Goal: Task Accomplishment & Management: Use online tool/utility

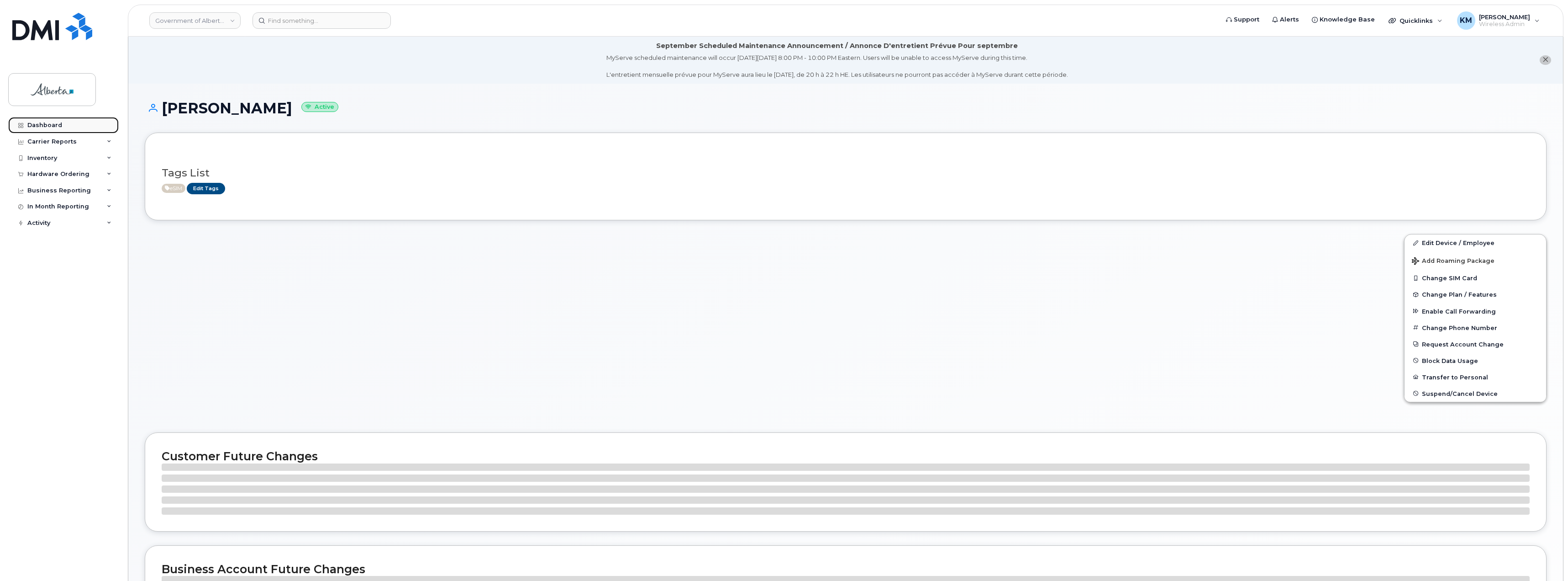
click at [57, 123] on div "Dashboard" at bounding box center [44, 125] width 35 height 8
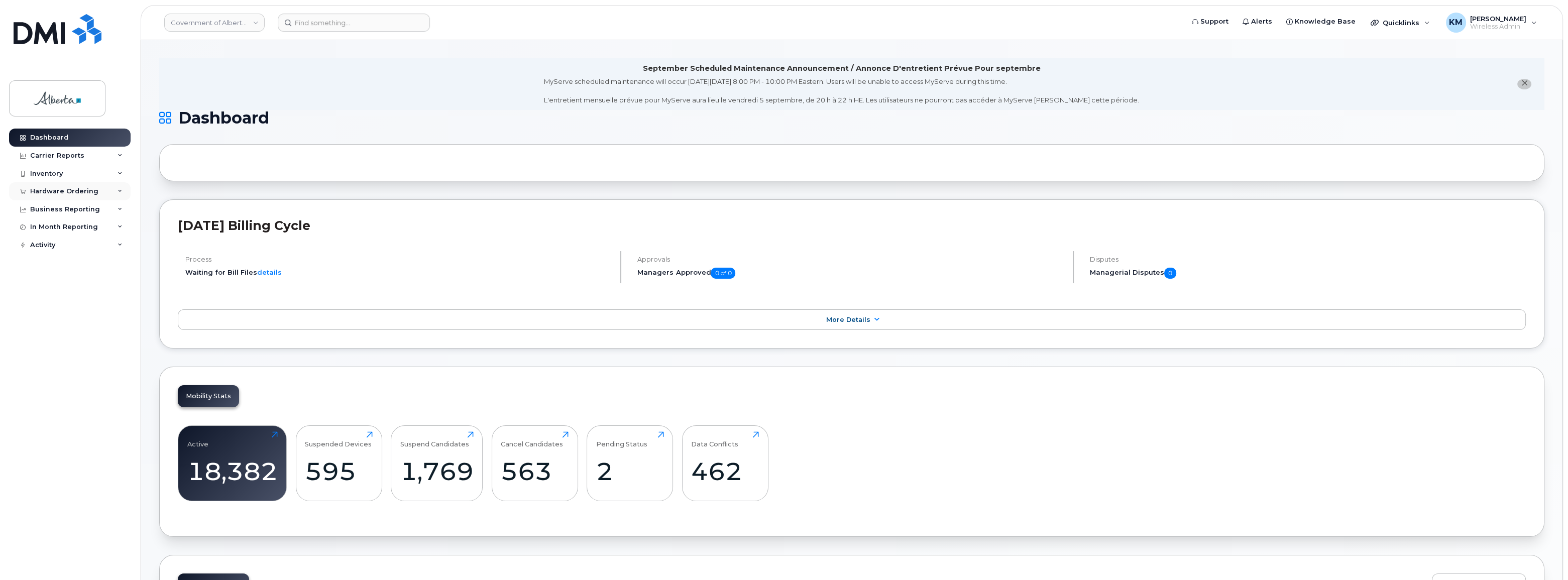
click at [80, 193] on div "Hardware Ordering" at bounding box center [64, 191] width 68 height 8
click at [50, 228] on div "Orders" at bounding box center [47, 229] width 24 height 9
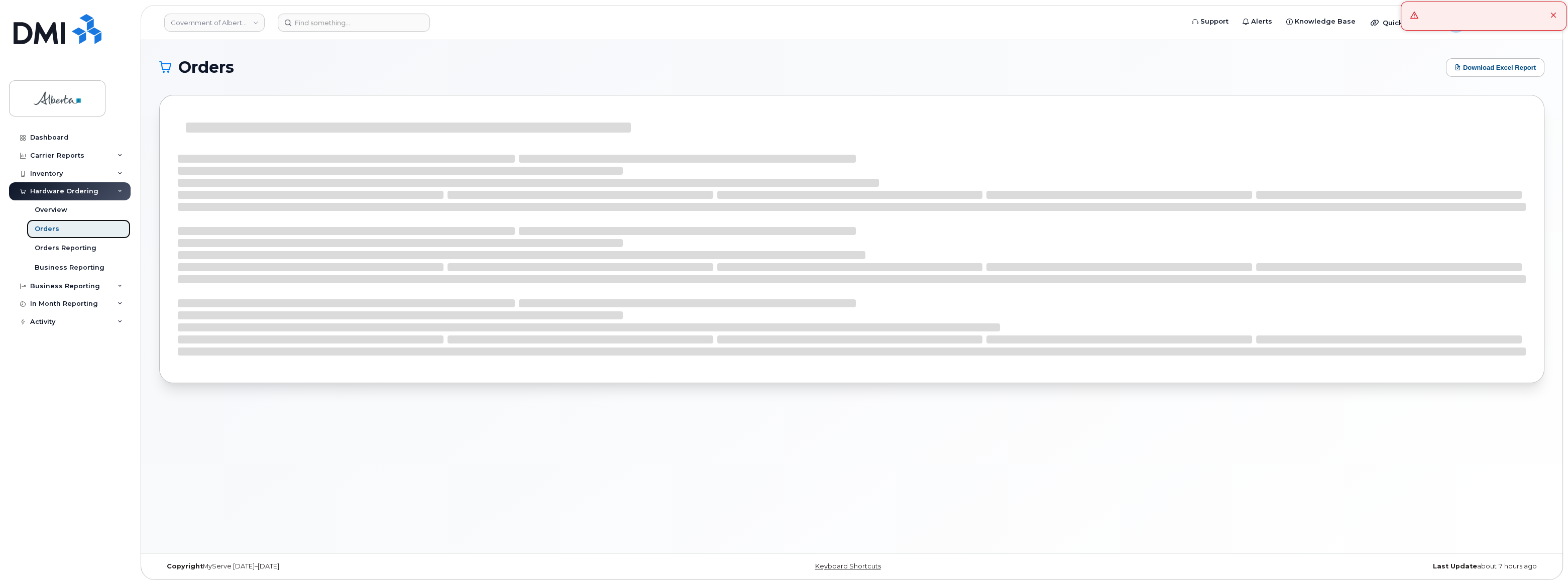
click at [50, 228] on div "Orders" at bounding box center [47, 229] width 24 height 9
click at [79, 231] on link "Orders" at bounding box center [78, 229] width 104 height 19
click at [60, 231] on link "Orders" at bounding box center [78, 229] width 104 height 19
click at [48, 132] on link "Dashboard" at bounding box center [70, 137] width 122 height 18
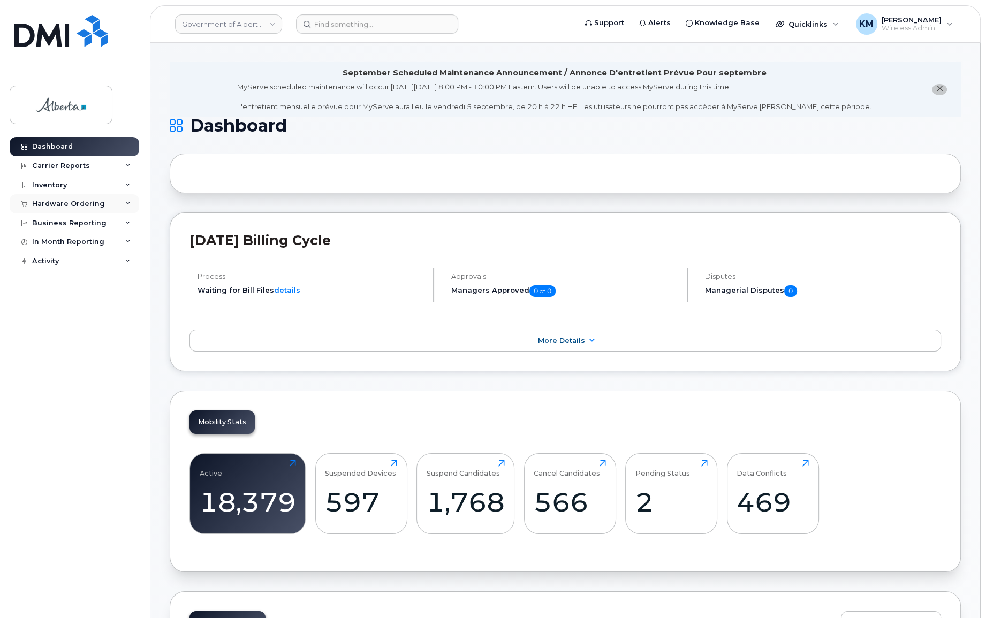
click at [73, 206] on div "Hardware Ordering" at bounding box center [68, 204] width 73 height 9
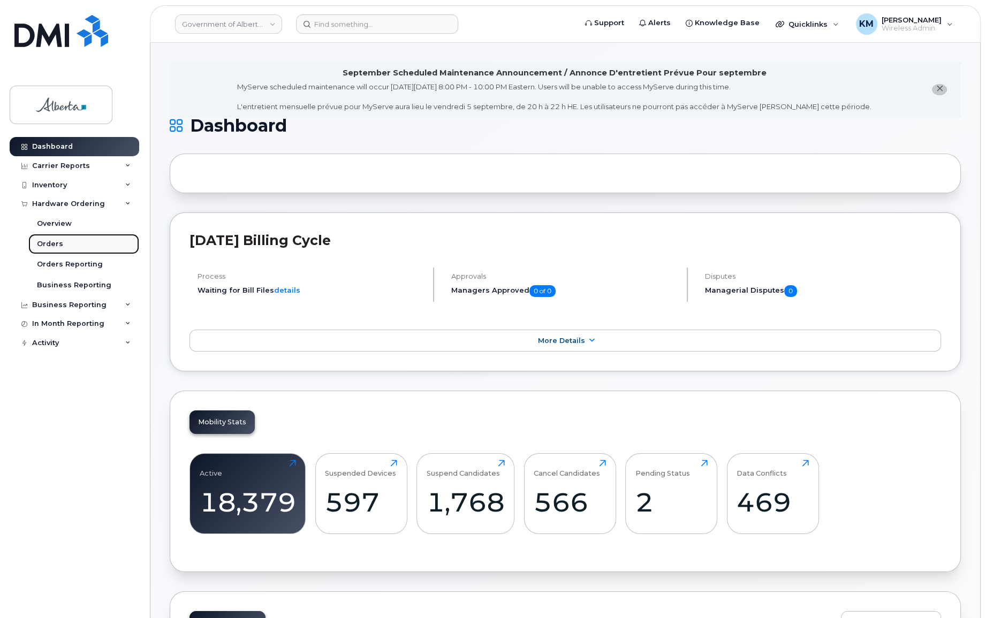
click at [62, 243] on link "Orders" at bounding box center [83, 244] width 111 height 20
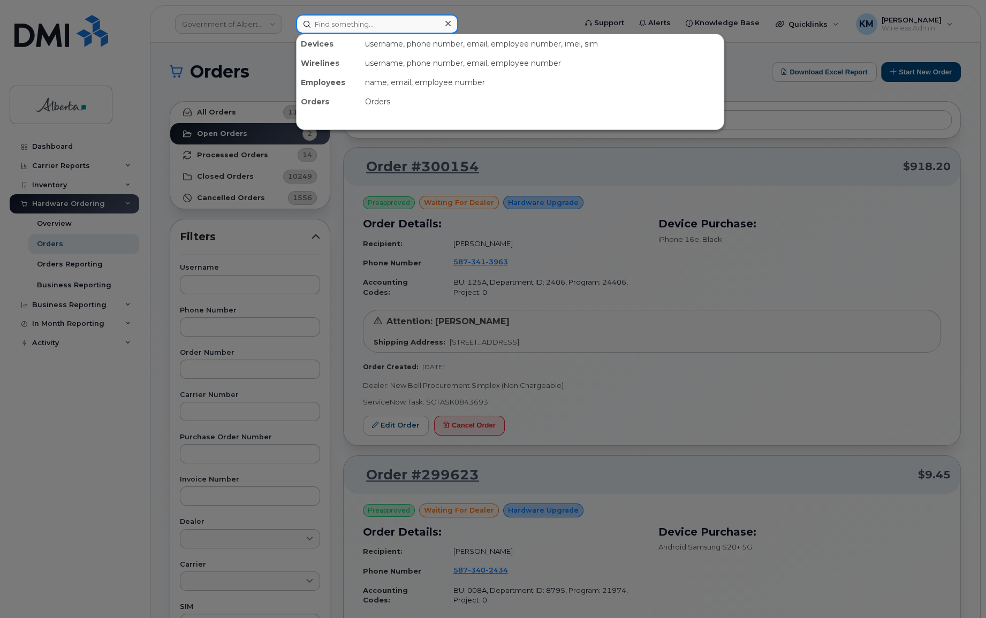
click at [348, 26] on input at bounding box center [377, 23] width 162 height 19
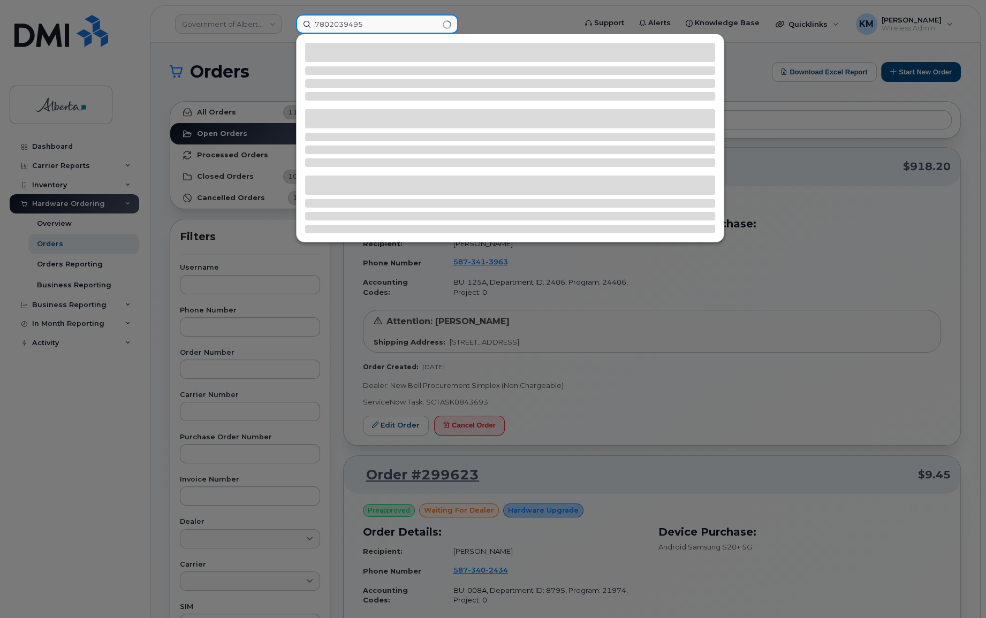
type input "7802039495"
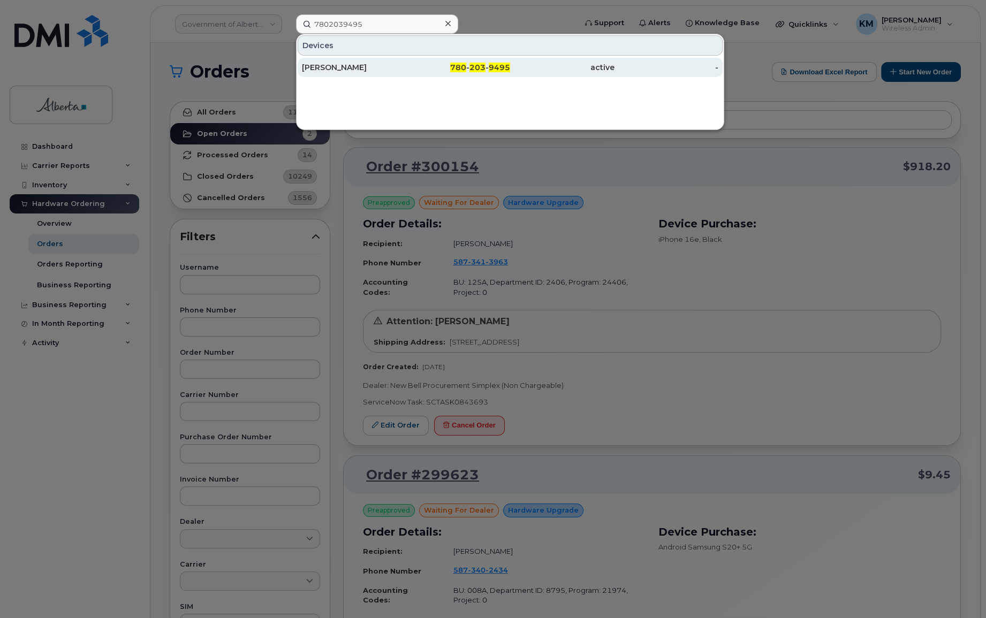
click at [322, 67] on div "[PERSON_NAME]" at bounding box center [354, 67] width 104 height 11
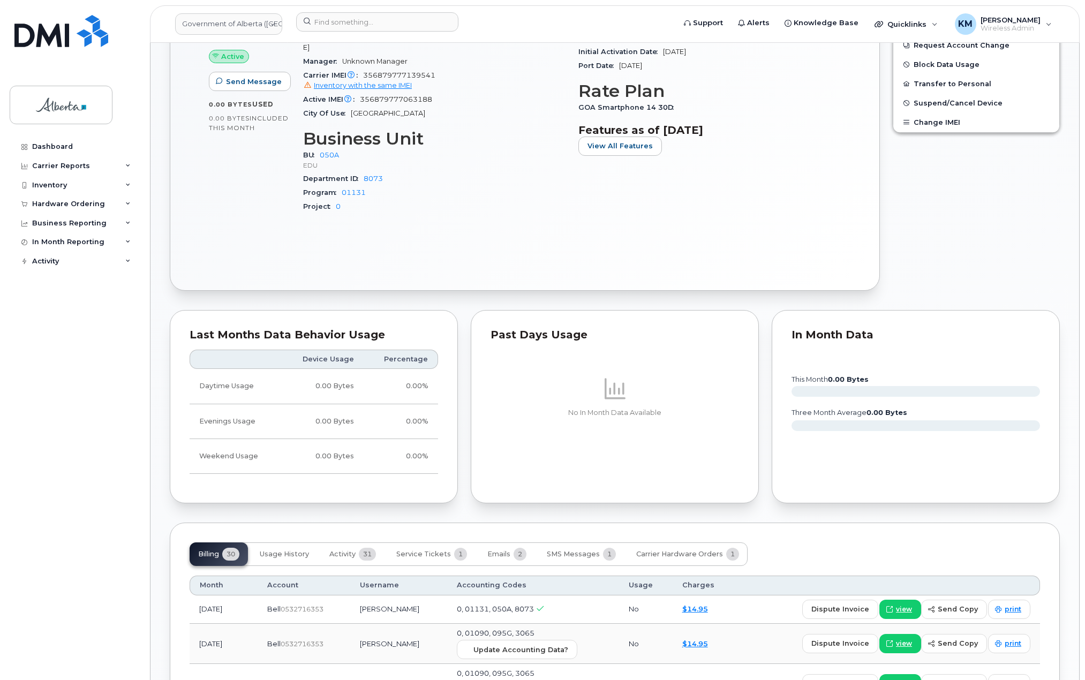
scroll to position [643, 0]
click at [345, 549] on span "Activity" at bounding box center [342, 553] width 26 height 9
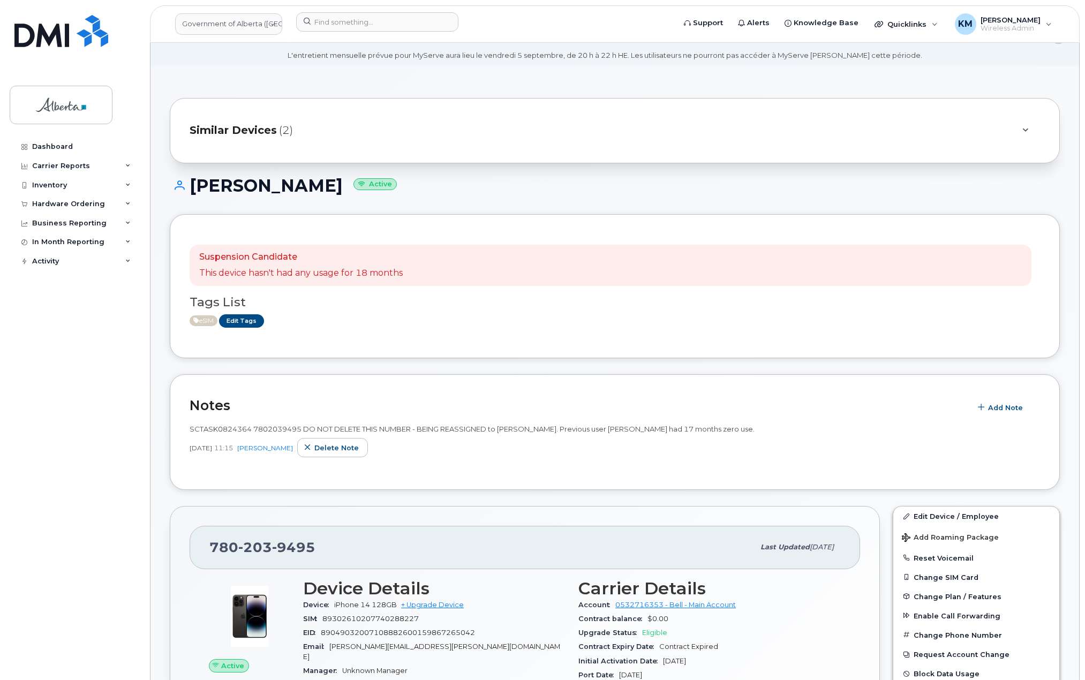
scroll to position [0, 0]
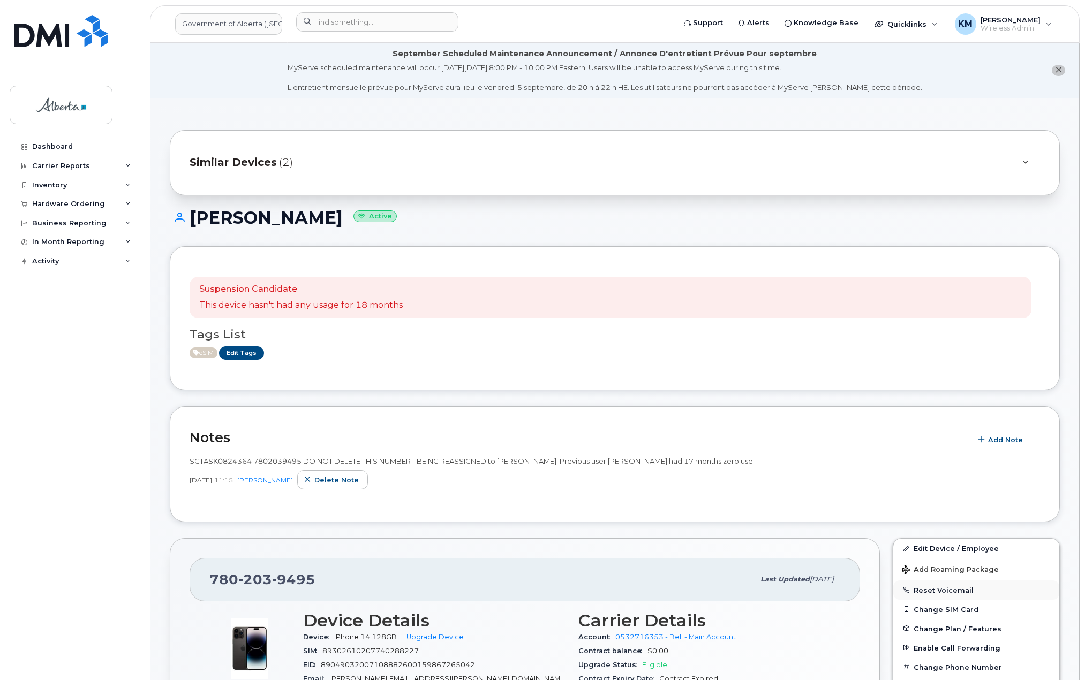
click at [964, 590] on button "Reset Voicemail" at bounding box center [976, 589] width 166 height 19
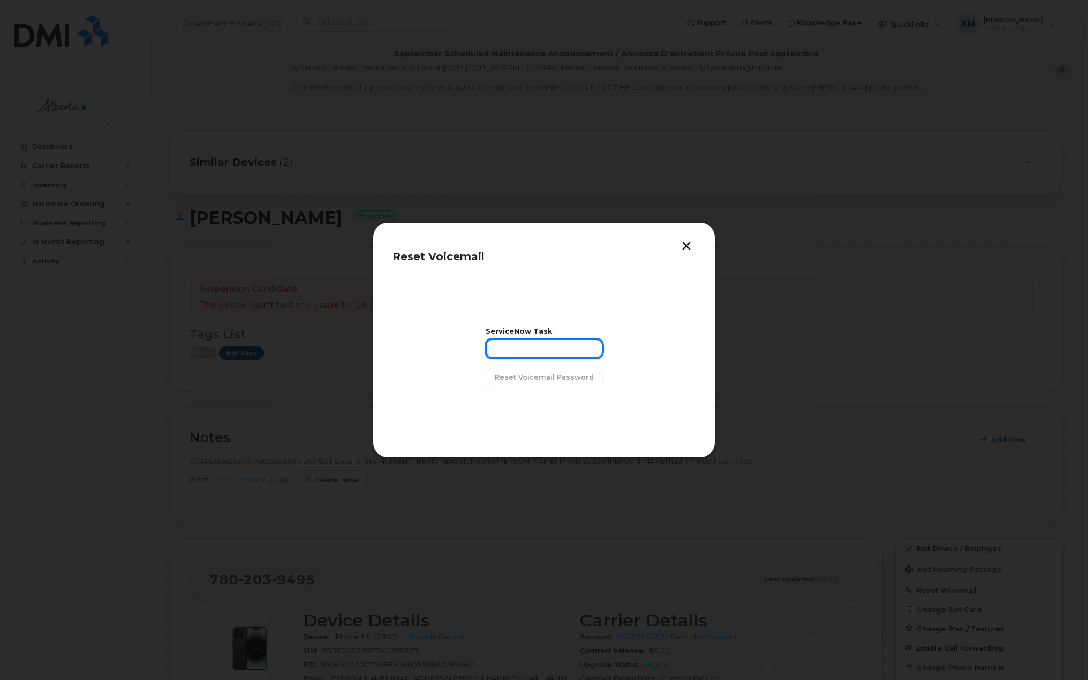
click at [537, 343] on input "text" at bounding box center [544, 348] width 117 height 19
type input "SCTASK0845191"
click at [555, 378] on span "Reset Voicemail Password" at bounding box center [544, 377] width 99 height 10
drag, startPoint x: 685, startPoint y: 244, endPoint x: 614, endPoint y: 257, distance: 71.9
click at [680, 244] on button "button" at bounding box center [686, 246] width 16 height 11
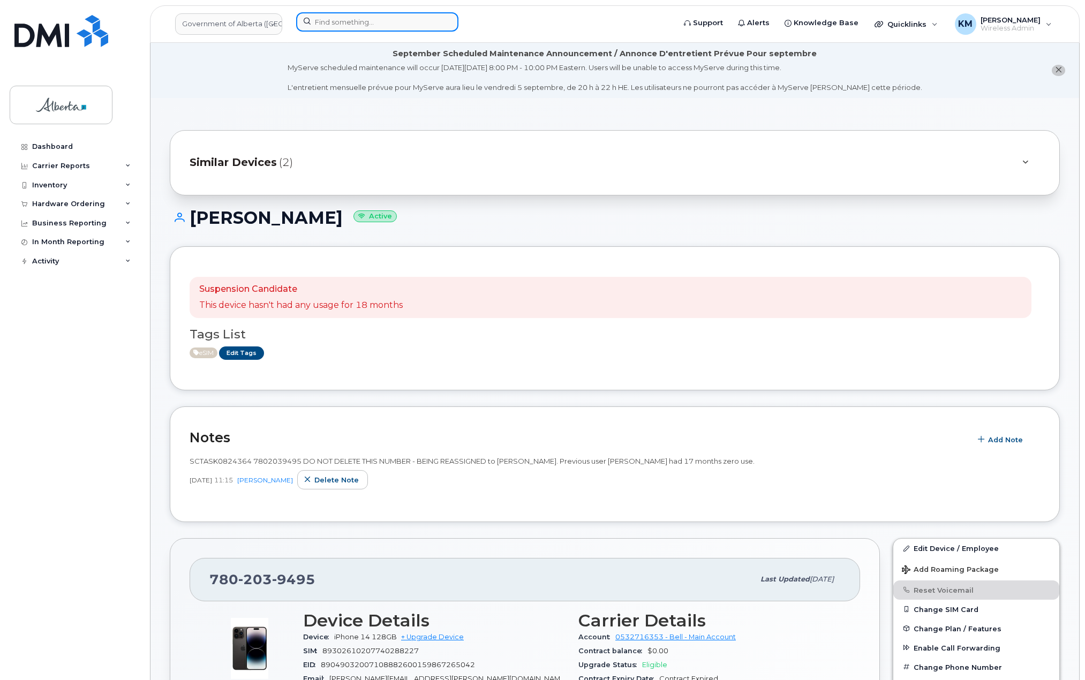
click at [323, 26] on input at bounding box center [377, 21] width 162 height 19
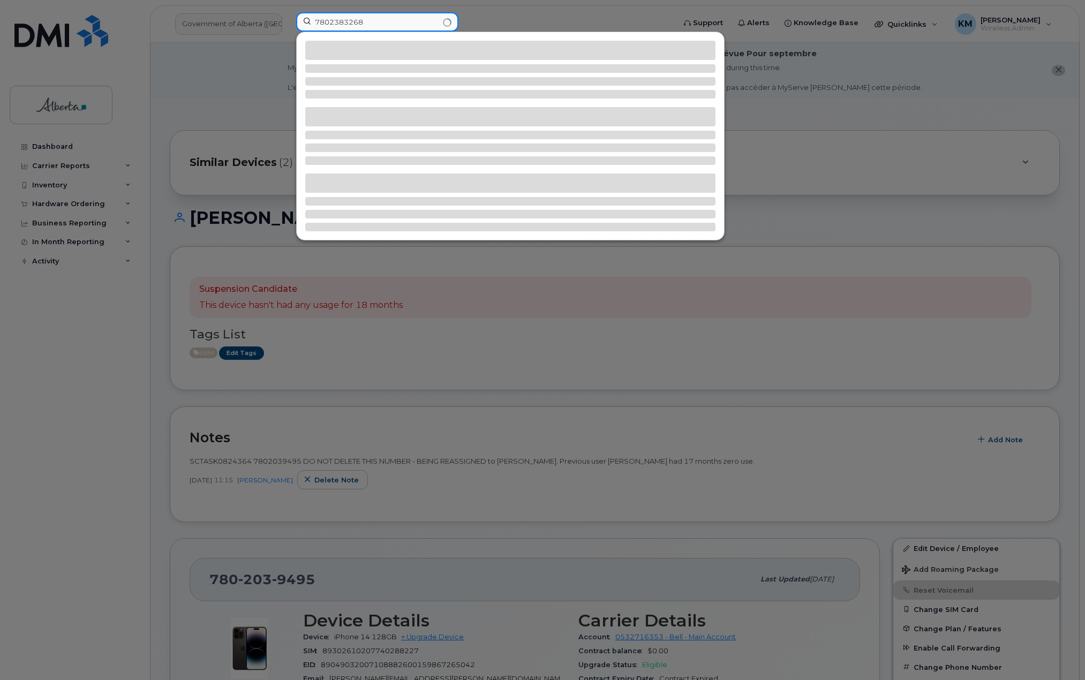
type input "7802383268"
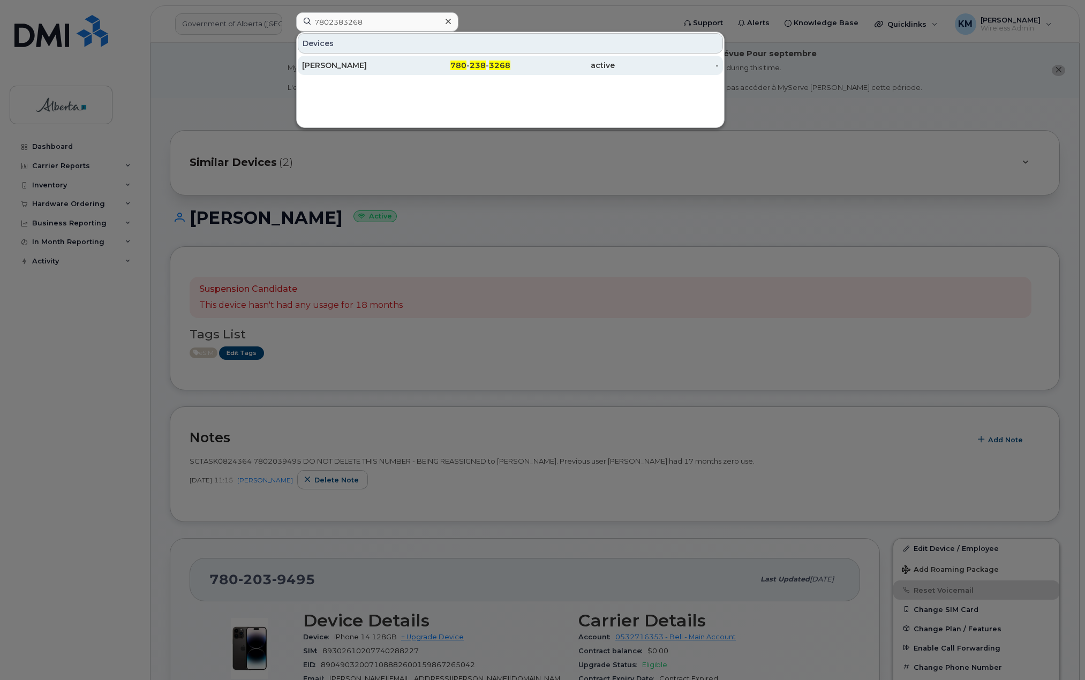
click at [342, 70] on div "[PERSON_NAME]" at bounding box center [354, 65] width 104 height 11
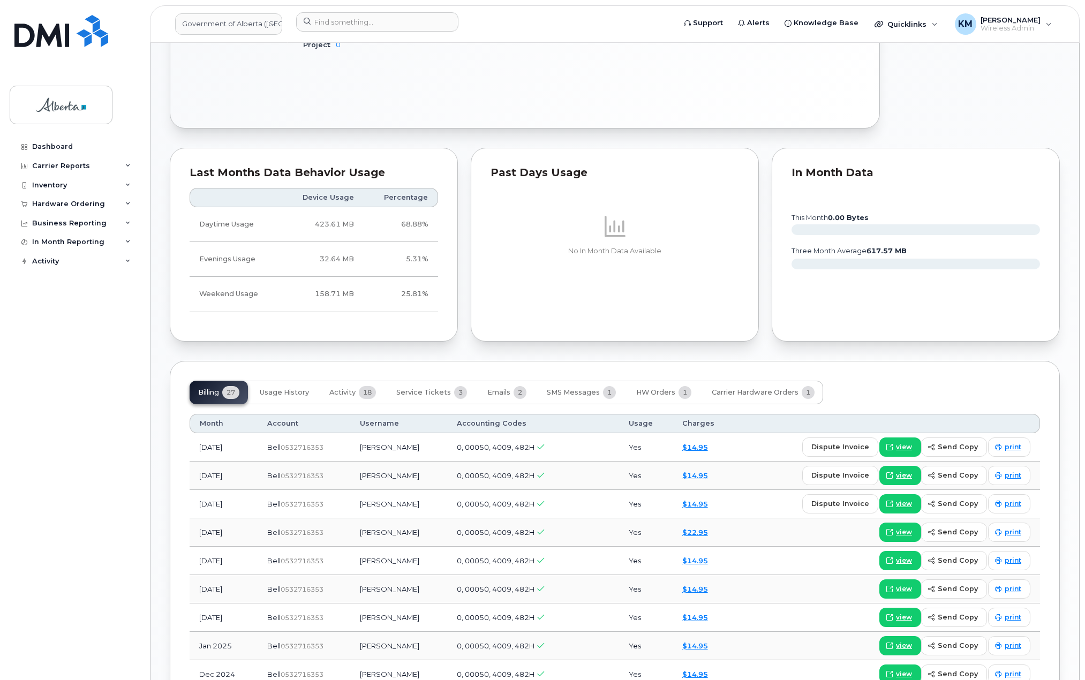
scroll to position [643, 0]
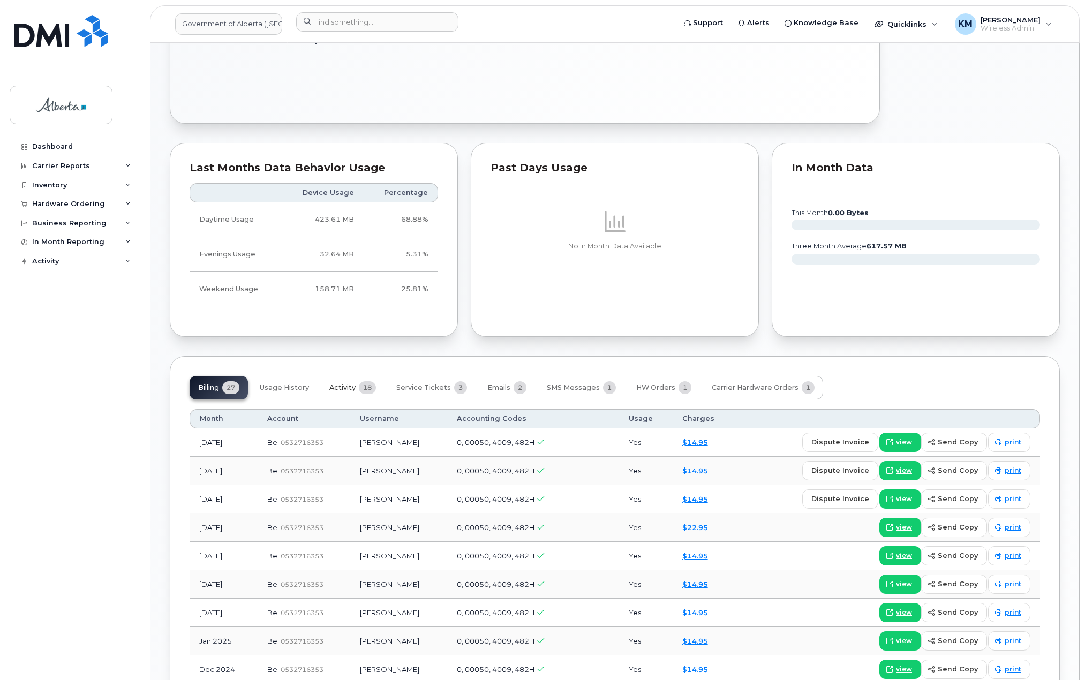
click at [344, 389] on span "Activity" at bounding box center [342, 387] width 26 height 9
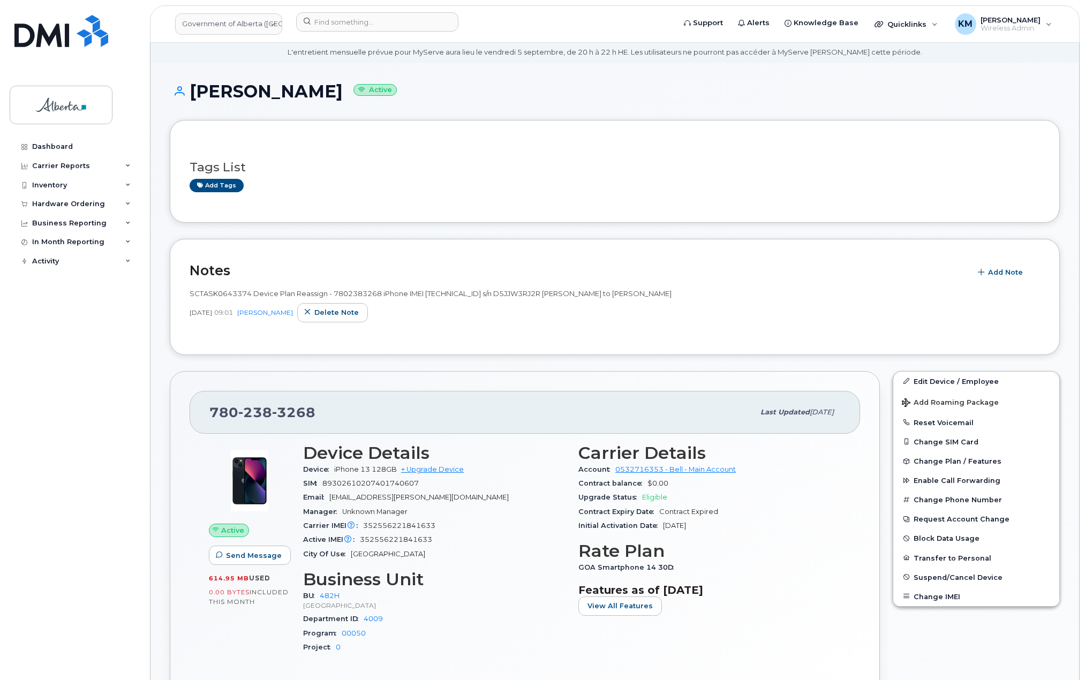
scroll to position [0, 0]
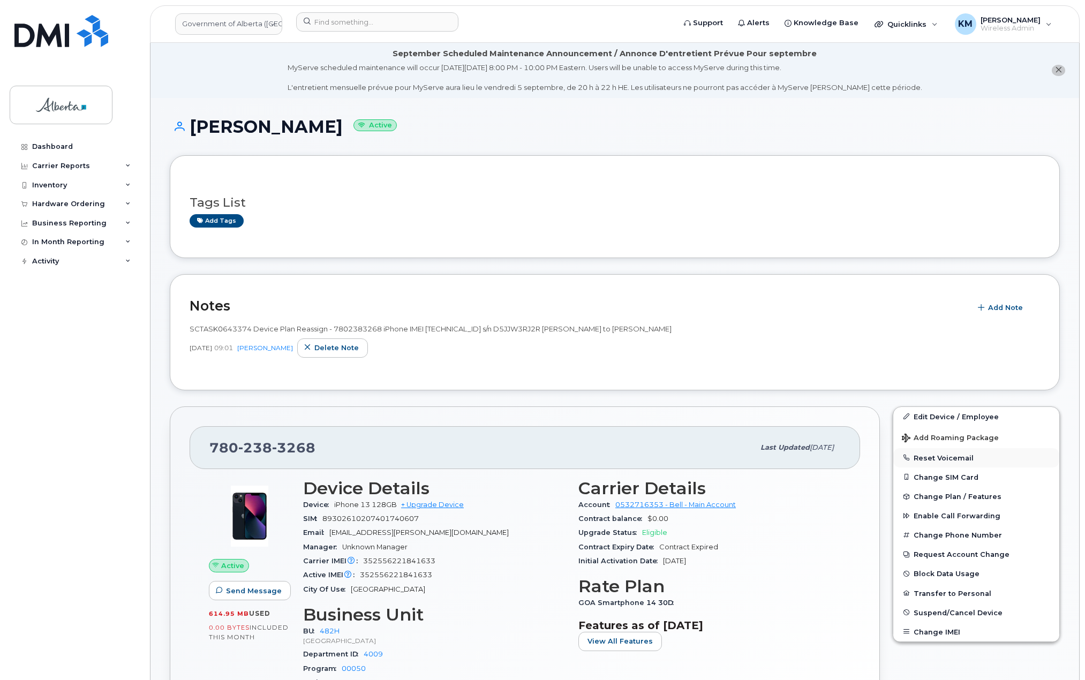
click at [960, 455] on button "Reset Voicemail" at bounding box center [976, 457] width 166 height 19
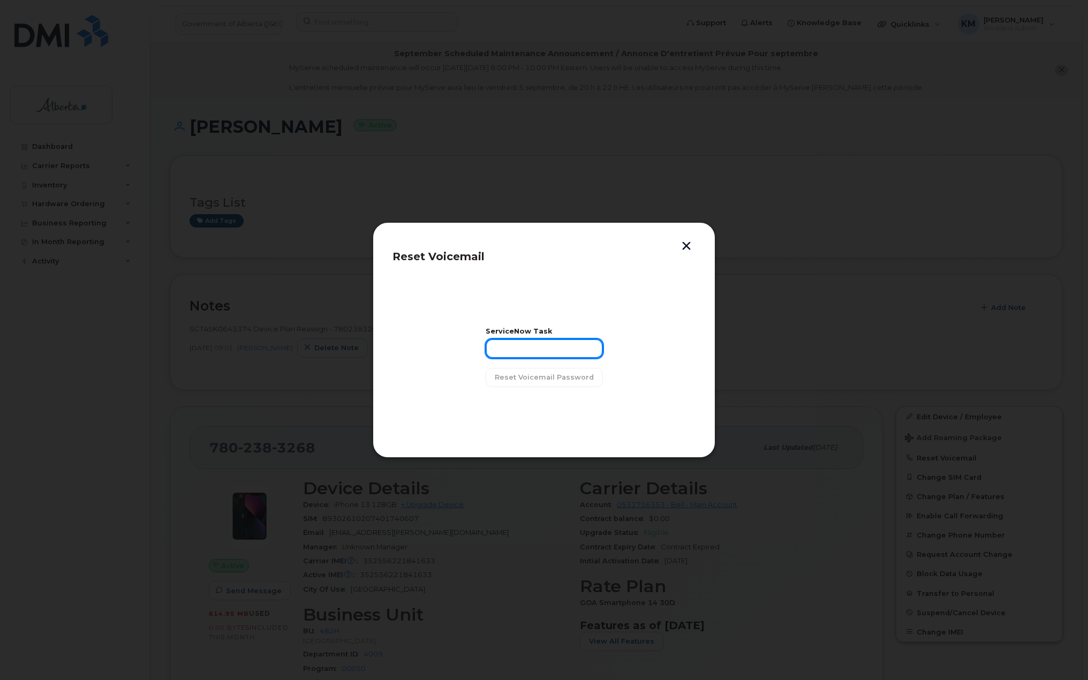
click at [505, 348] on input "text" at bounding box center [544, 348] width 117 height 19
type input "sCTASK0845081"
click at [533, 380] on span "Reset Voicemail Password" at bounding box center [544, 377] width 99 height 10
click at [562, 405] on button "Close" at bounding box center [544, 404] width 39 height 19
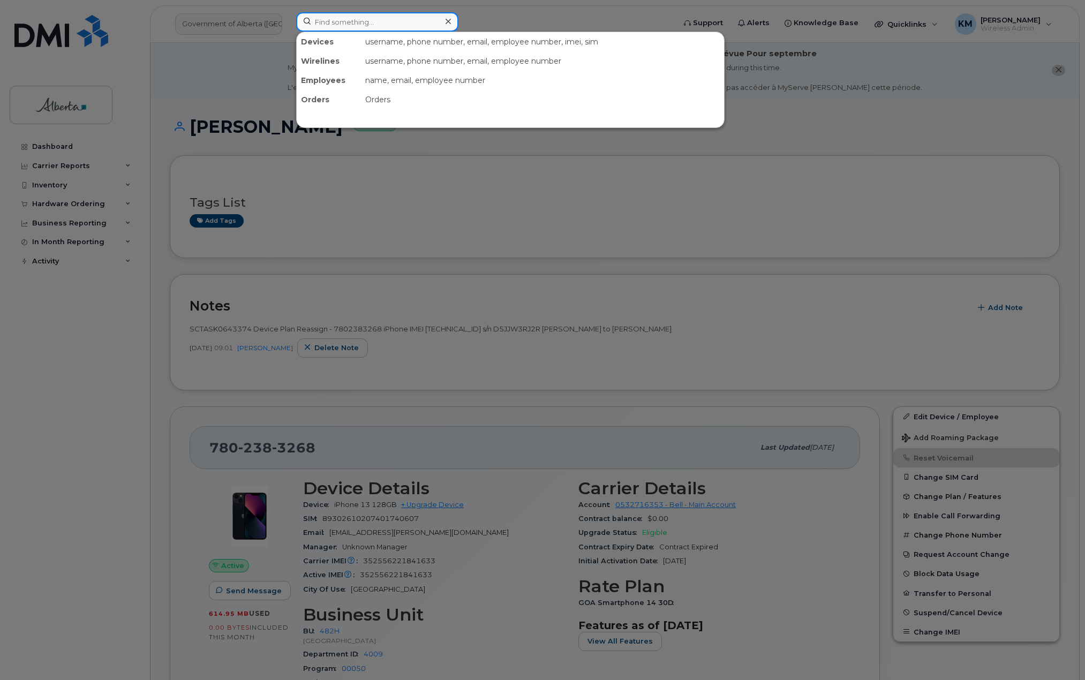
click at [333, 22] on input at bounding box center [377, 21] width 162 height 19
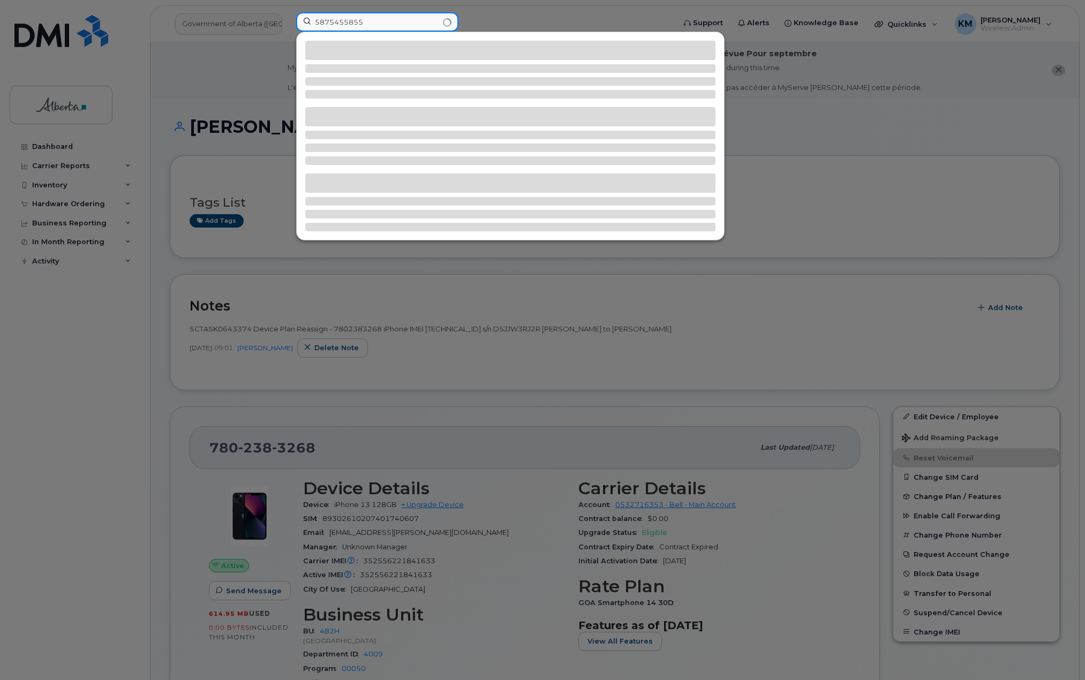
type input "5875455855"
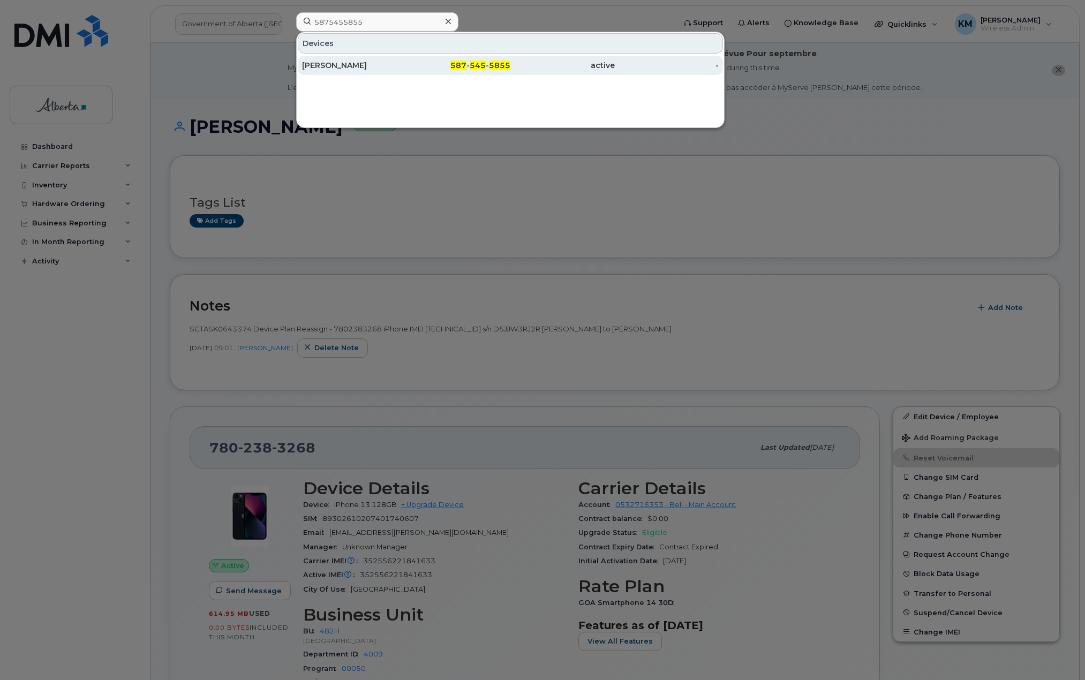
click at [344, 70] on div "Shainoor Kassam" at bounding box center [354, 65] width 104 height 11
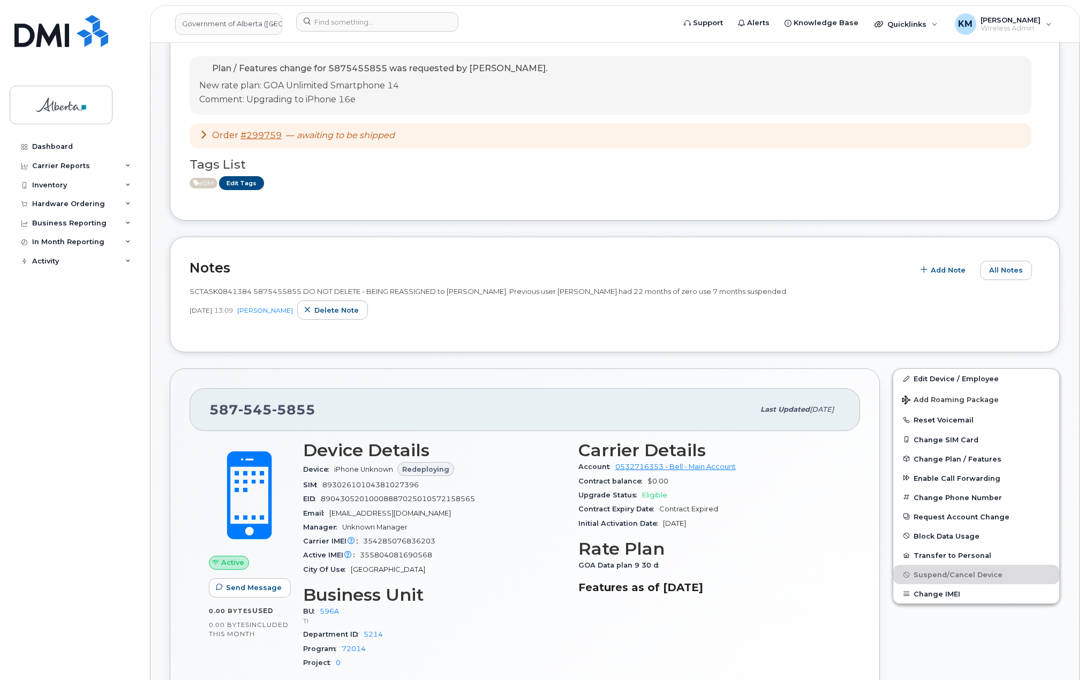
scroll to position [54, 0]
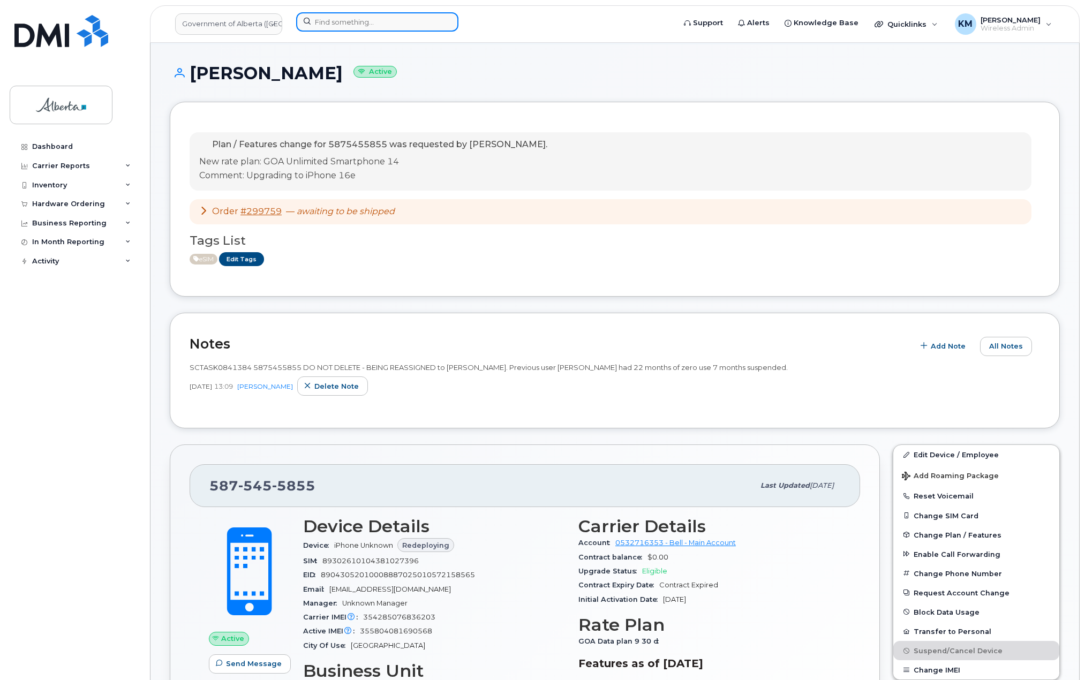
click at [345, 26] on input at bounding box center [377, 21] width 162 height 19
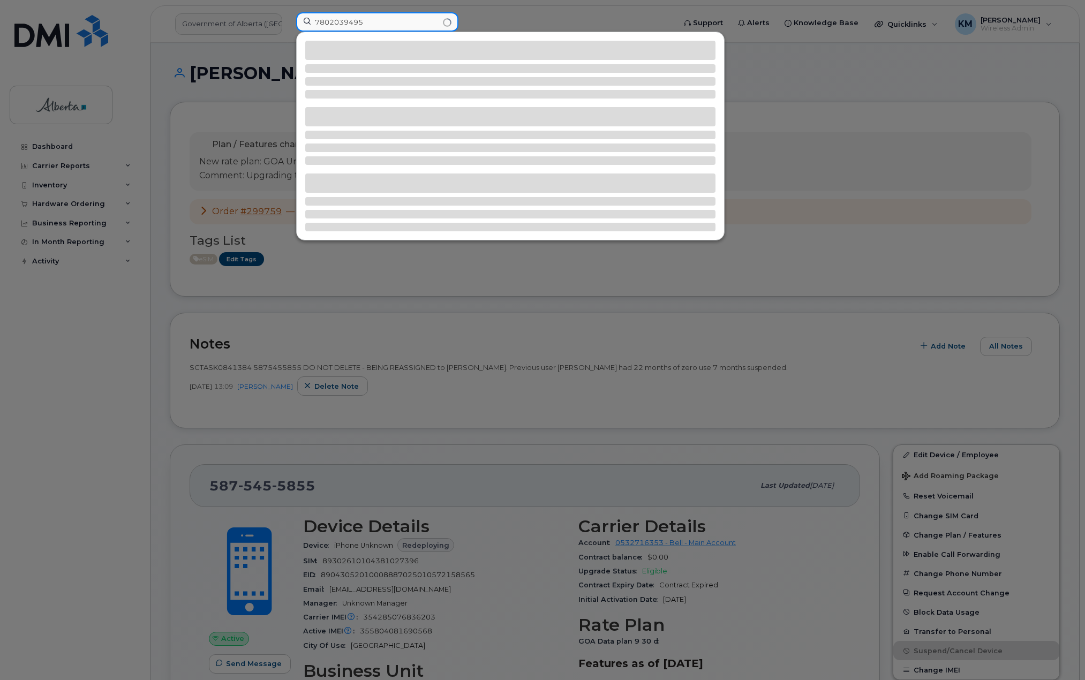
type input "7802039495"
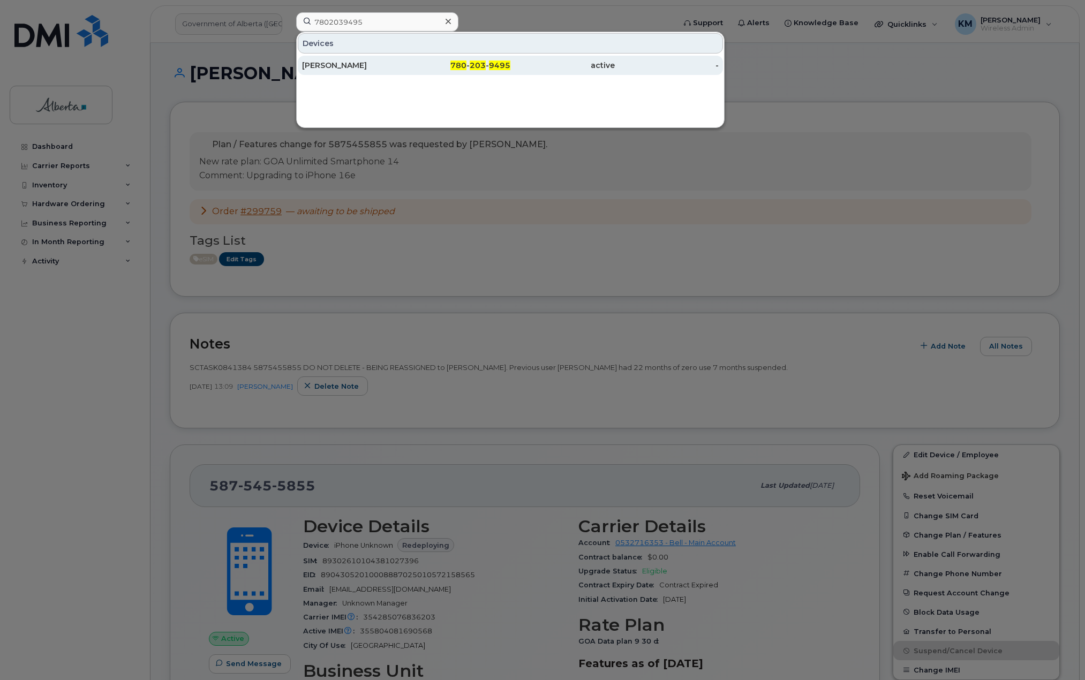
click at [361, 64] on div "Bill Turnham" at bounding box center [354, 65] width 104 height 11
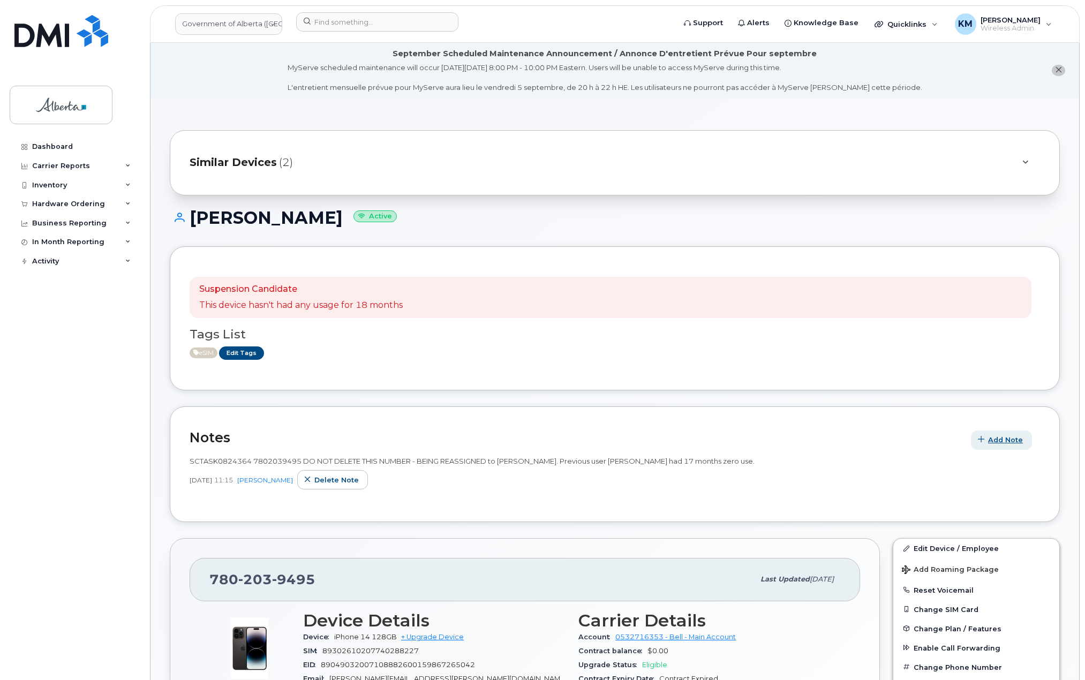
click at [1026, 440] on button "Add Note" at bounding box center [1001, 440] width 61 height 19
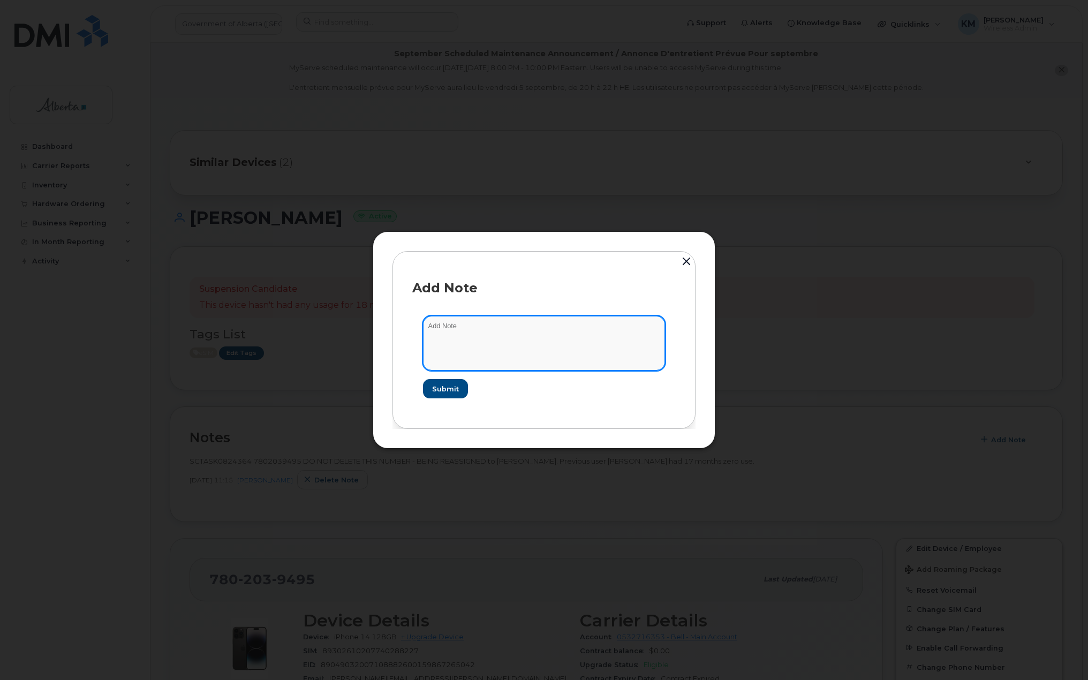
click at [591, 328] on textarea at bounding box center [544, 343] width 242 height 55
type textarea "s"
click at [513, 319] on textarea "SCTASK0845191 -" at bounding box center [544, 343] width 242 height 55
paste textarea "Plan VM PIN - (1)"
type textarea "SCTASK0845191 - Plan VM PIN - (1)"
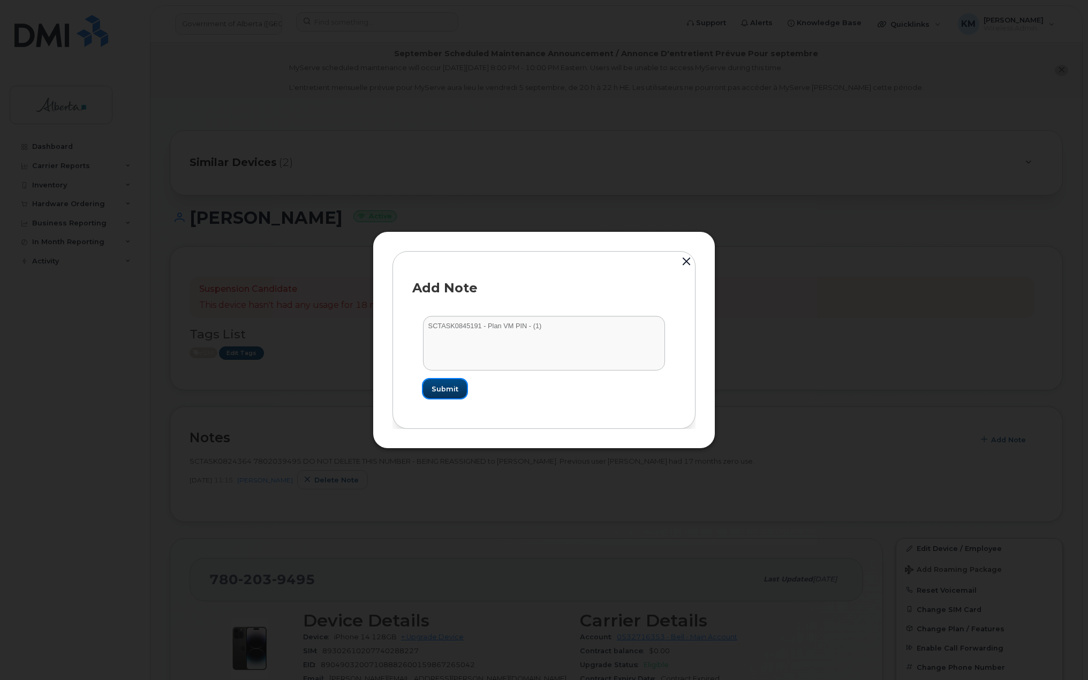
click at [446, 385] on span "Submit" at bounding box center [445, 389] width 27 height 10
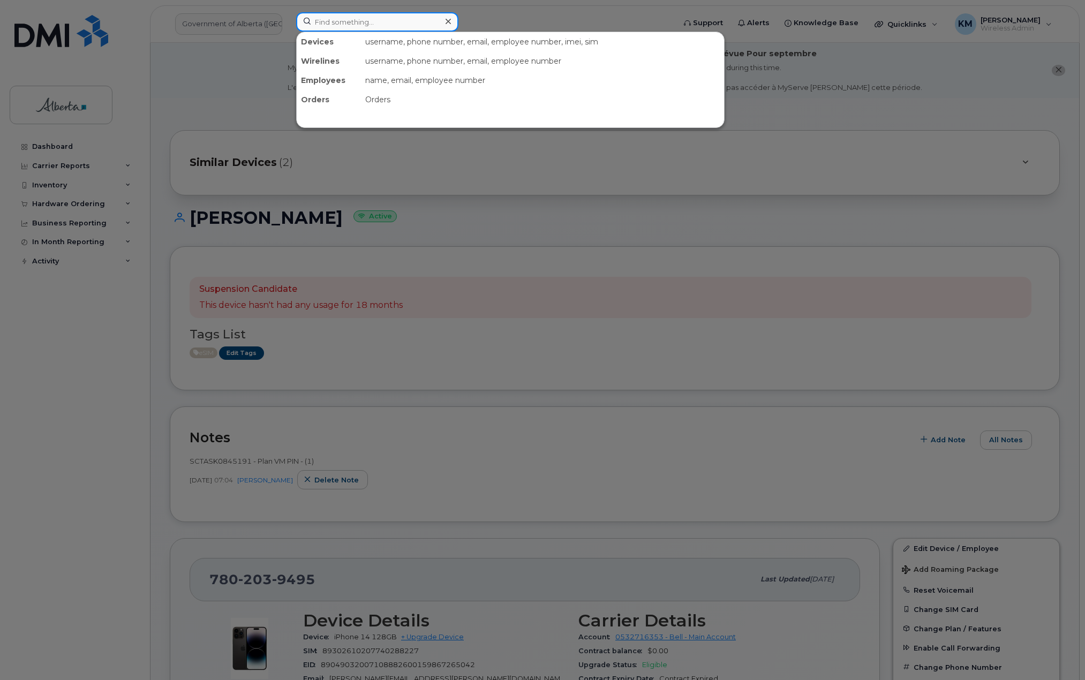
click at [334, 24] on input at bounding box center [377, 21] width 162 height 19
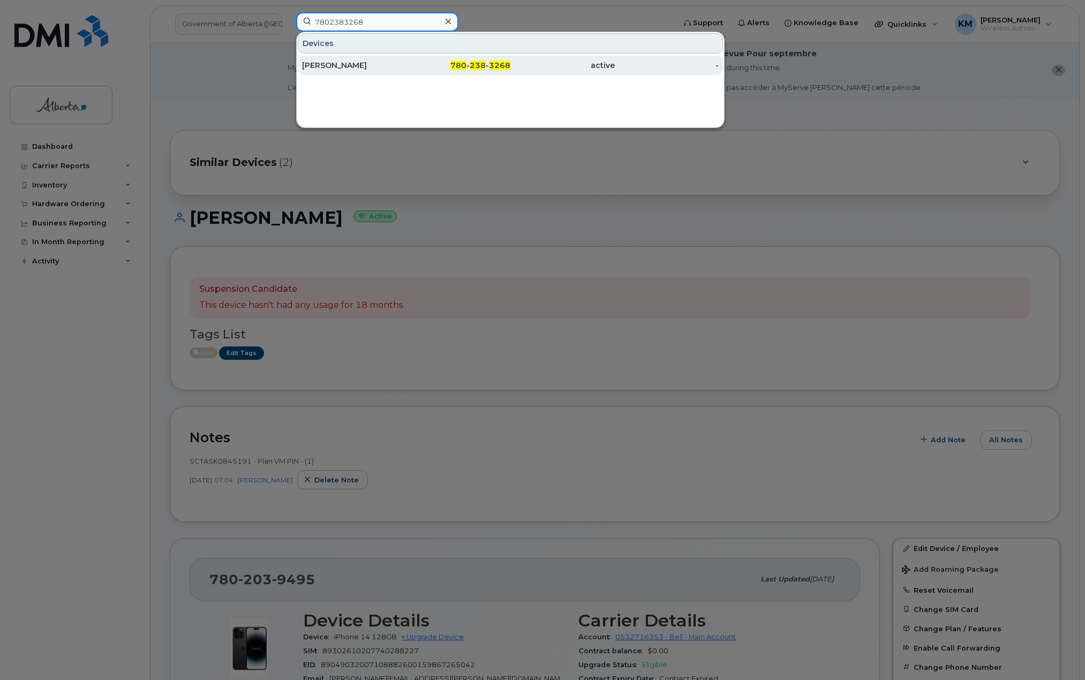
type input "7802383268"
click at [330, 70] on div "[PERSON_NAME]" at bounding box center [354, 65] width 104 height 11
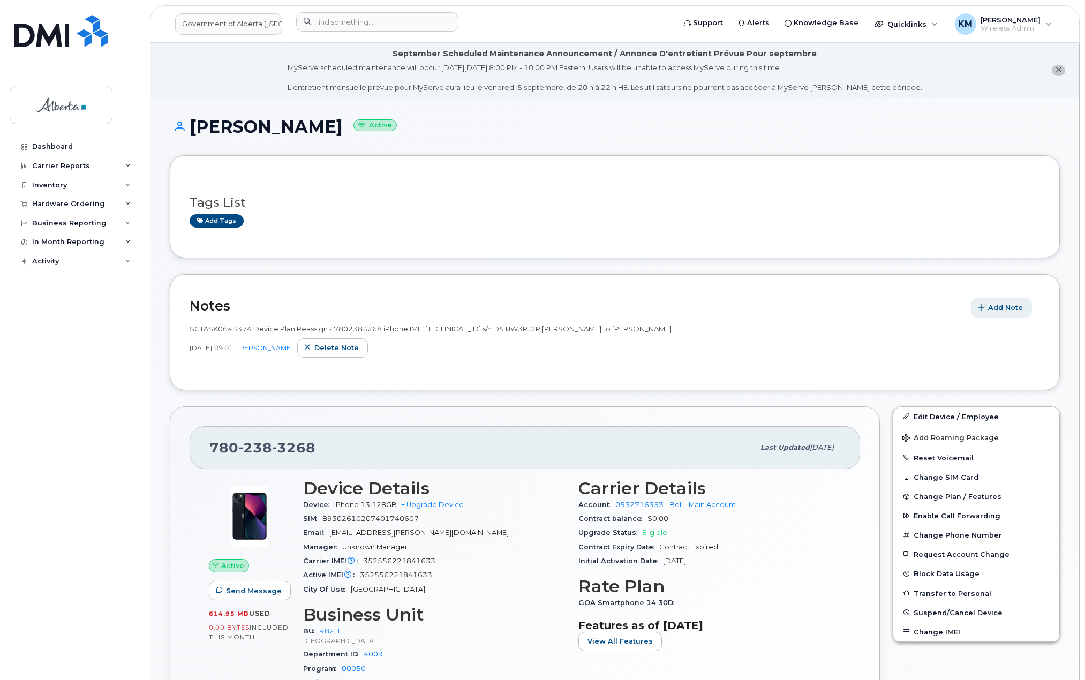
click at [1010, 310] on span "Add Note" at bounding box center [1005, 308] width 35 height 10
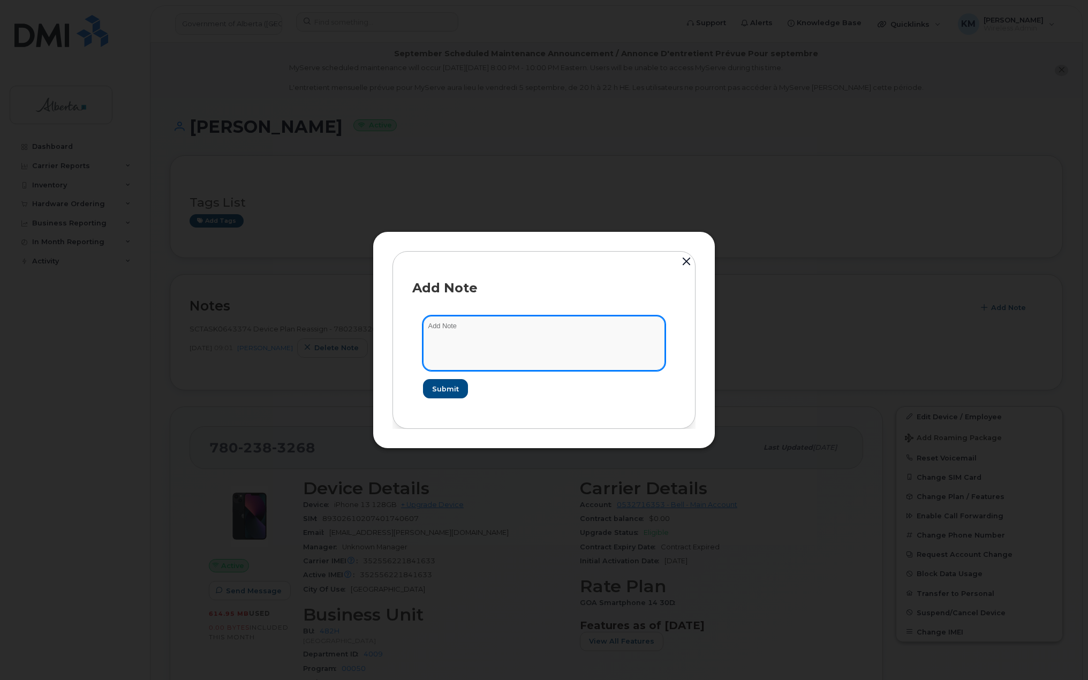
click at [564, 339] on textarea at bounding box center [544, 343] width 242 height 55
type textarea "s"
click at [507, 328] on textarea "SCTASK0845081 -" at bounding box center [544, 343] width 242 height 55
paste textarea "Plan VM PIN - (1)"
type textarea "SCTASK0845081 - Plan VM PIN - (1)"
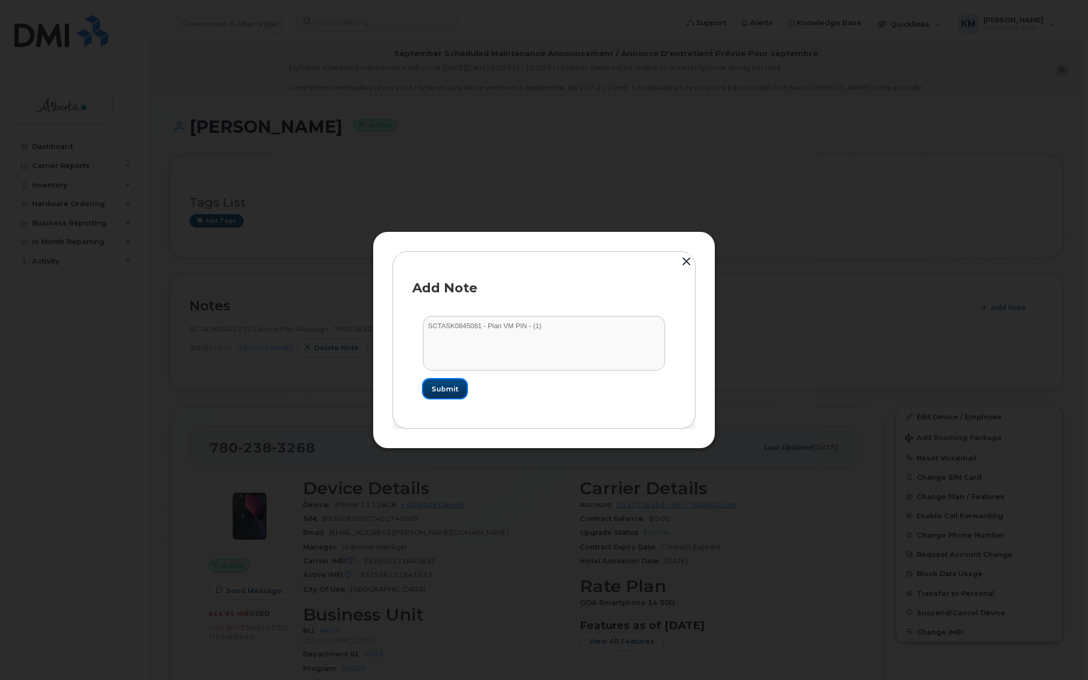
click at [448, 384] on span "Submit" at bounding box center [445, 389] width 27 height 10
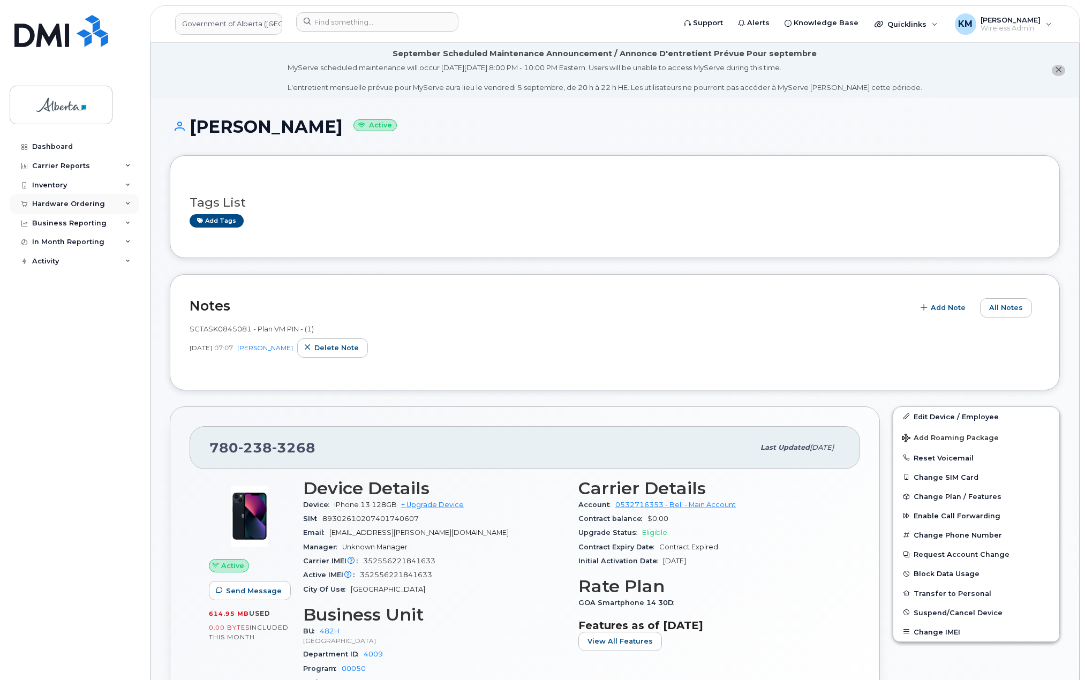
click at [65, 205] on div "Hardware Ordering" at bounding box center [68, 204] width 73 height 9
click at [49, 242] on div "Orders" at bounding box center [50, 244] width 26 height 10
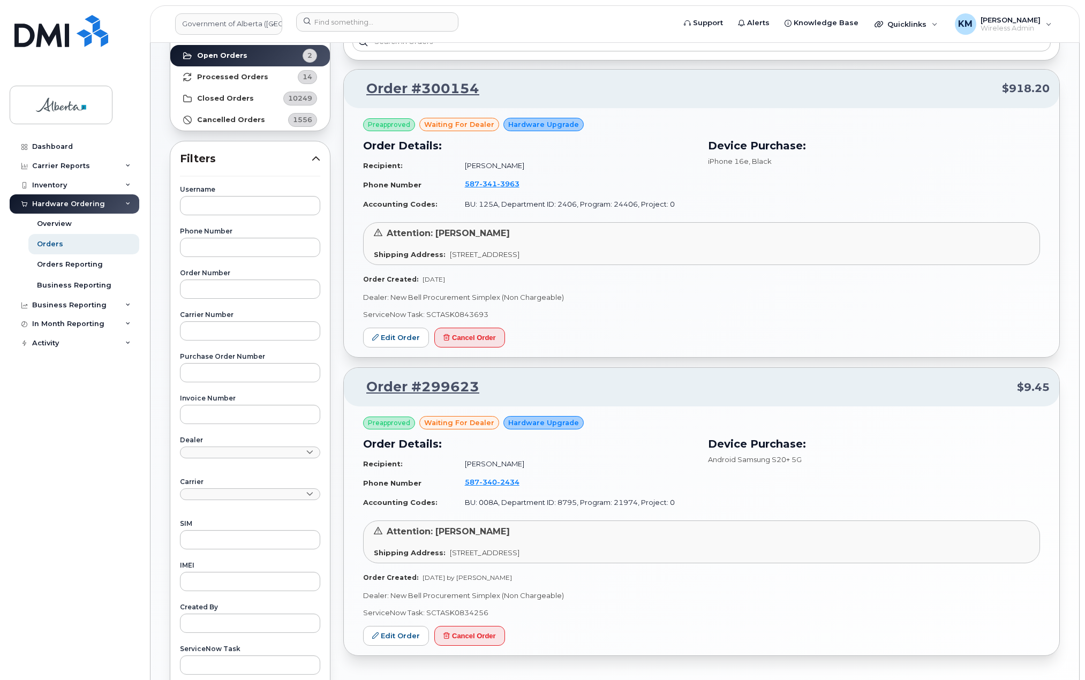
scroll to position [65, 0]
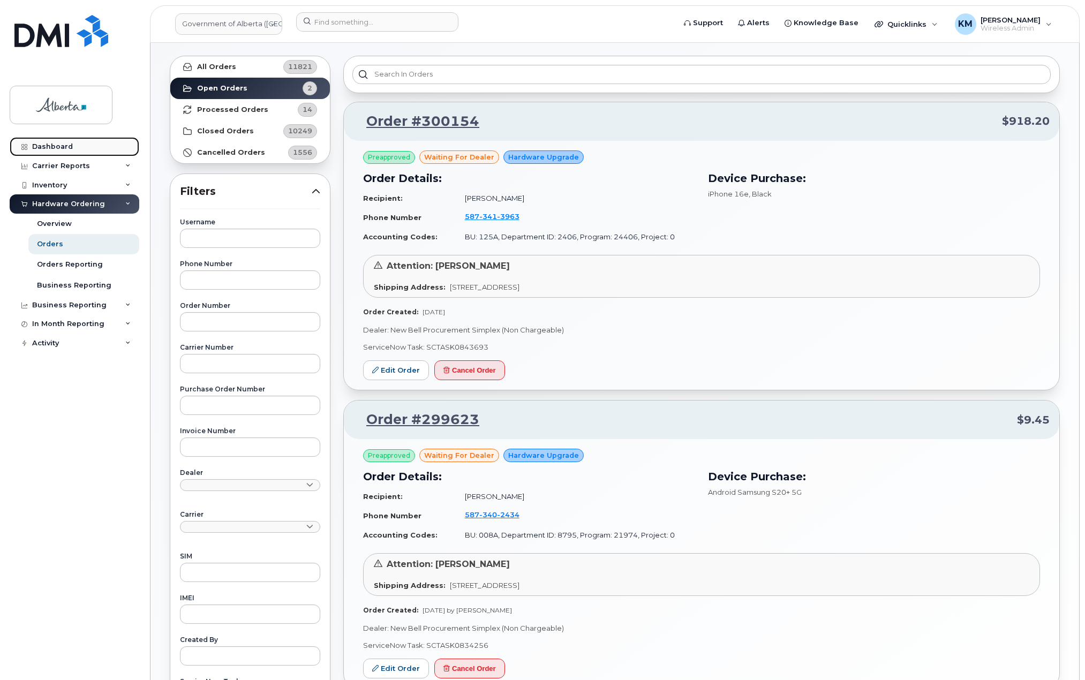
click at [66, 144] on div "Dashboard" at bounding box center [52, 146] width 41 height 9
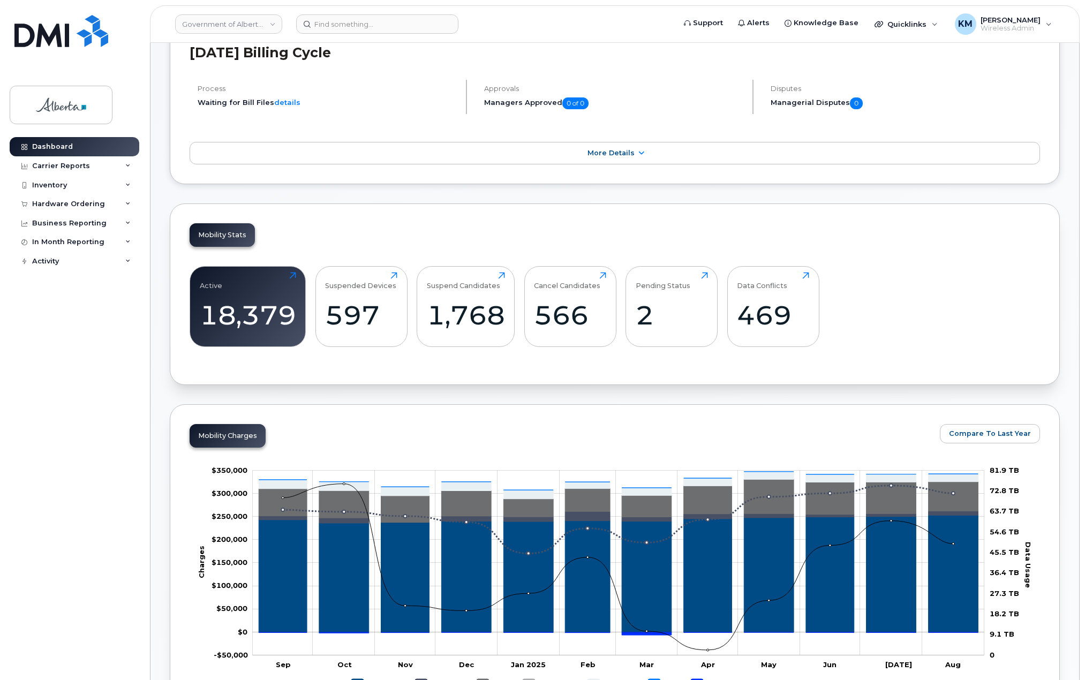
scroll to position [107, 0]
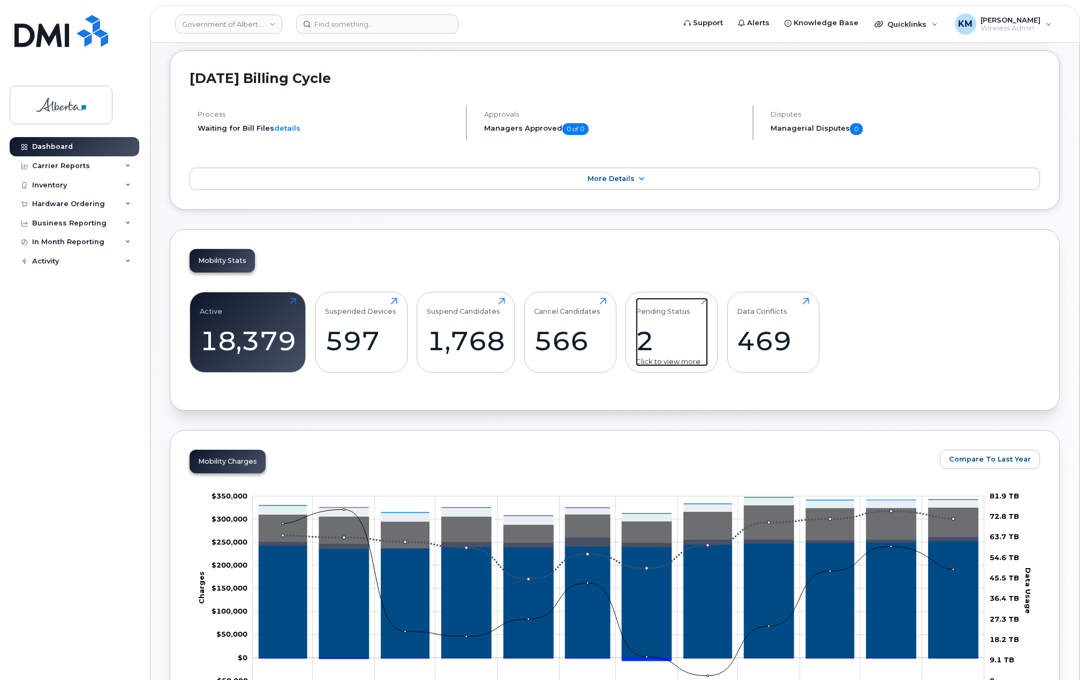
click at [645, 348] on div "2" at bounding box center [672, 341] width 72 height 32
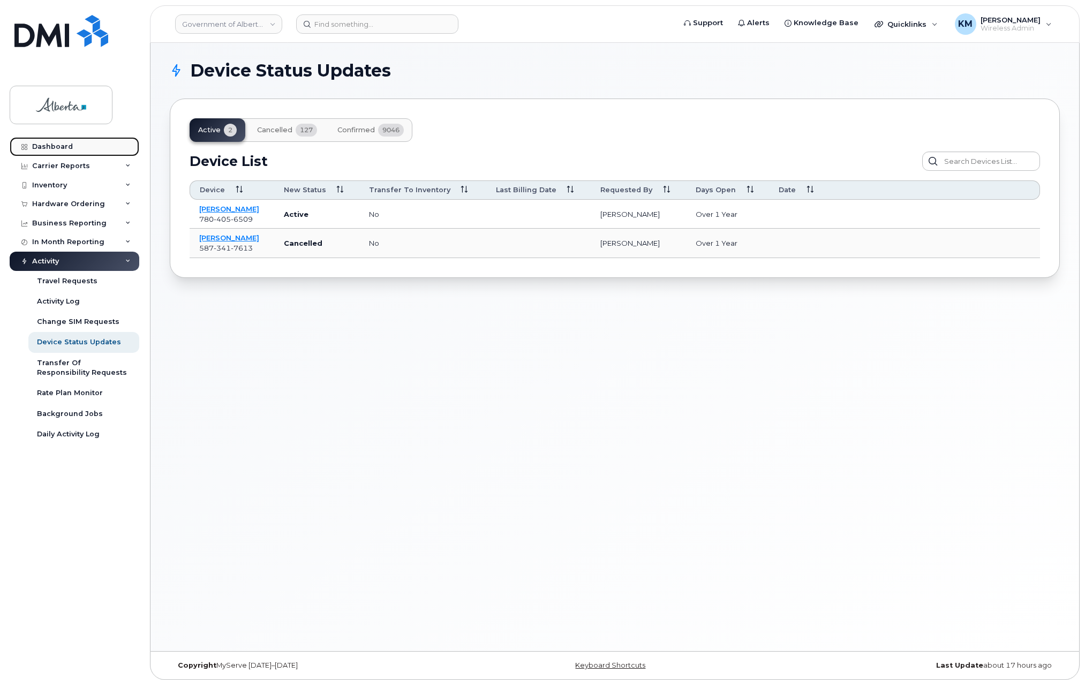
click at [50, 145] on div "Dashboard" at bounding box center [52, 146] width 41 height 9
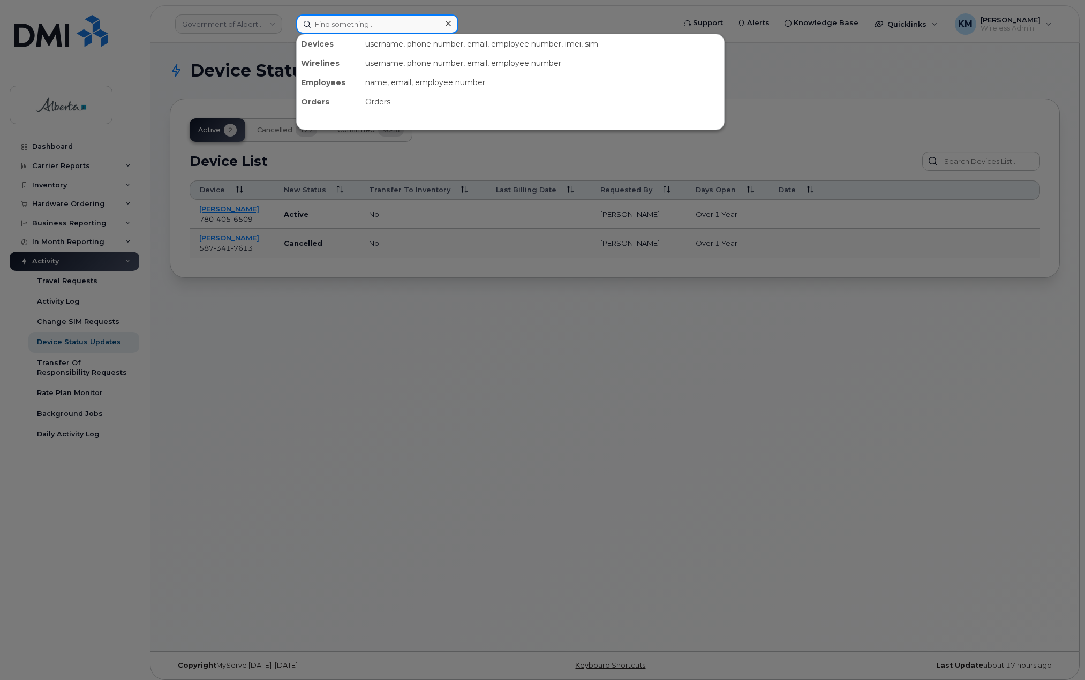
click at [337, 28] on input at bounding box center [377, 23] width 162 height 19
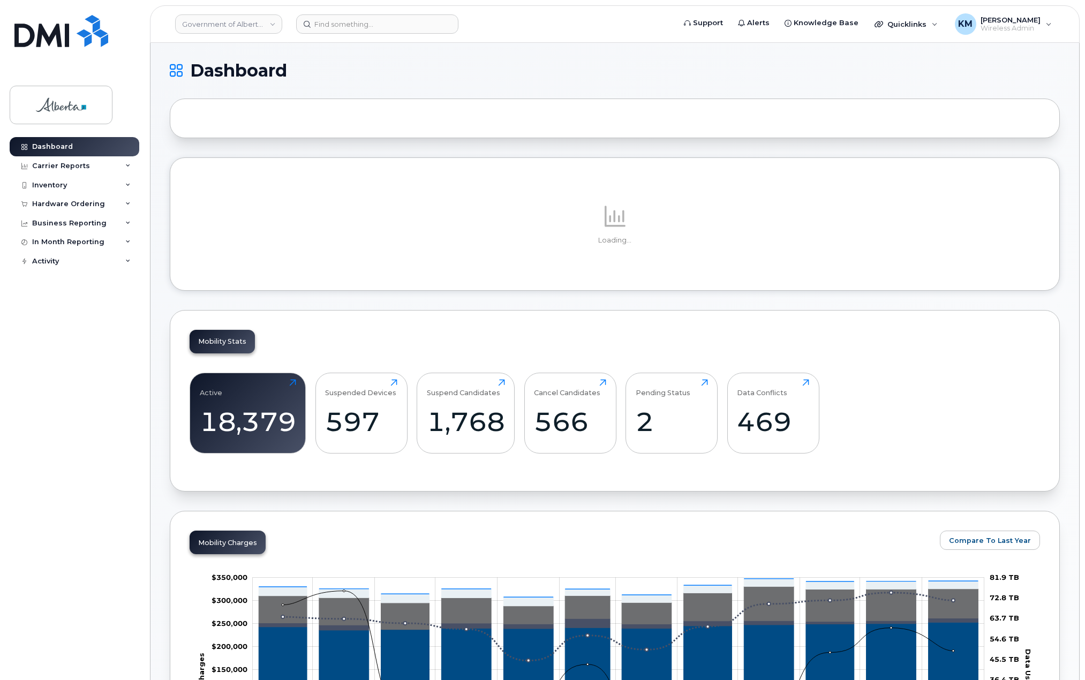
click at [337, 5] on div "Government of [GEOGRAPHIC_DATA] (GOA) Support Alerts Knowledge Base Quicklinks …" at bounding box center [615, 23] width 930 height 37
click at [342, 26] on input at bounding box center [377, 23] width 162 height 19
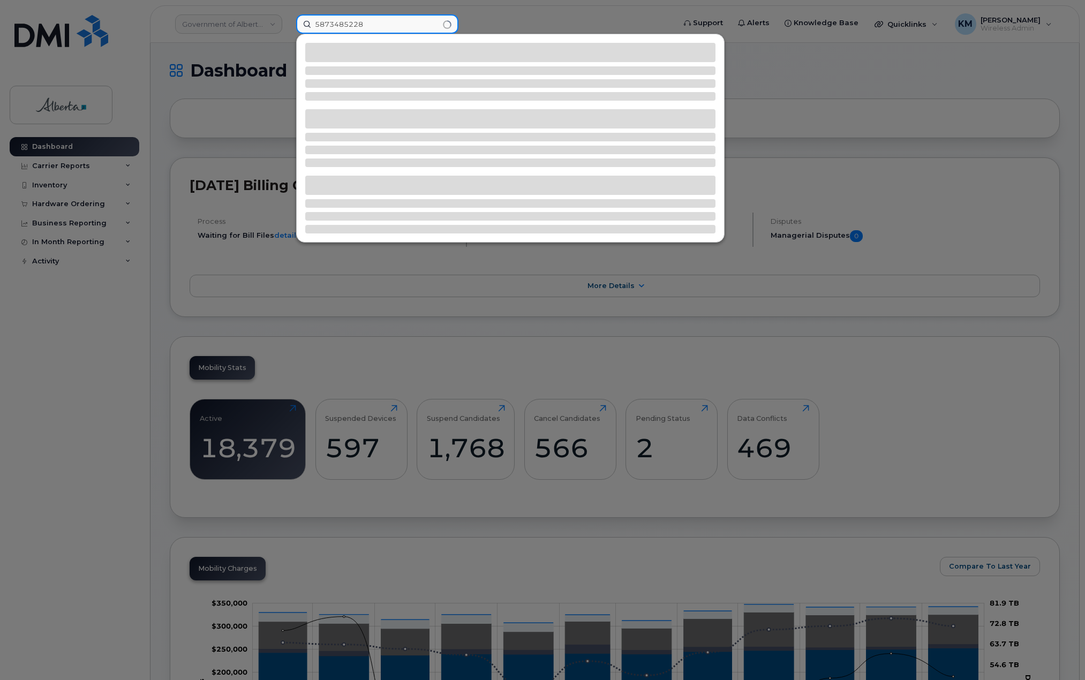
type input "5873485228"
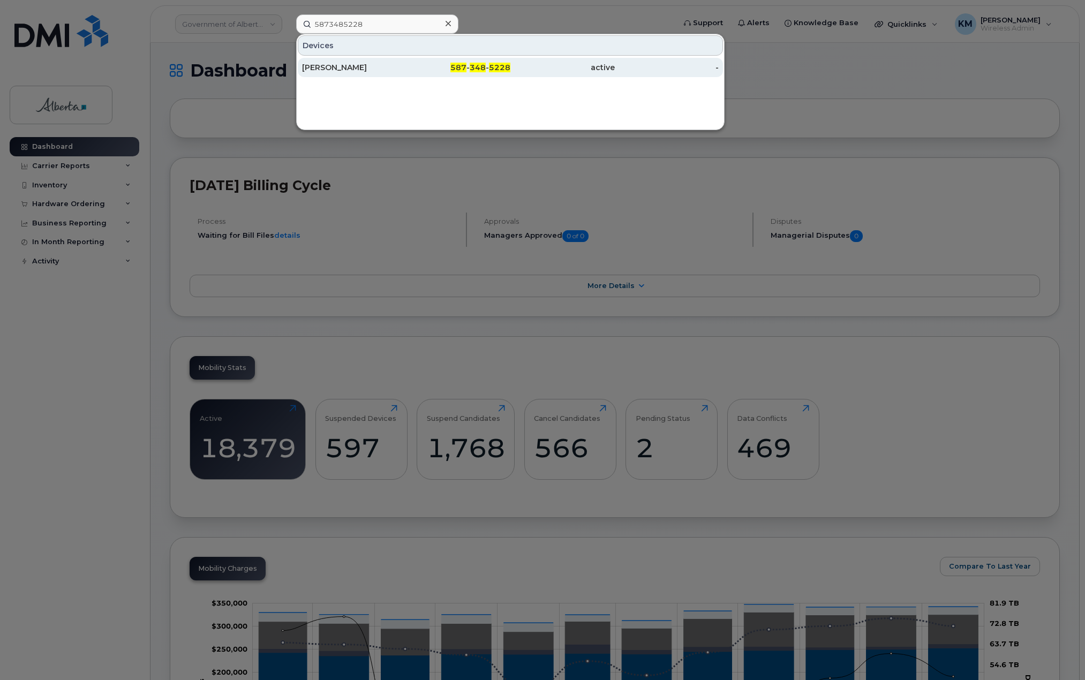
click at [352, 71] on div "Stacy Davidson" at bounding box center [354, 67] width 104 height 11
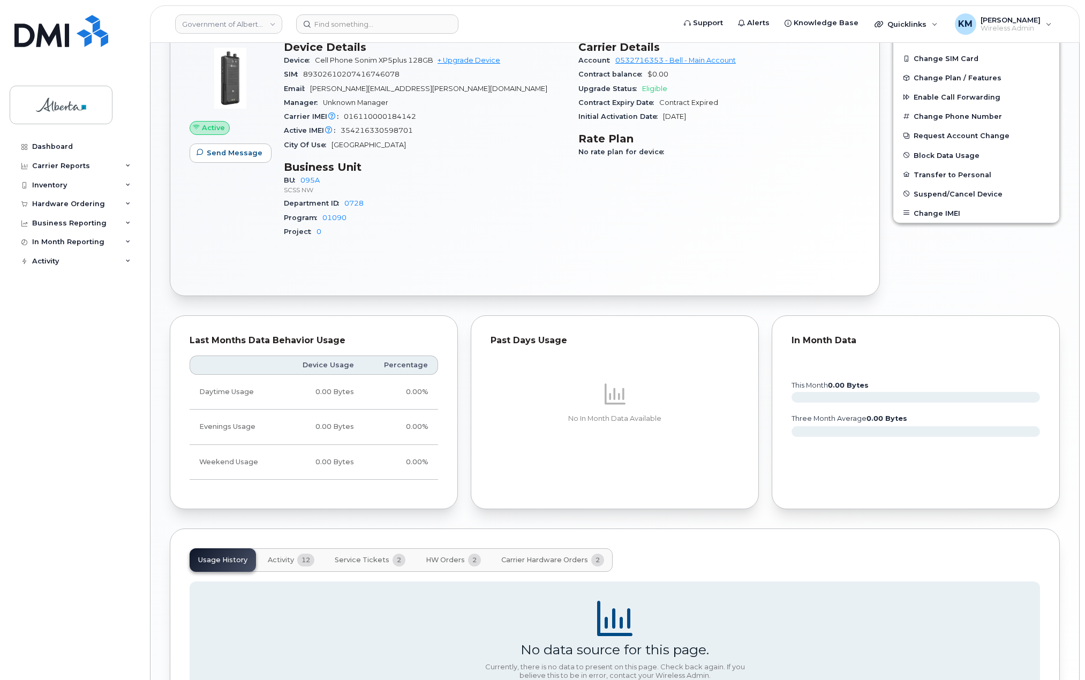
scroll to position [487, 0]
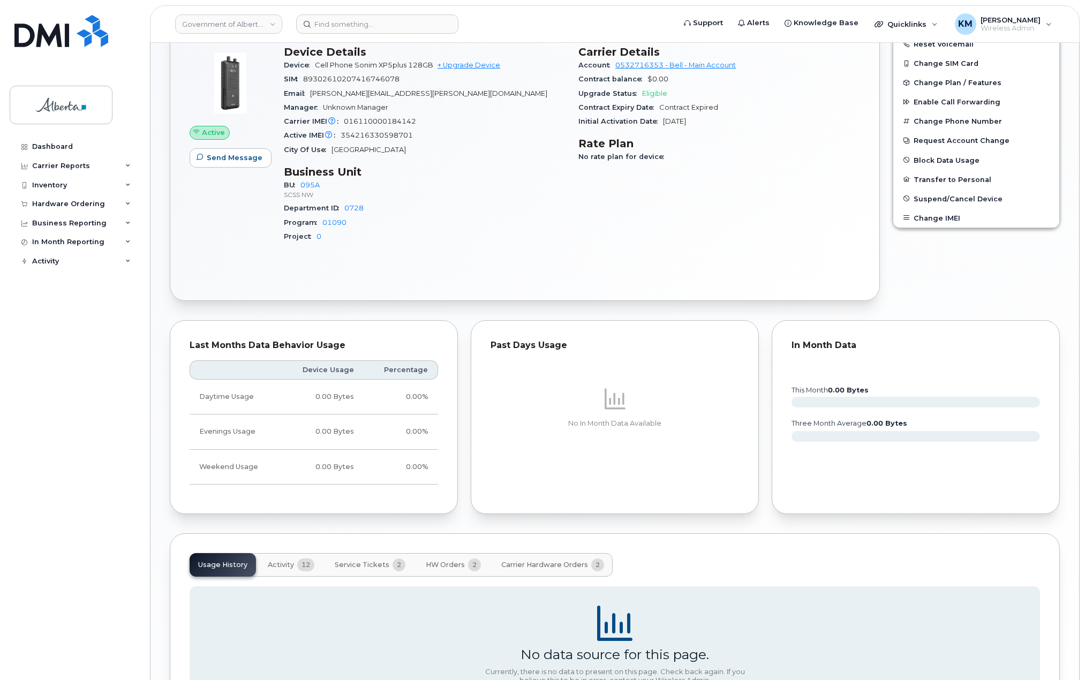
click at [440, 562] on span "HW Orders" at bounding box center [445, 565] width 39 height 9
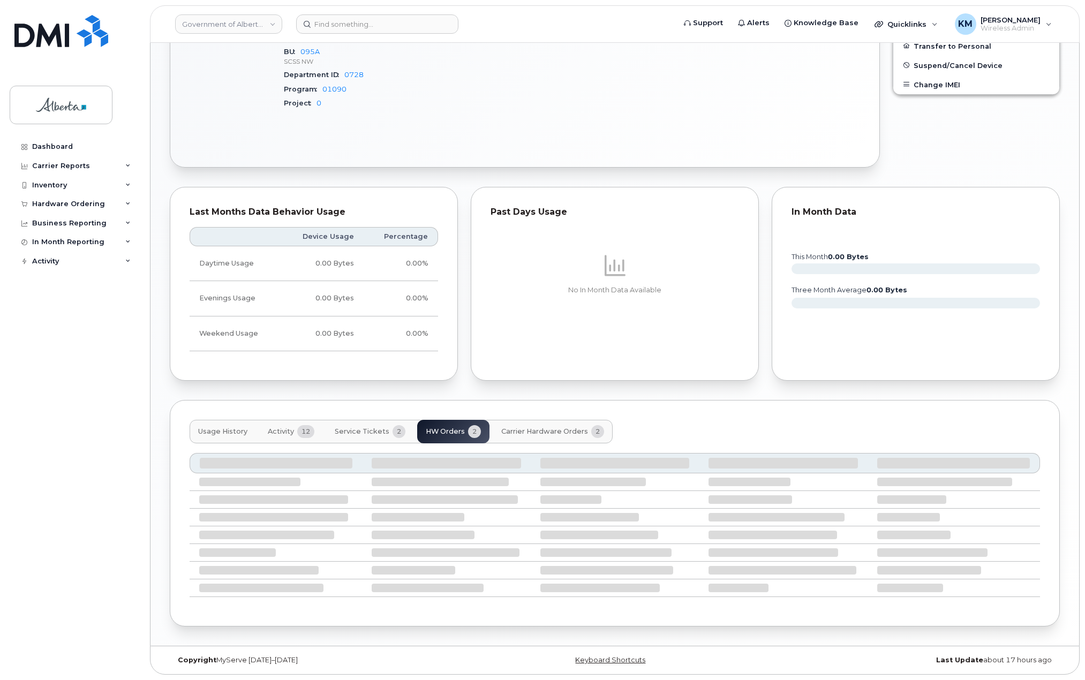
scroll to position [609, 0]
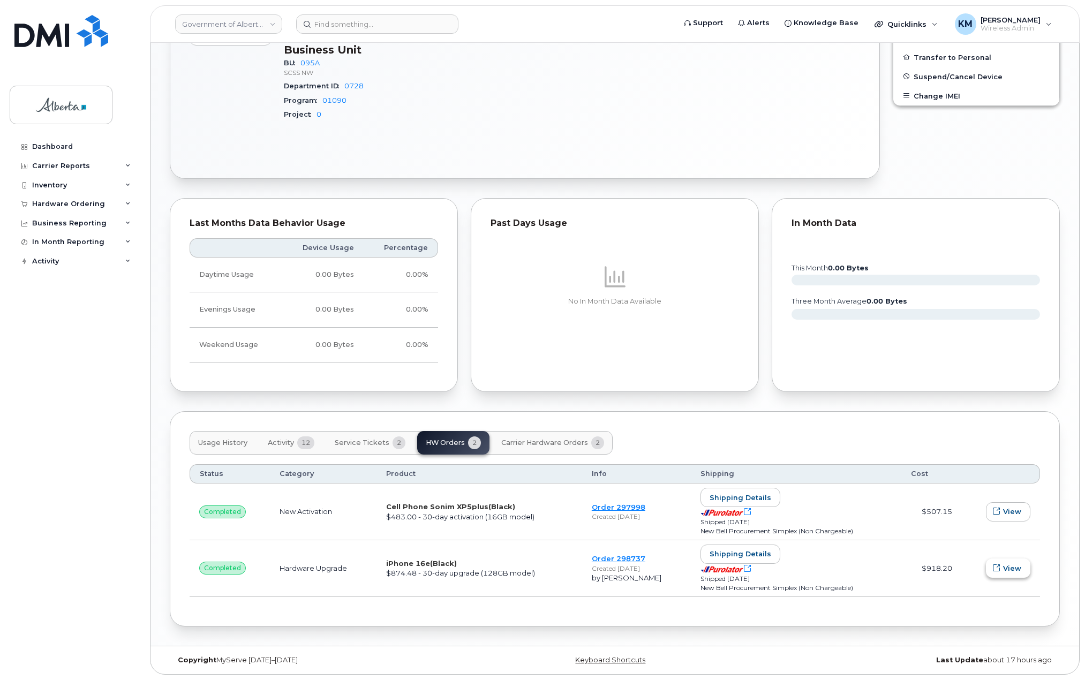
click at [1021, 569] on span "View" at bounding box center [1012, 568] width 18 height 10
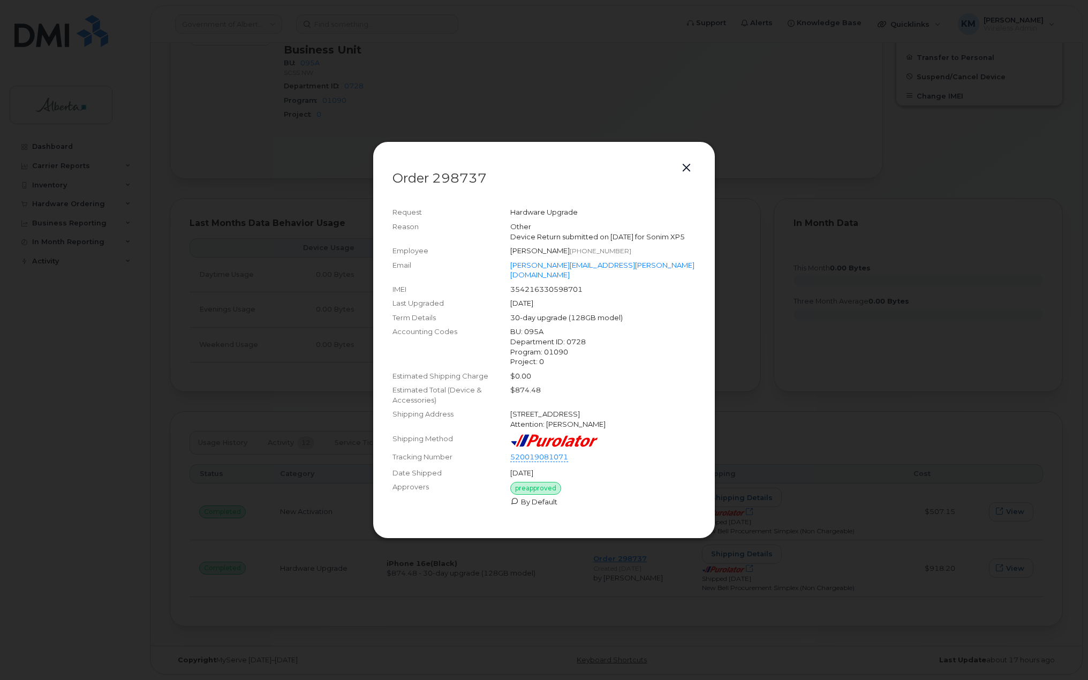
click at [688, 163] on button "button" at bounding box center [686, 168] width 16 height 15
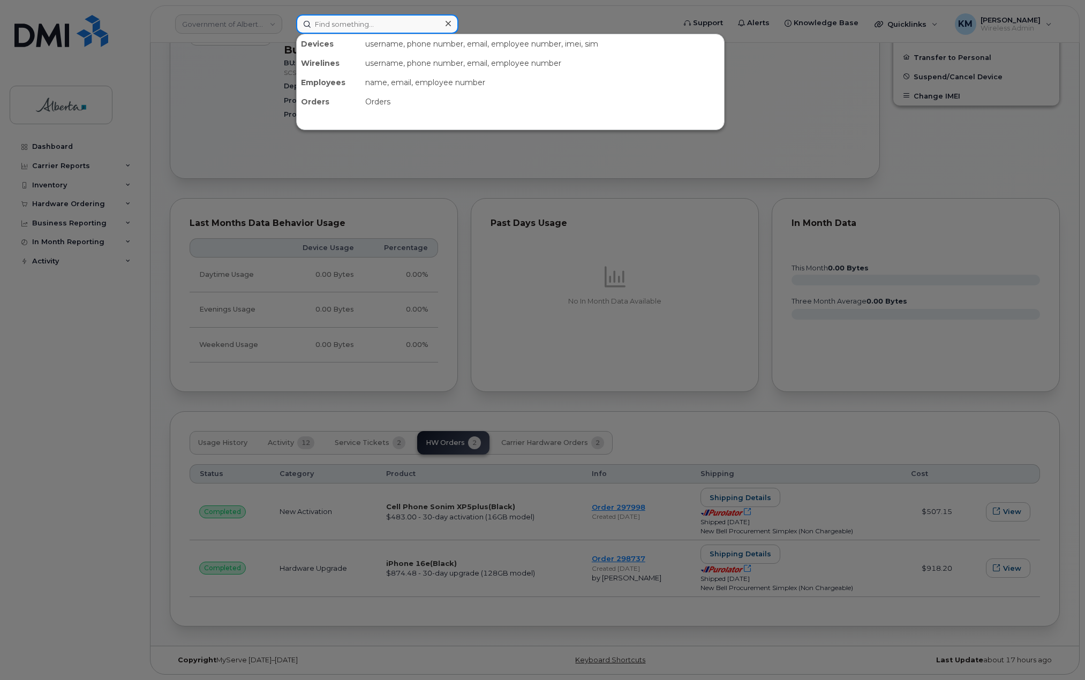
click at [401, 22] on input at bounding box center [377, 23] width 162 height 19
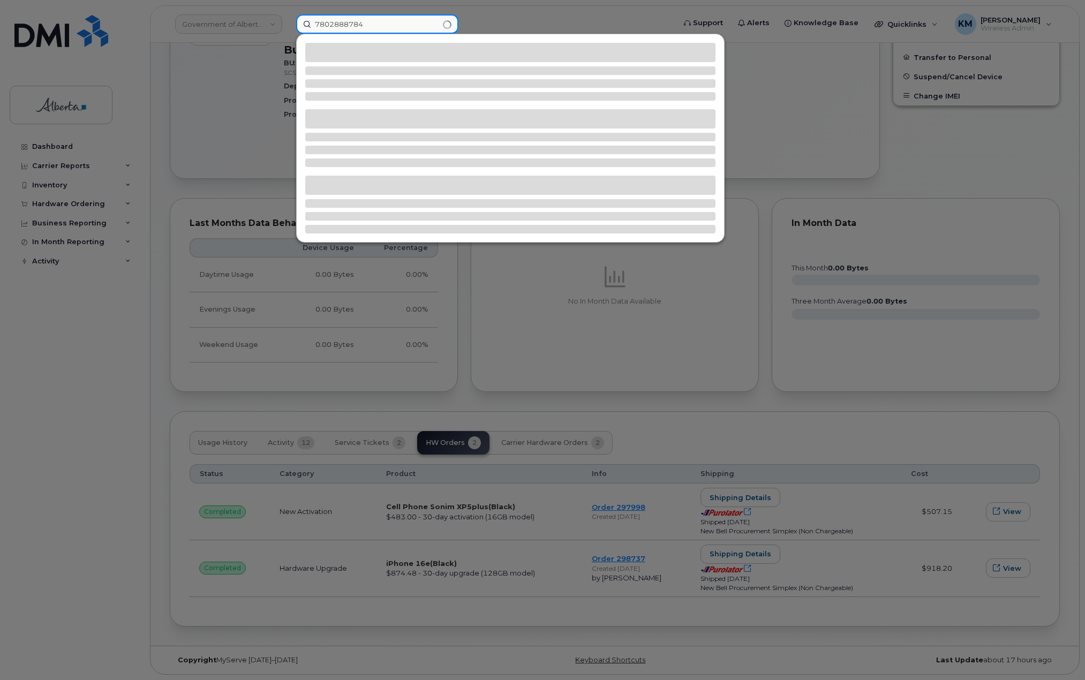
type input "7802888784"
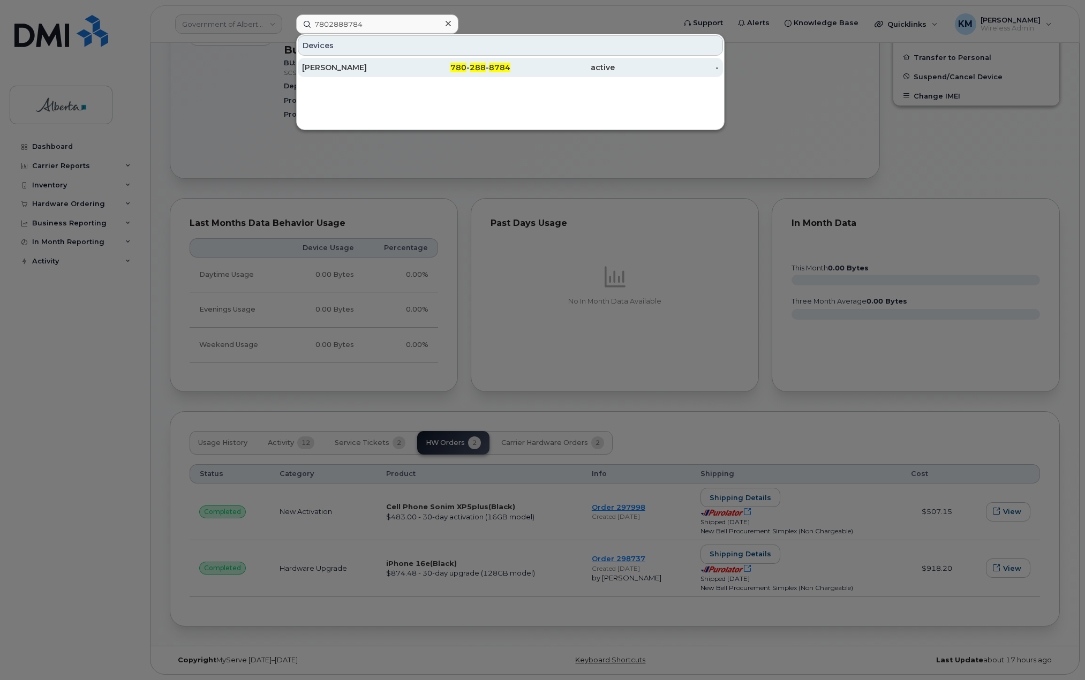
click at [411, 65] on div "780 - 288 - 8784" at bounding box center [458, 67] width 104 height 11
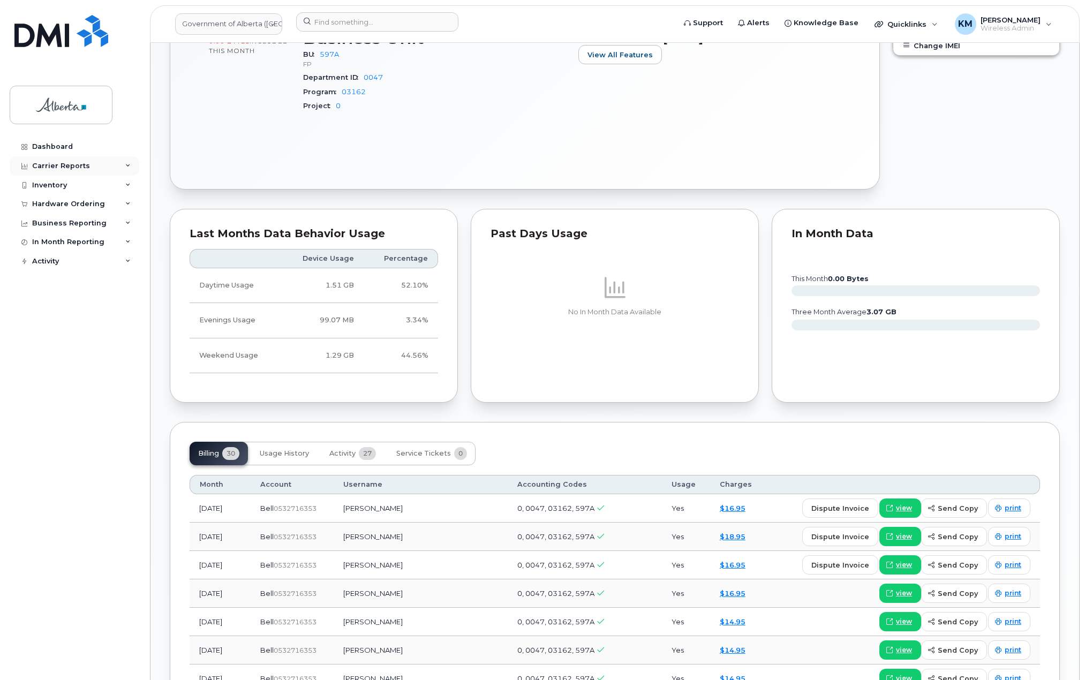
scroll to position [375, 0]
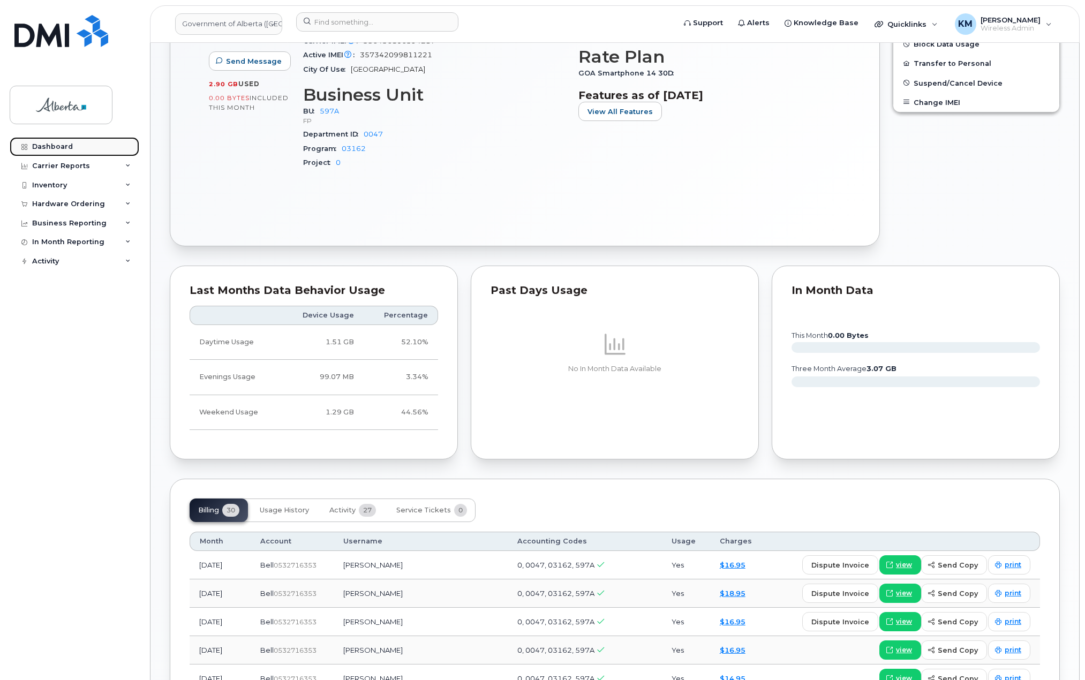
click at [60, 141] on link "Dashboard" at bounding box center [75, 146] width 130 height 19
click at [45, 145] on div "Dashboard" at bounding box center [52, 146] width 41 height 9
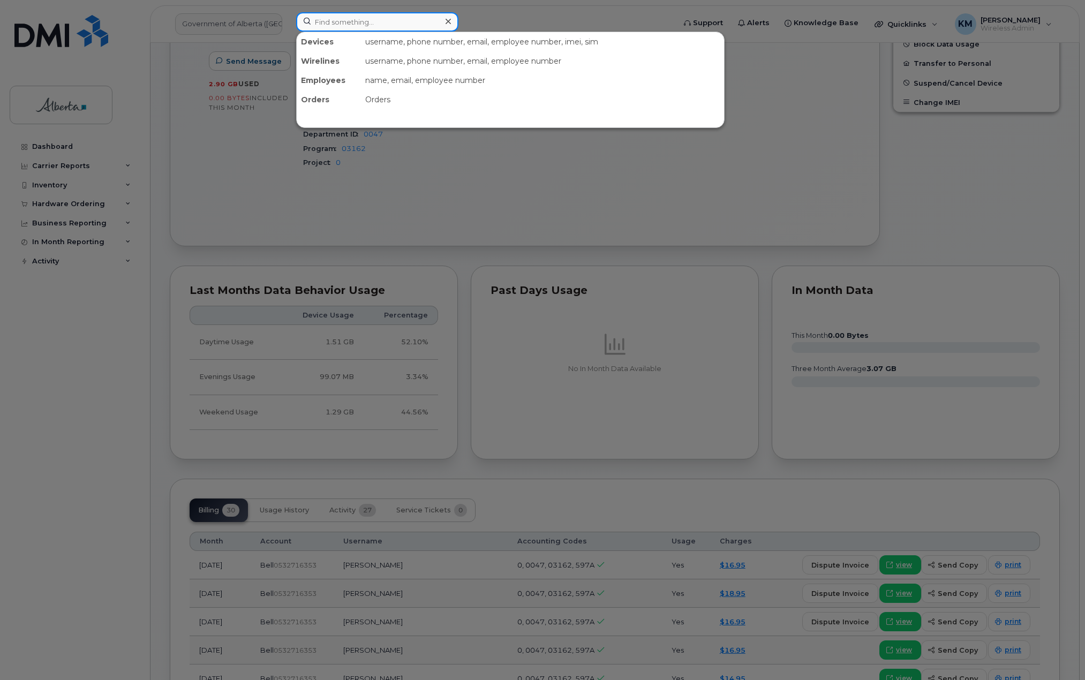
click at [394, 21] on input at bounding box center [377, 21] width 162 height 19
paste input "4033043984"
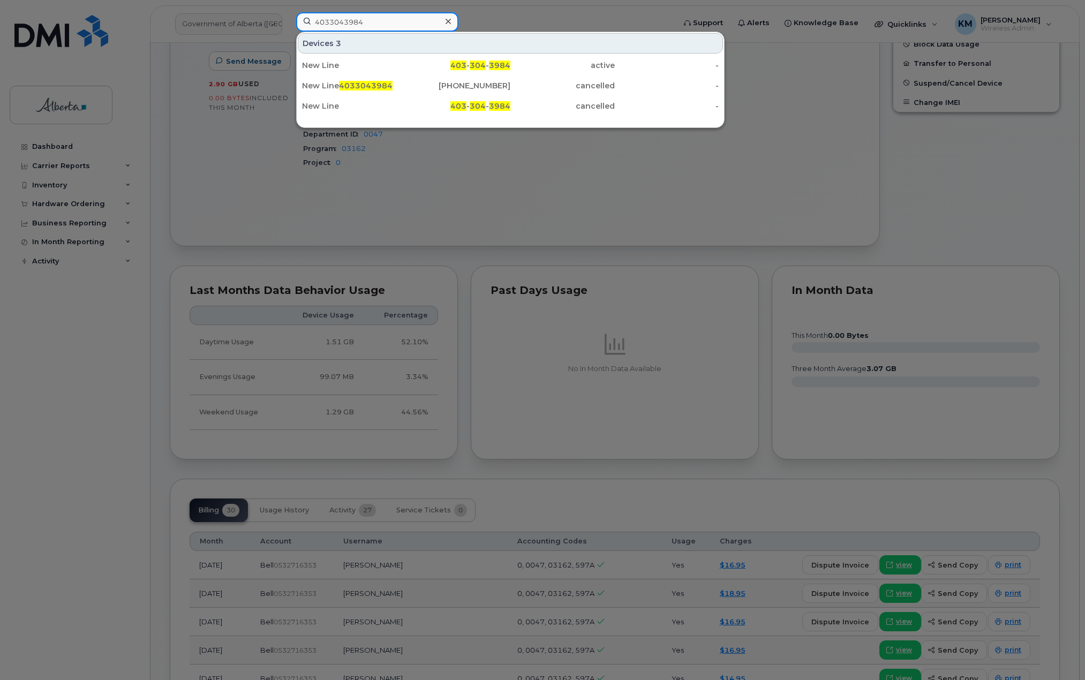
type input "4033043984"
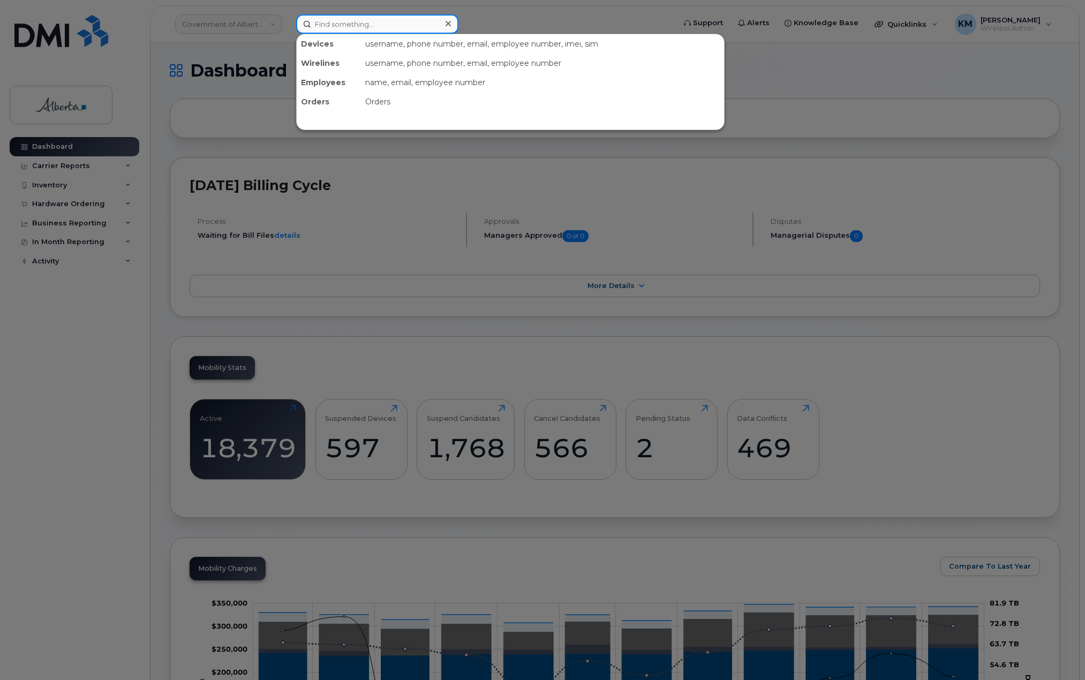
click at [390, 32] on input at bounding box center [377, 23] width 162 height 19
paste input "4033043984"
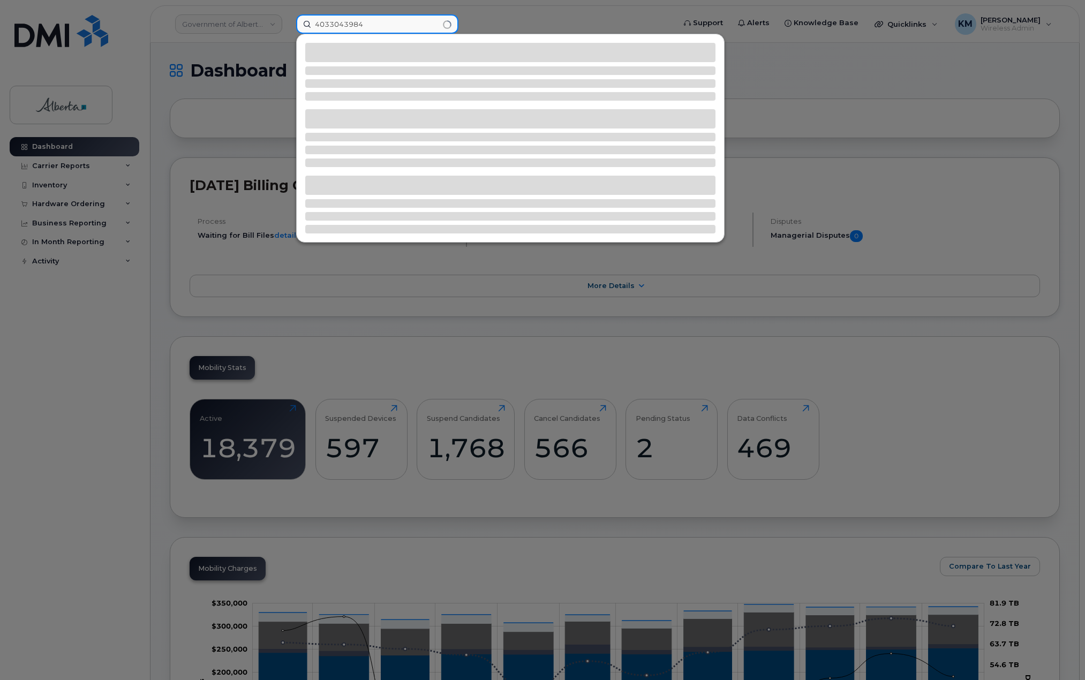
type input "4033043984"
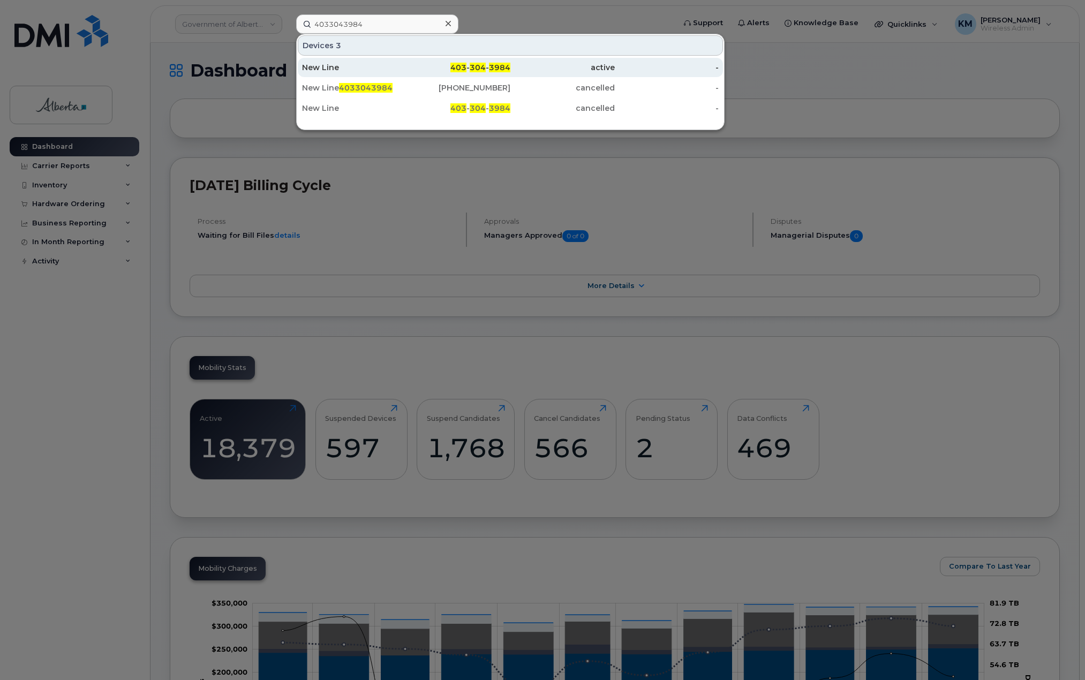
click at [369, 66] on div "New Line" at bounding box center [354, 67] width 104 height 11
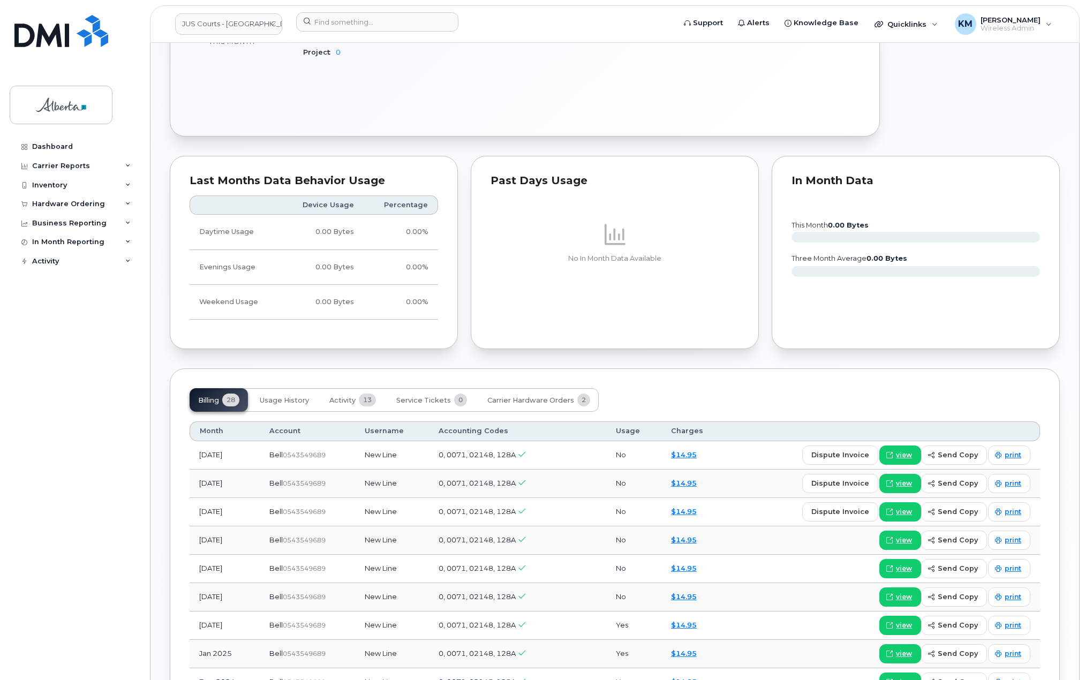
scroll to position [535, 0]
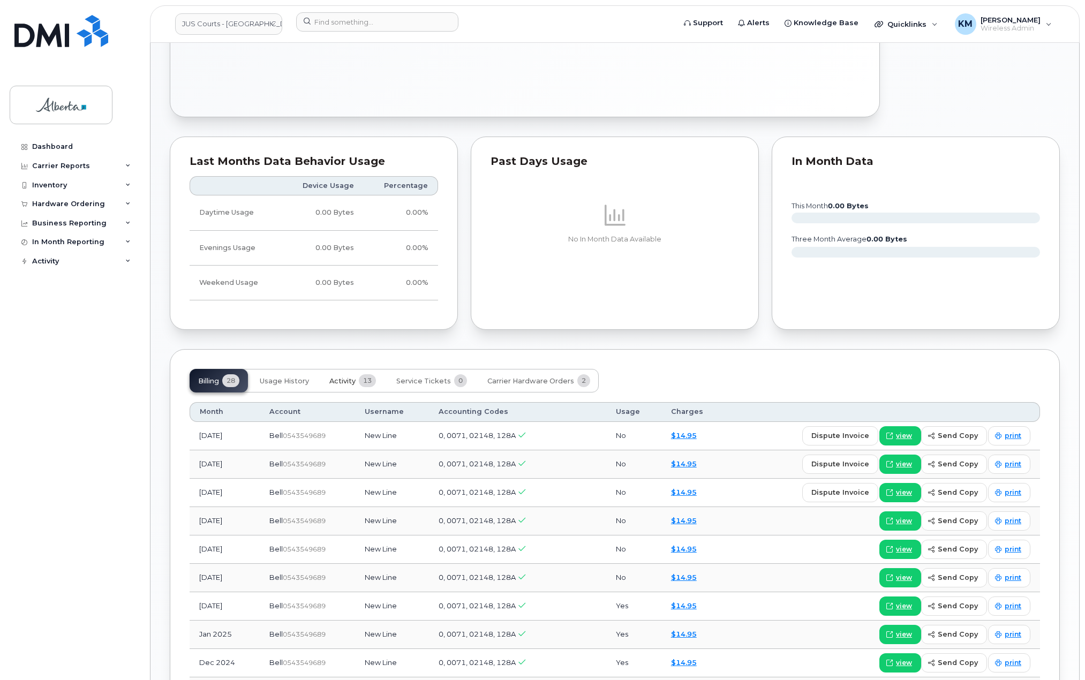
click at [350, 382] on span "Activity" at bounding box center [342, 381] width 26 height 9
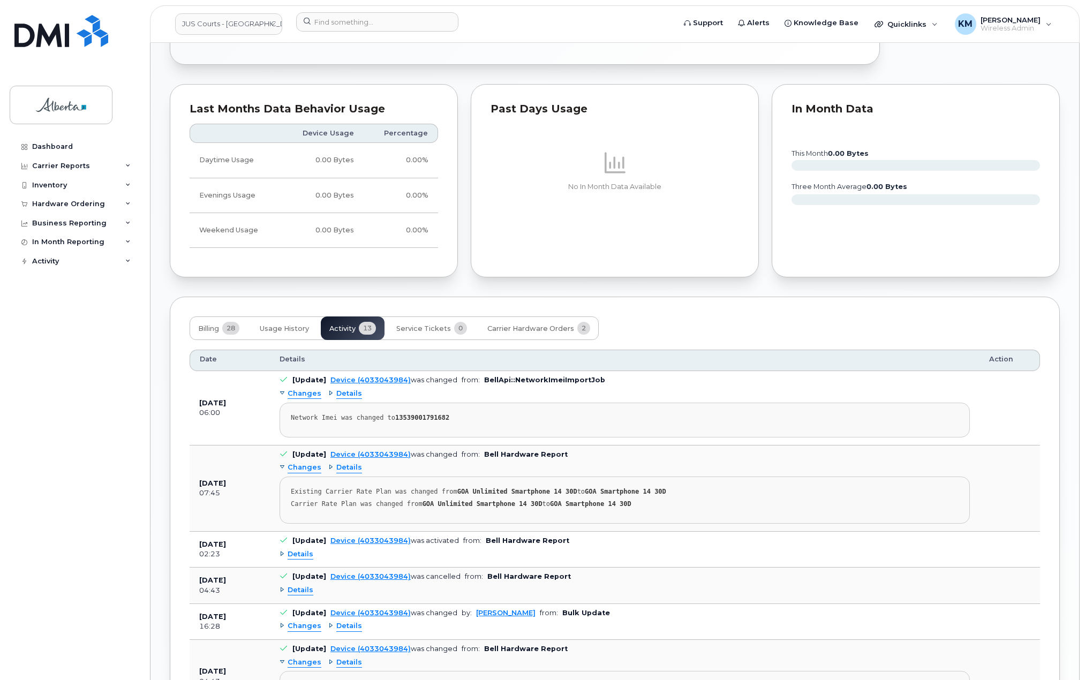
scroll to position [589, 0]
click at [209, 328] on span "Billing" at bounding box center [208, 327] width 21 height 9
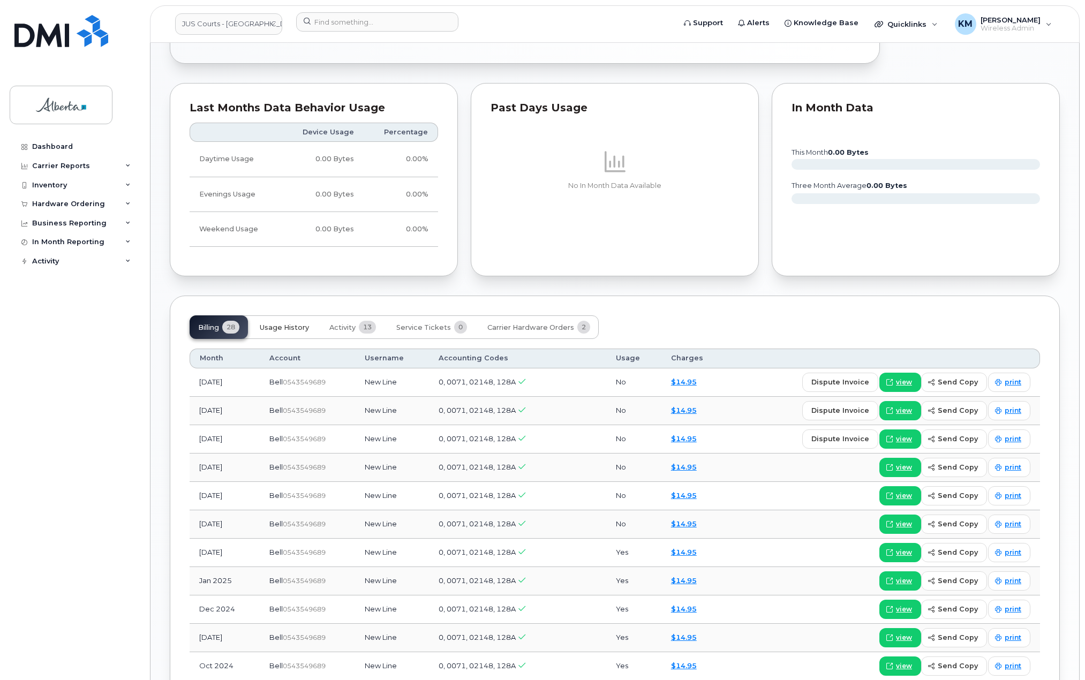
click at [283, 329] on span "Usage History" at bounding box center [284, 327] width 49 height 9
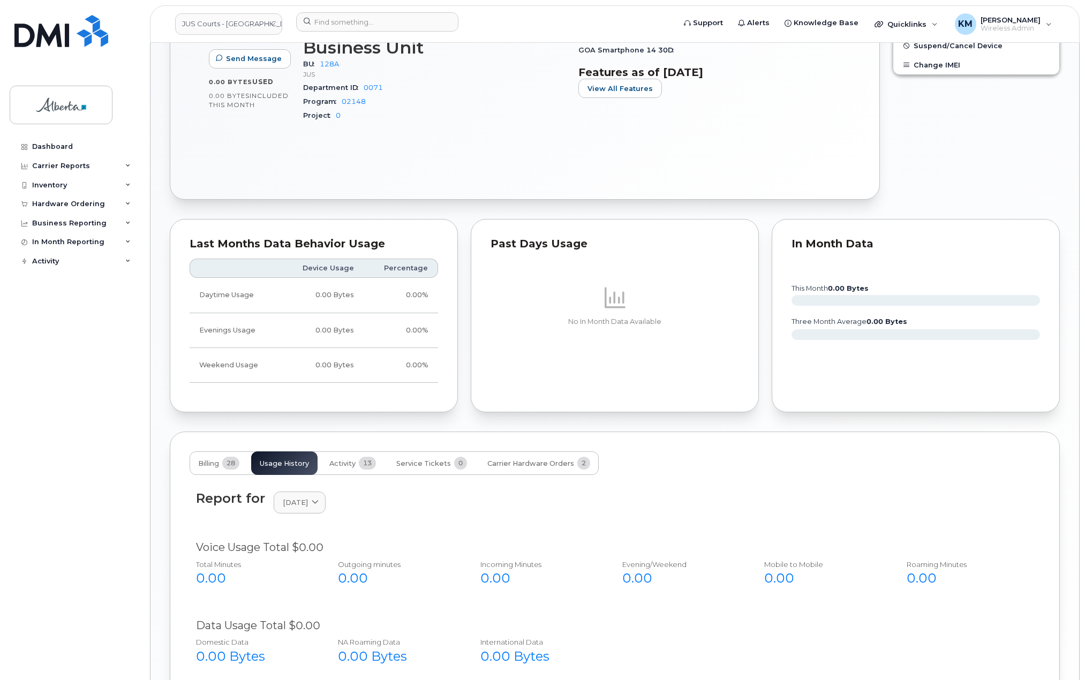
scroll to position [482, 0]
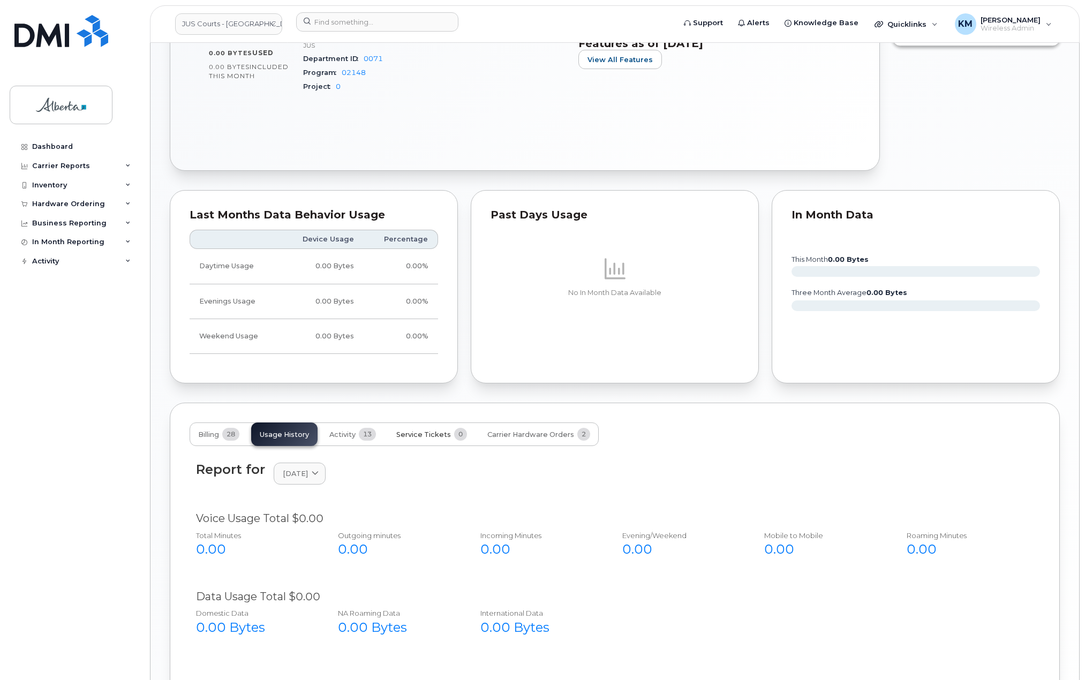
click at [403, 431] on span "Service Tickets" at bounding box center [423, 435] width 55 height 9
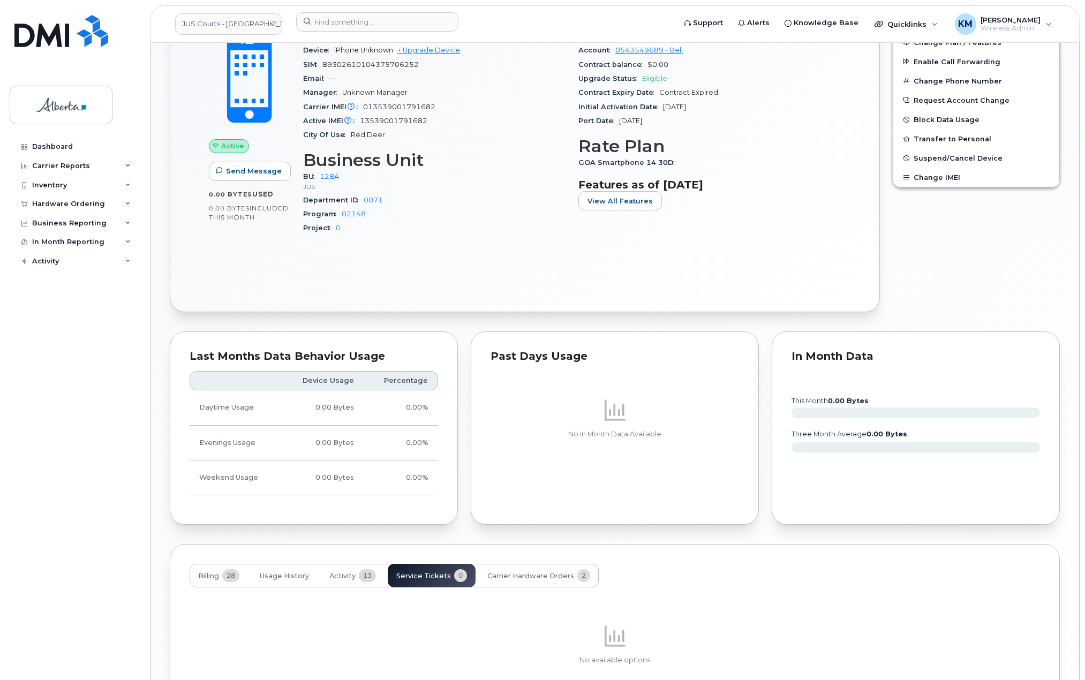
scroll to position [435, 0]
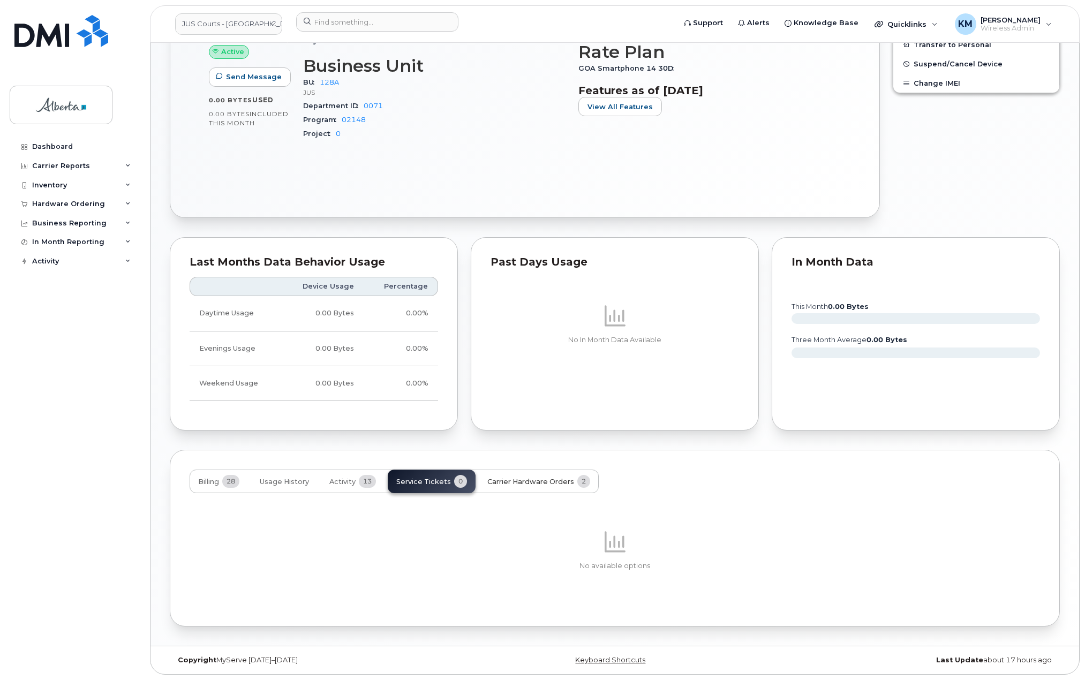
click at [544, 486] on span "Carrier Hardware Orders" at bounding box center [530, 482] width 87 height 9
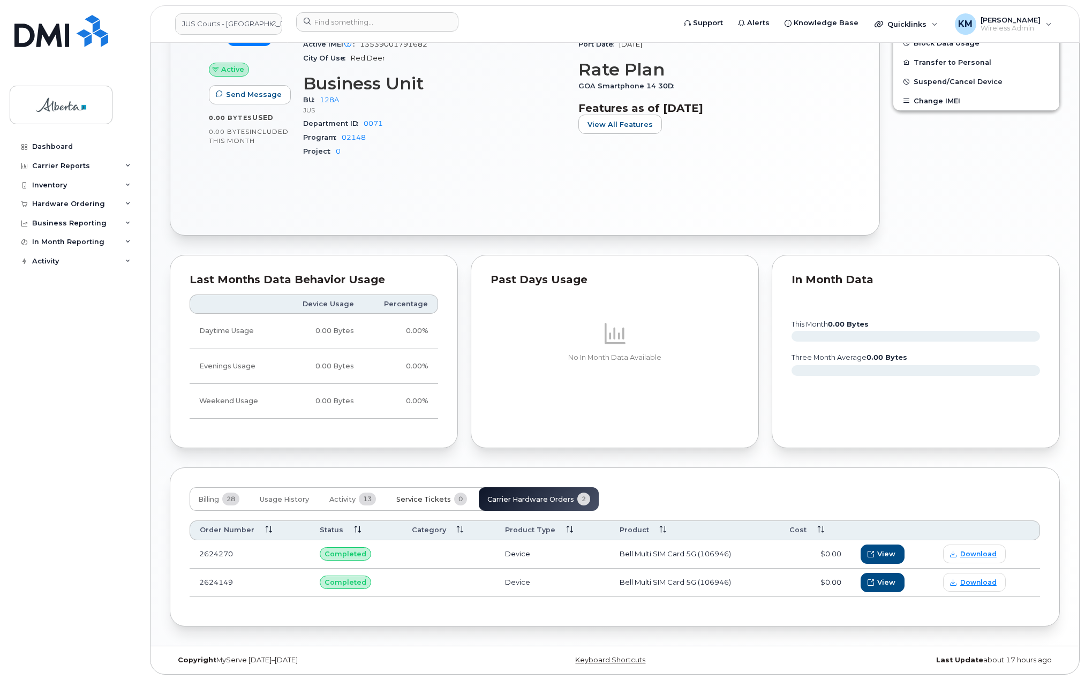
scroll to position [417, 0]
click at [971, 552] on span "Download" at bounding box center [978, 554] width 36 height 10
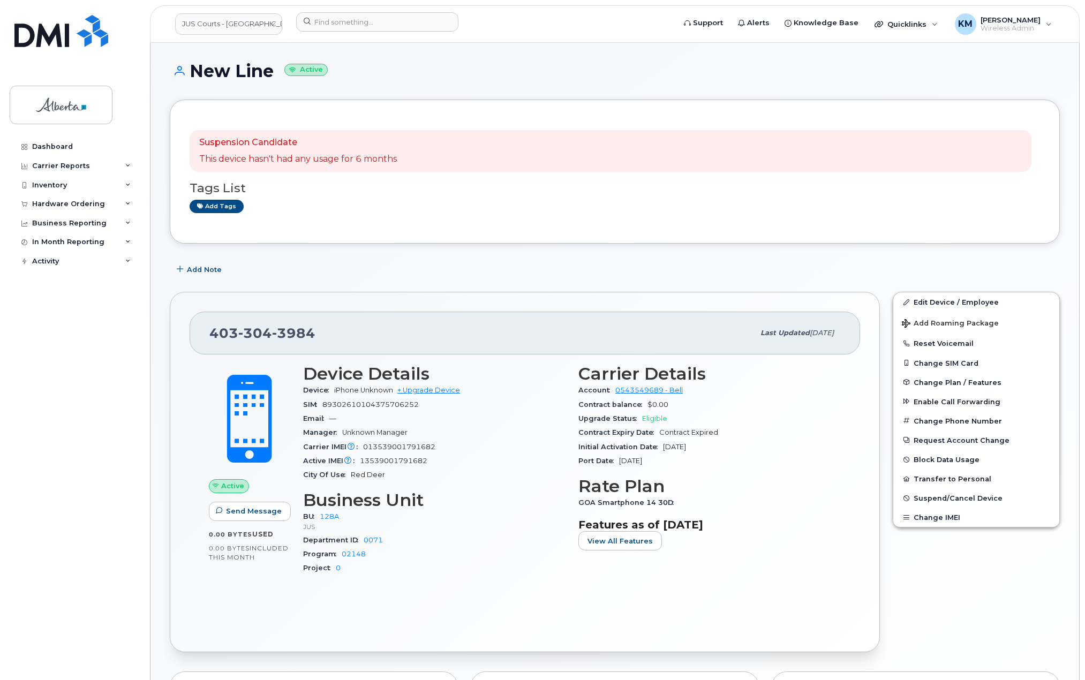
scroll to position [0, 0]
click at [64, 203] on div "Hardware Ordering" at bounding box center [68, 204] width 73 height 9
click at [55, 241] on div "Orders" at bounding box center [50, 244] width 26 height 10
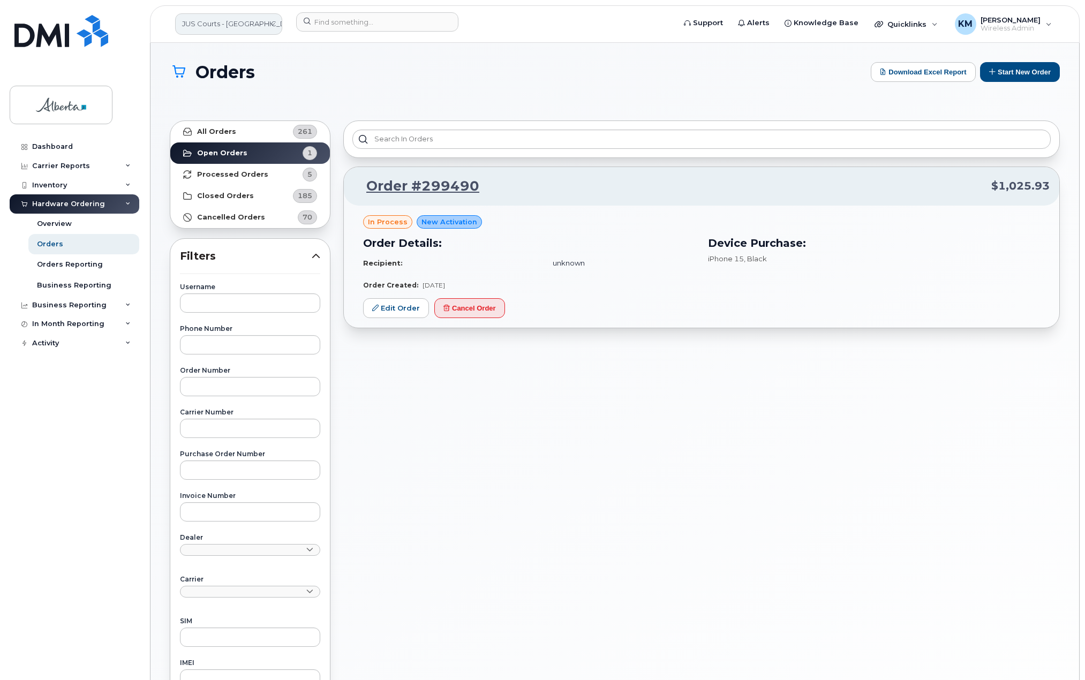
click at [267, 21] on link "JUS Courts - GOA" at bounding box center [228, 23] width 107 height 21
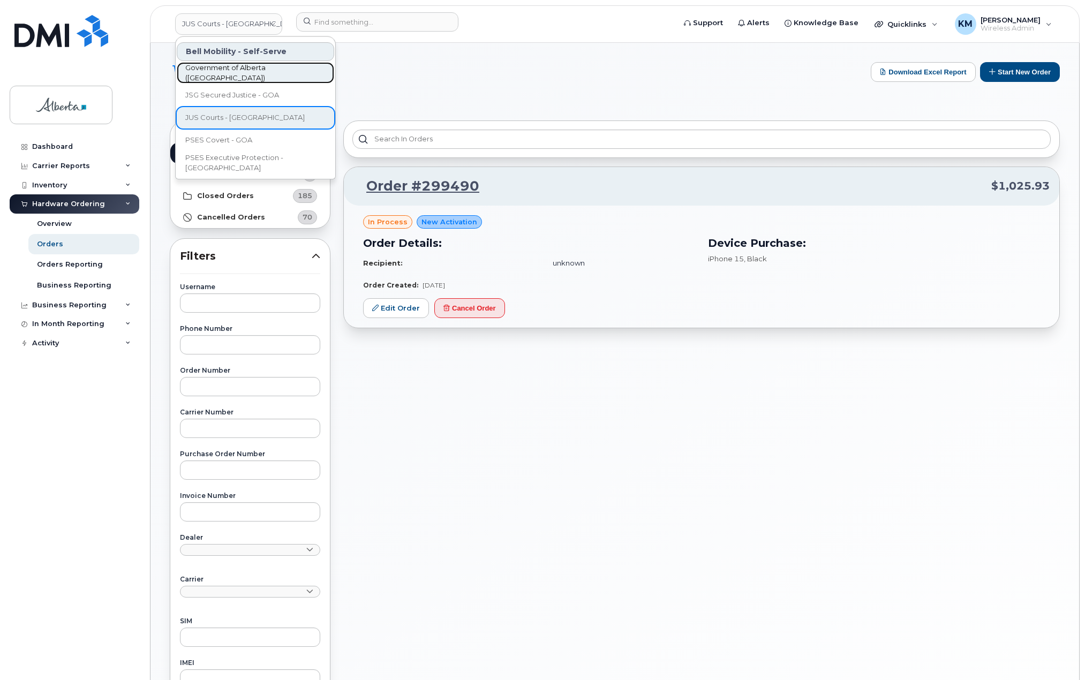
click at [241, 68] on span "Government of Alberta ([GEOGRAPHIC_DATA])" at bounding box center [246, 73] width 123 height 21
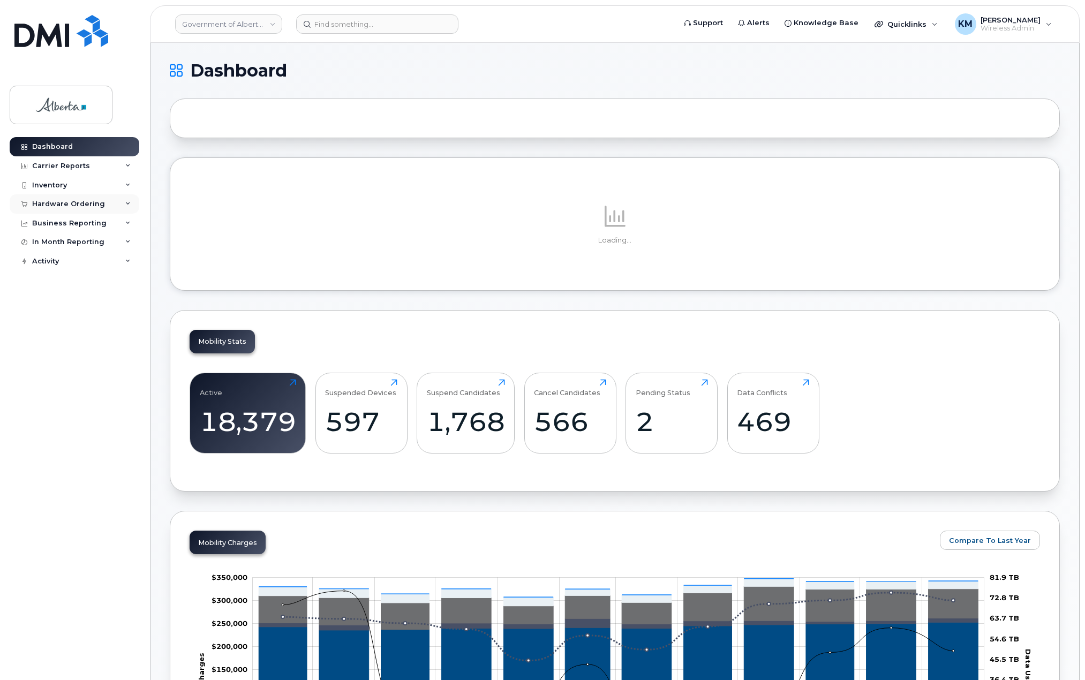
click at [87, 203] on div "Hardware Ordering" at bounding box center [68, 204] width 73 height 9
click at [58, 245] on div "Orders" at bounding box center [50, 244] width 26 height 10
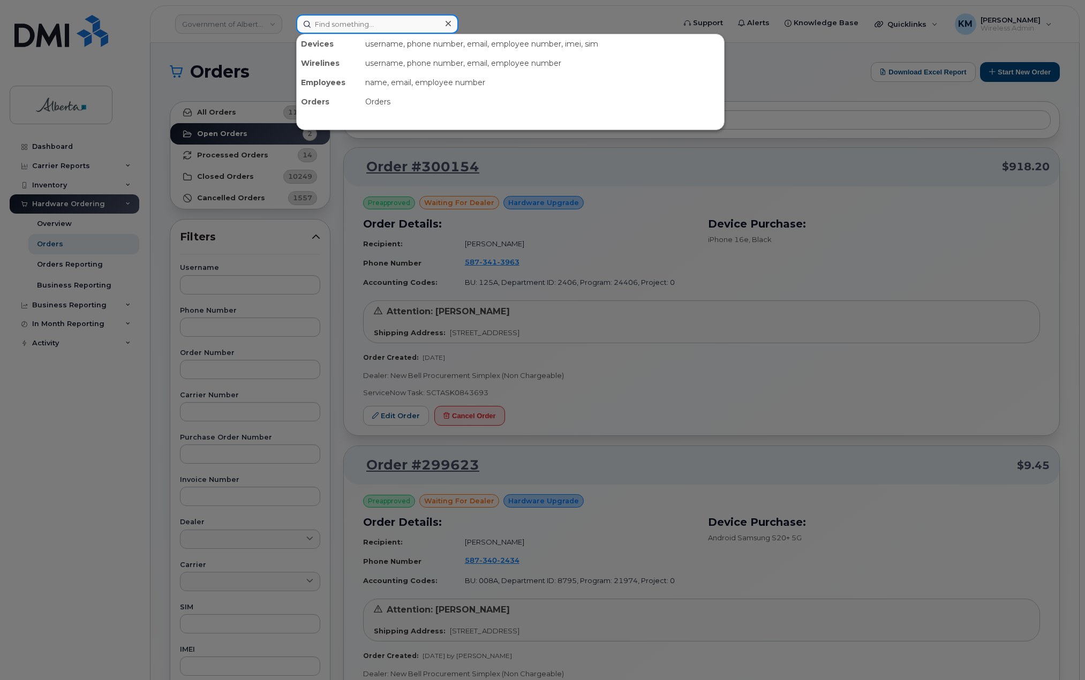
click at [343, 29] on input at bounding box center [377, 23] width 162 height 19
paste input "4033483901"
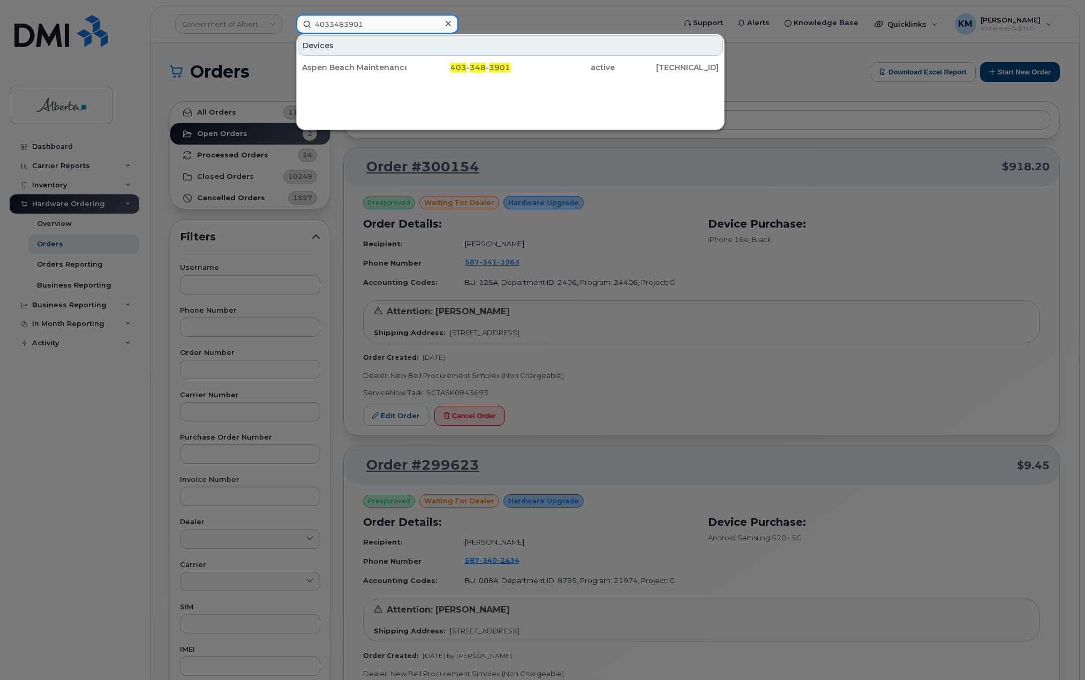
type input "4033483901"
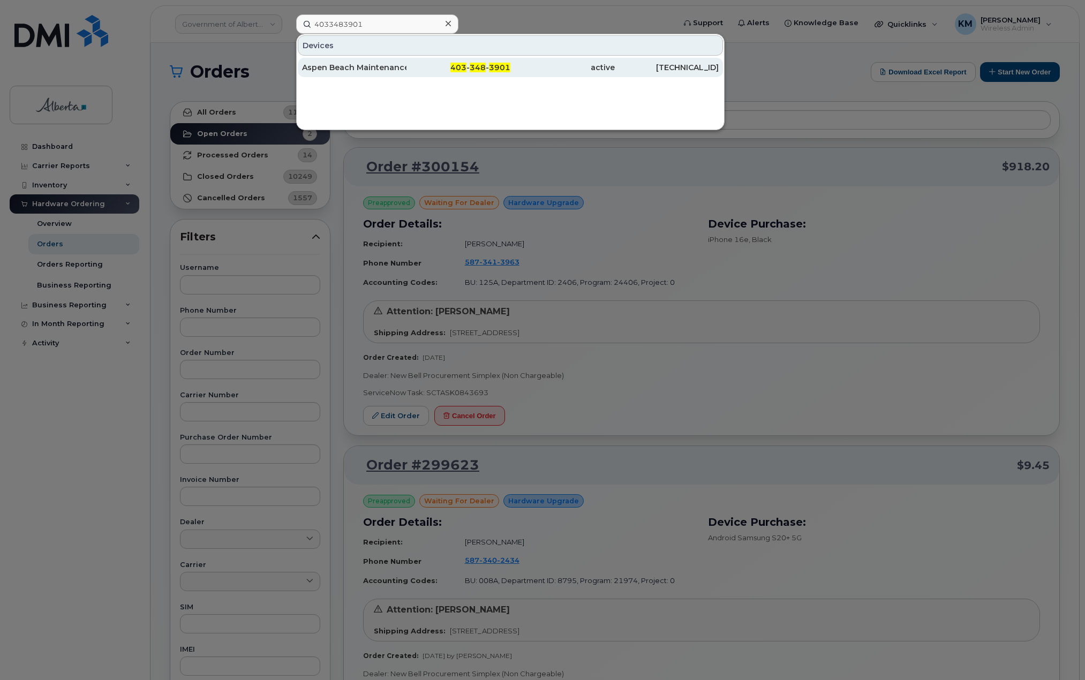
click at [380, 71] on div "Aspen Beach Maintenance Office" at bounding box center [354, 67] width 104 height 11
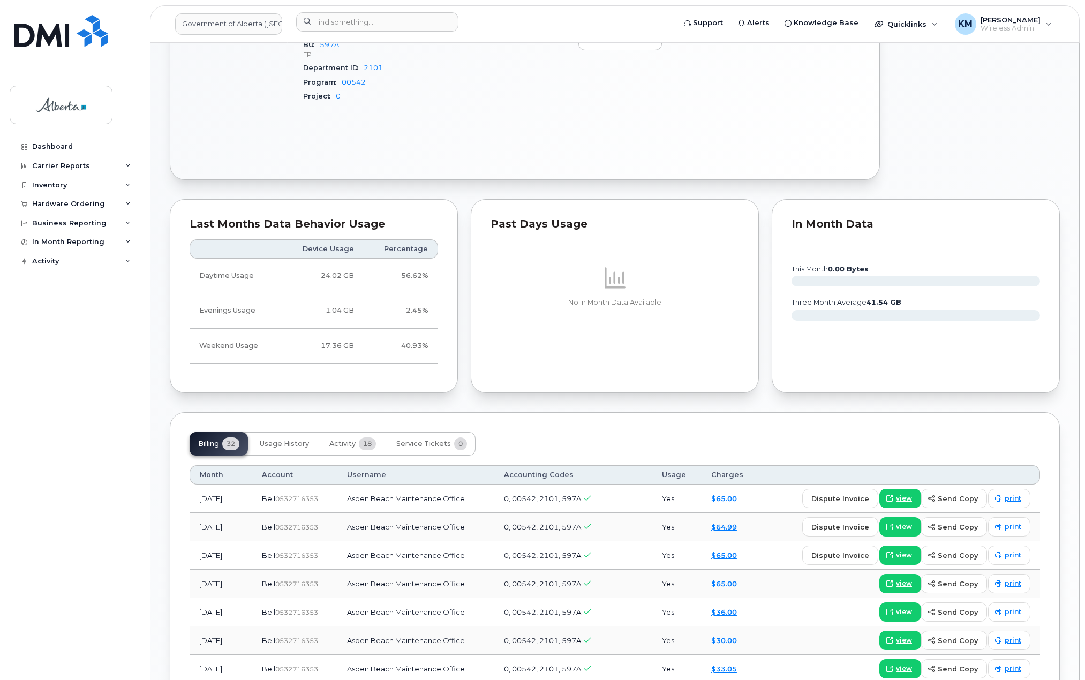
scroll to position [482, 0]
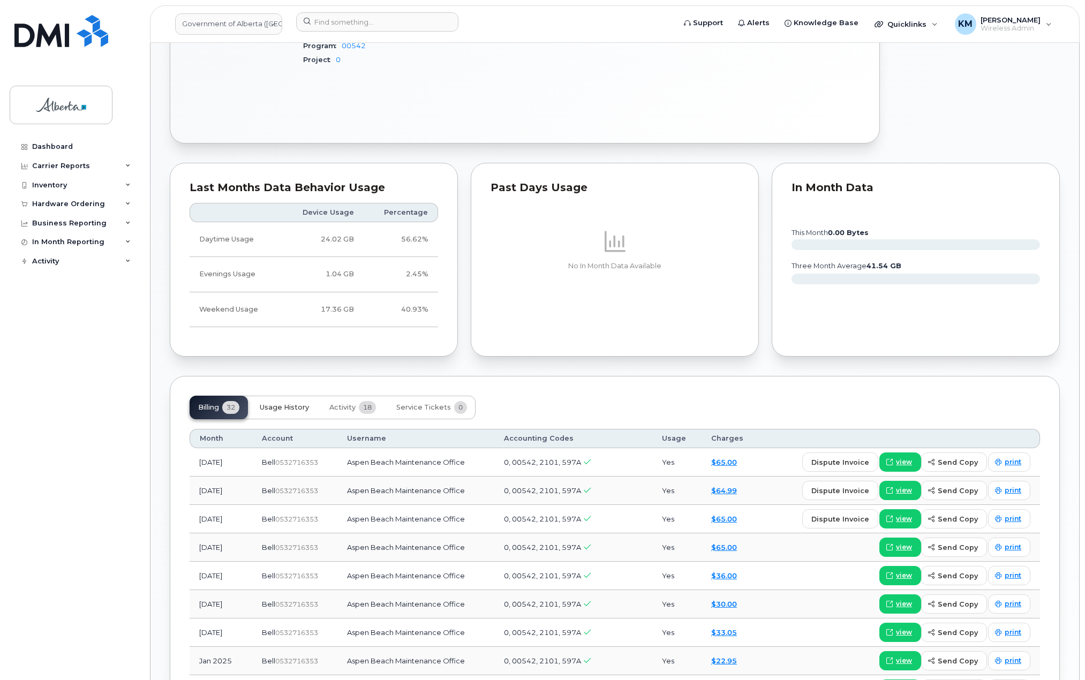
click at [300, 404] on span "Usage History" at bounding box center [284, 407] width 49 height 9
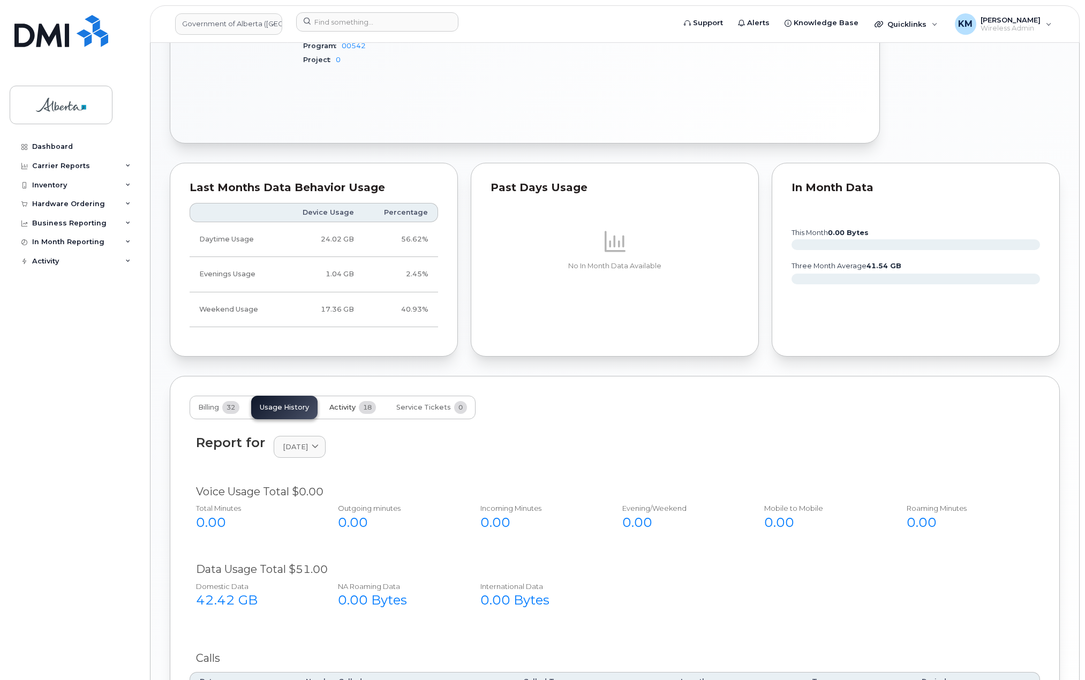
click at [352, 413] on button "Activity 18" at bounding box center [353, 408] width 64 height 24
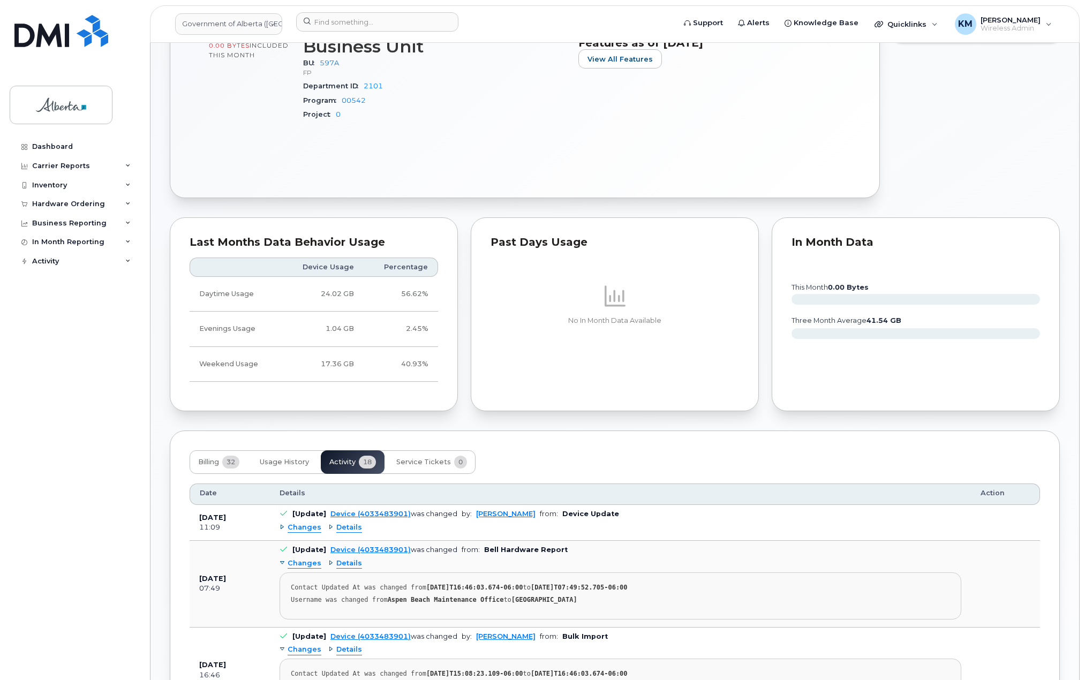
scroll to position [428, 0]
click at [422, 464] on span "Service Tickets" at bounding box center [423, 461] width 55 height 9
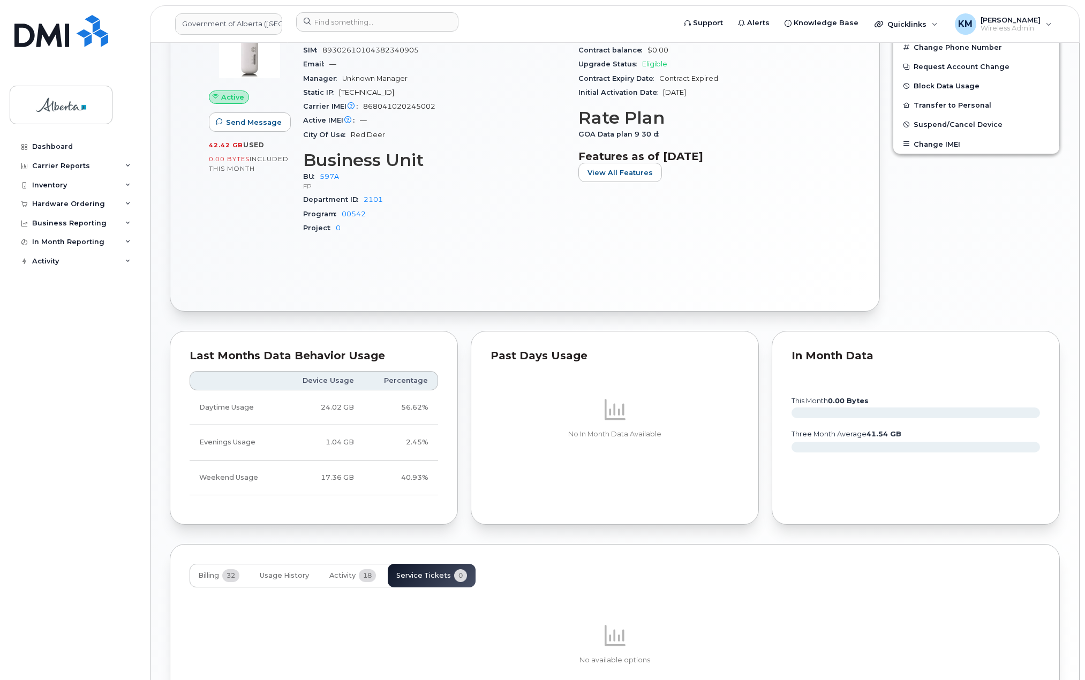
scroll to position [407, 0]
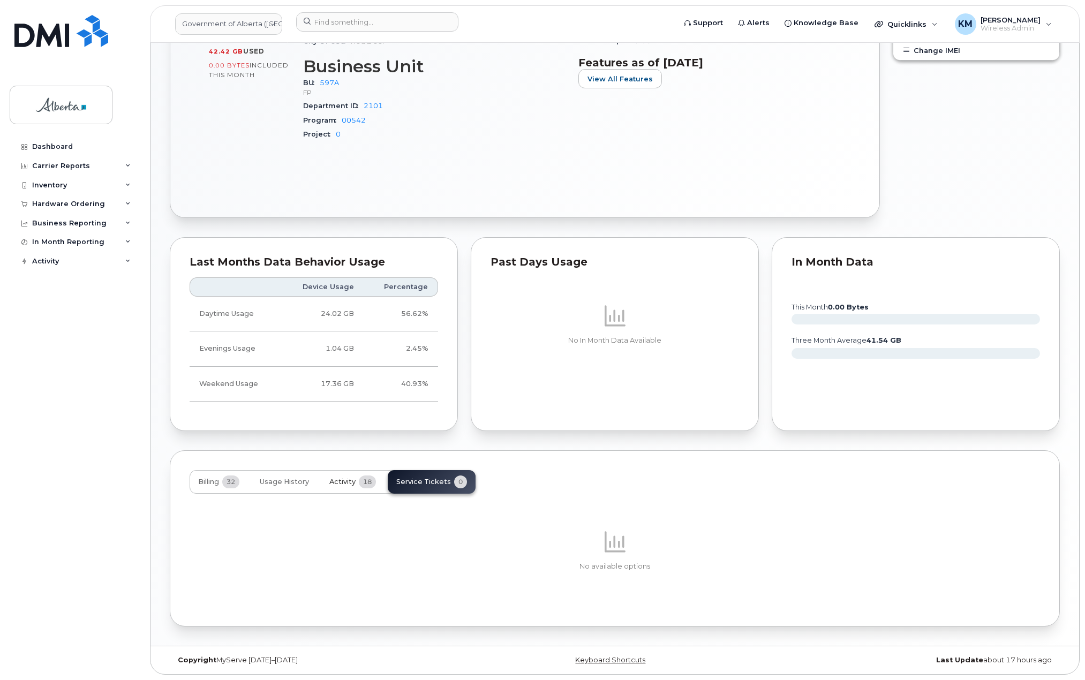
click at [349, 479] on span "Activity" at bounding box center [342, 482] width 26 height 9
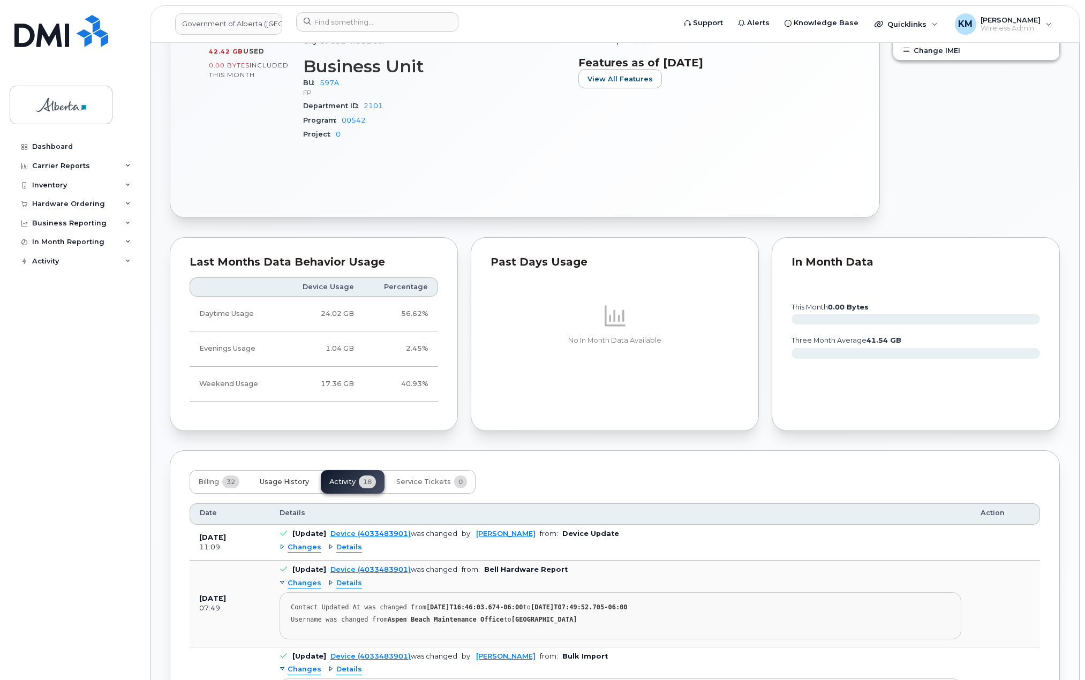
click at [289, 483] on span "Usage History" at bounding box center [284, 482] width 49 height 9
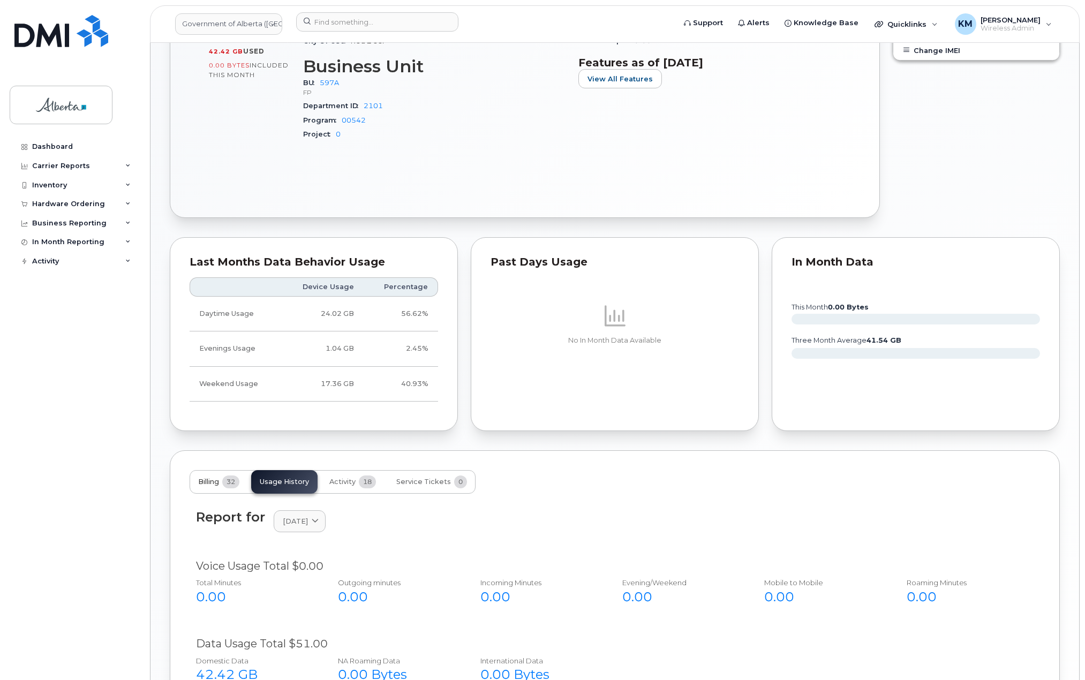
click at [201, 483] on span "Billing" at bounding box center [208, 482] width 21 height 9
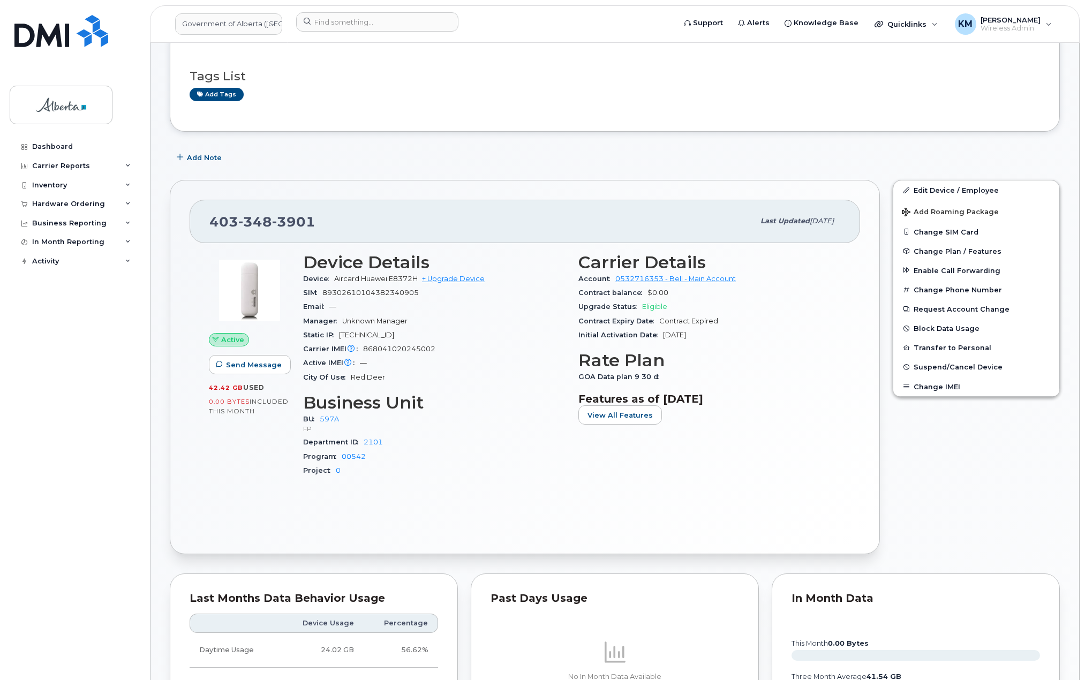
scroll to position [33, 0]
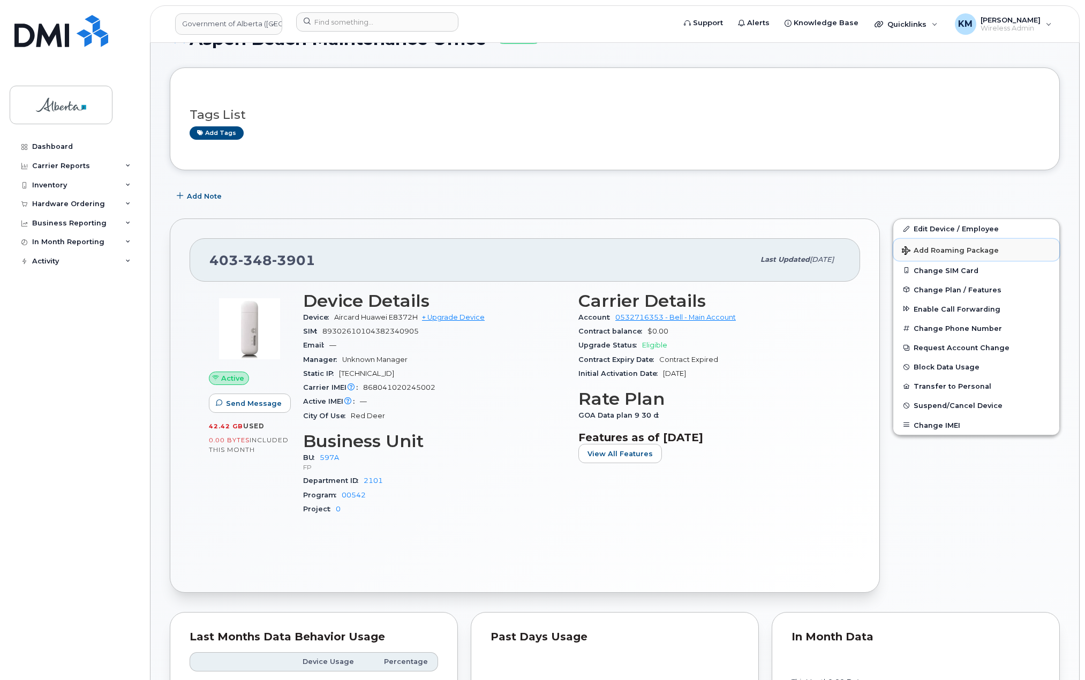
click at [946, 252] on span "Add Roaming Package" at bounding box center [950, 251] width 97 height 10
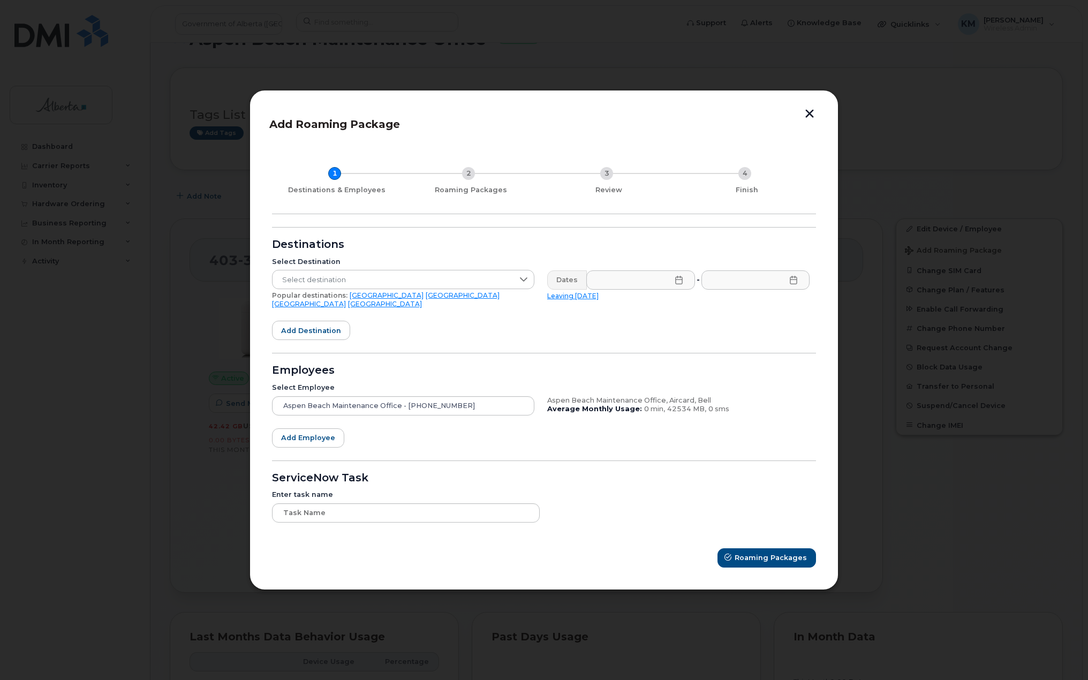
click at [807, 116] on button "button" at bounding box center [810, 114] width 16 height 11
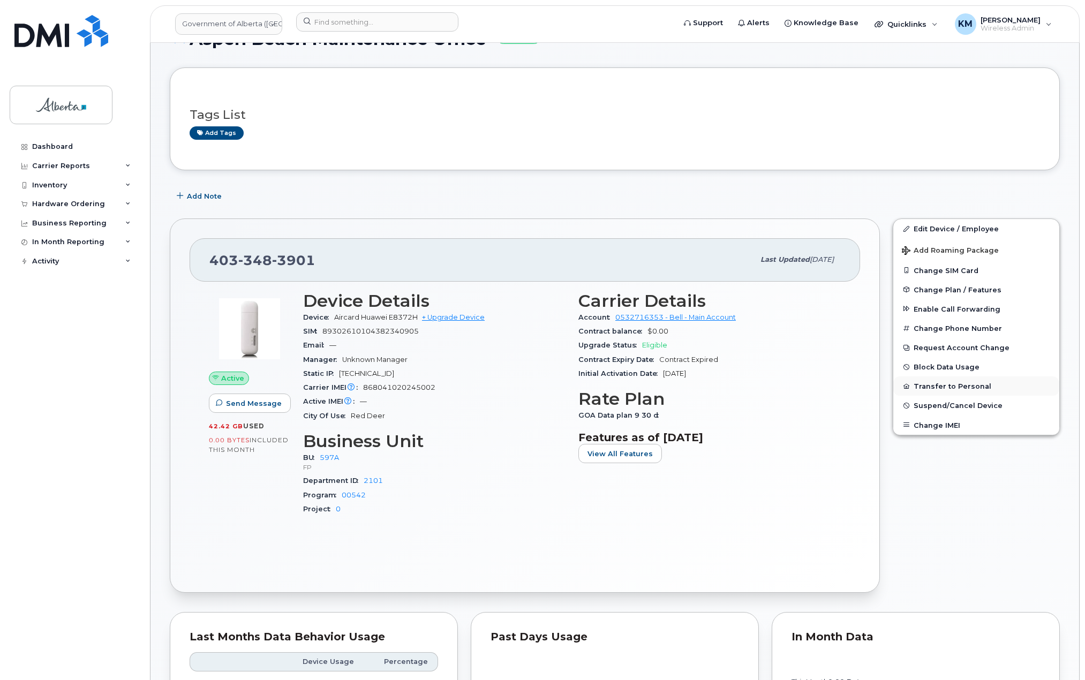
click at [963, 385] on button "Transfer to Personal" at bounding box center [976, 385] width 166 height 19
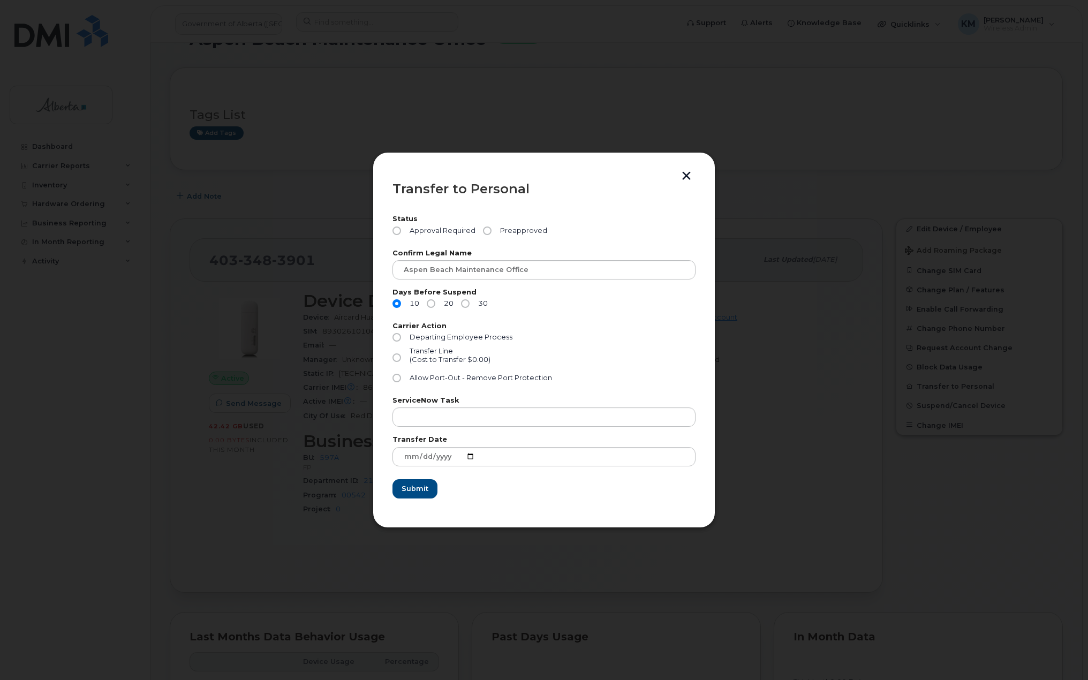
click at [691, 176] on button "button" at bounding box center [686, 176] width 16 height 11
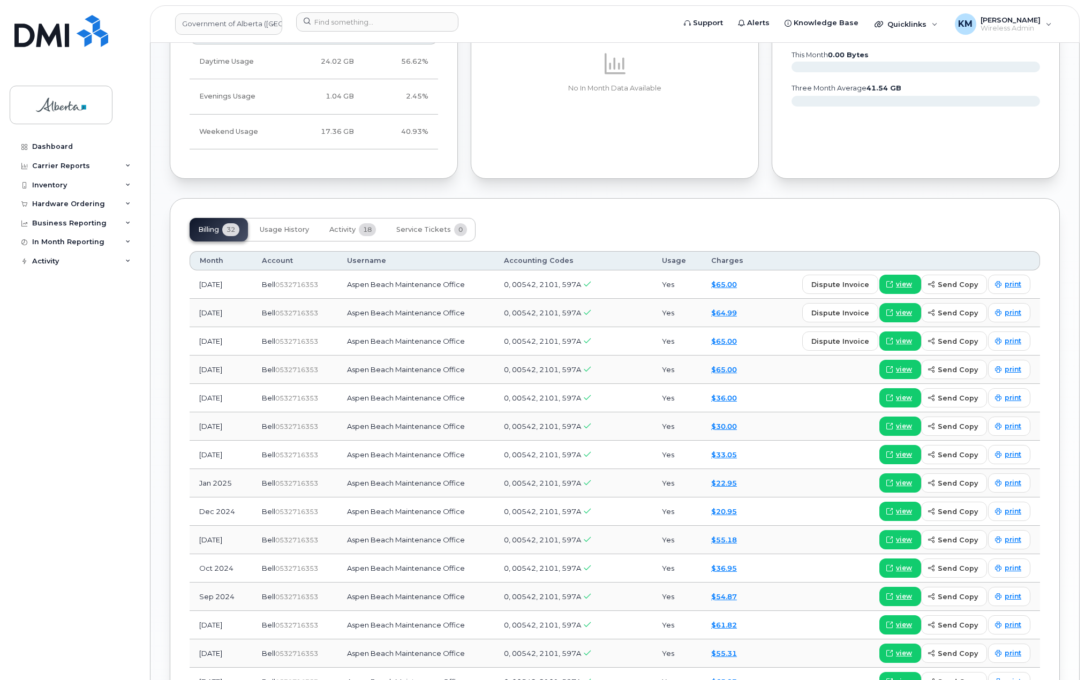
scroll to position [622, 0]
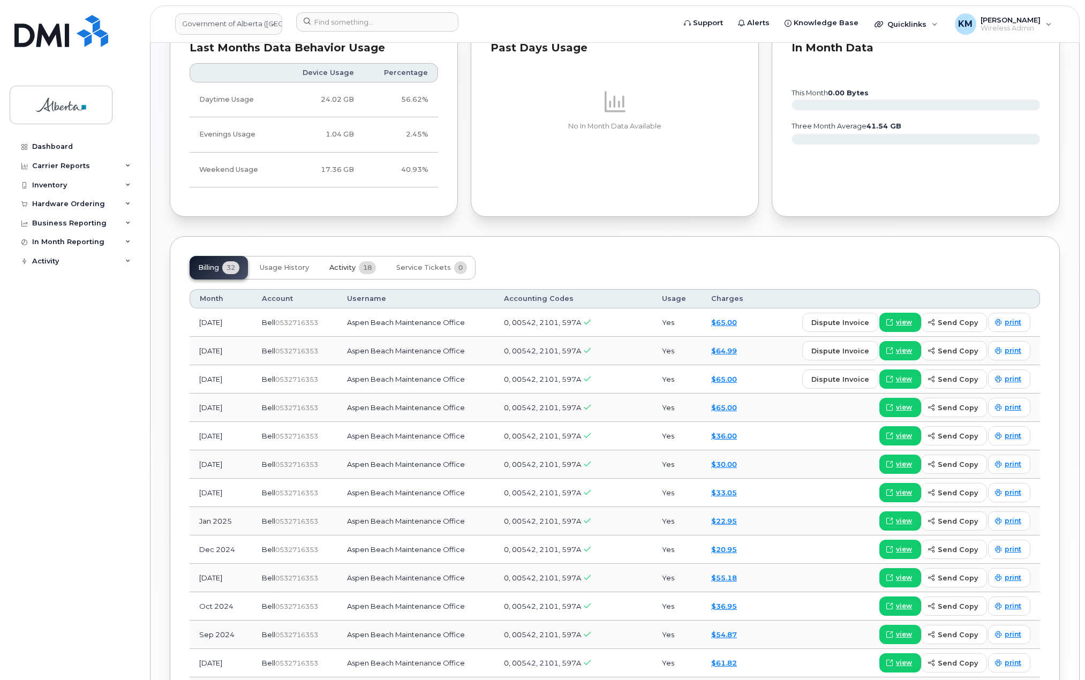
click at [350, 268] on span "Activity" at bounding box center [342, 267] width 26 height 9
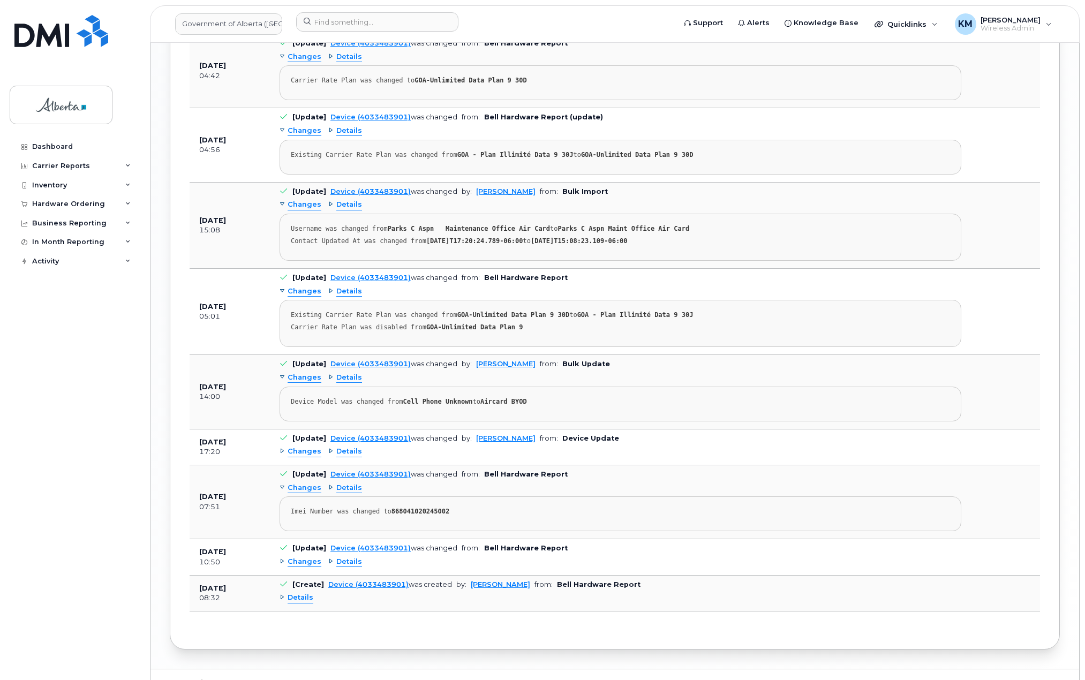
scroll to position [1435, 0]
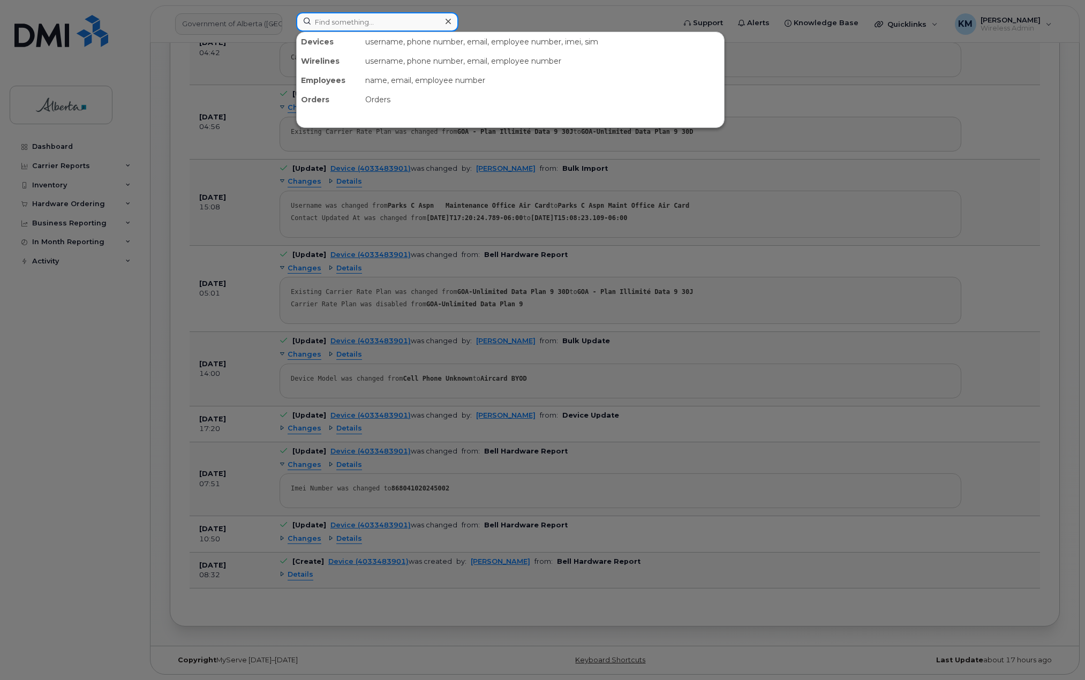
click at [346, 22] on input at bounding box center [377, 21] width 162 height 19
paste input "4034635784"
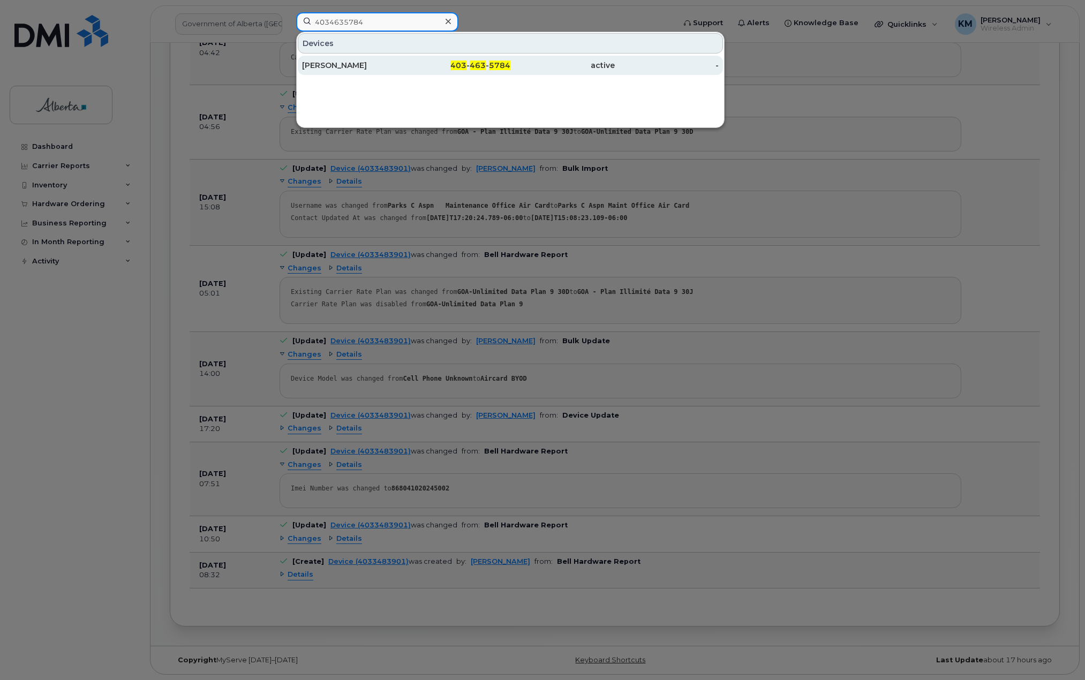
type input "4034635784"
click at [350, 61] on div "Phillip Urwin" at bounding box center [354, 65] width 104 height 11
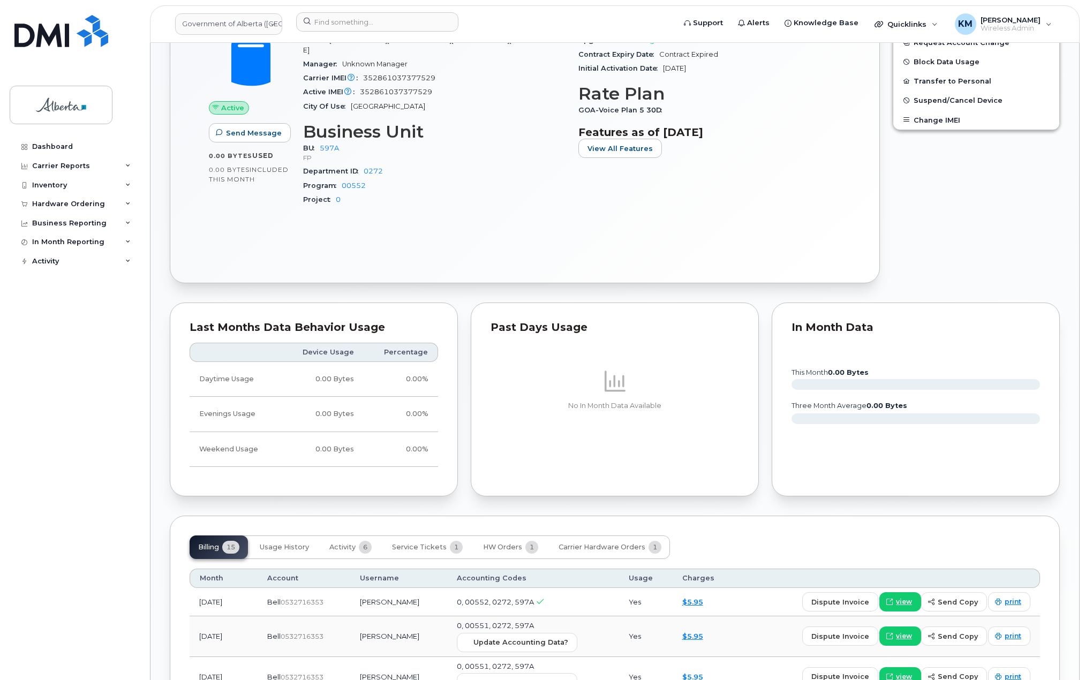
scroll to position [428, 0]
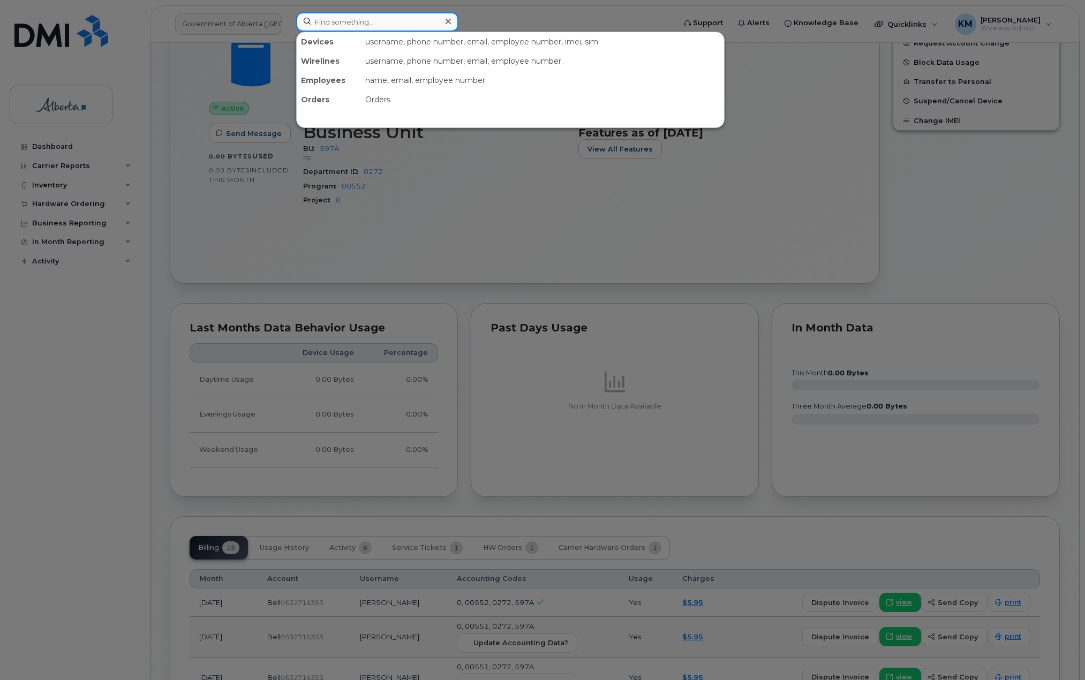
click at [330, 25] on input at bounding box center [377, 21] width 162 height 19
paste input "4034781717"
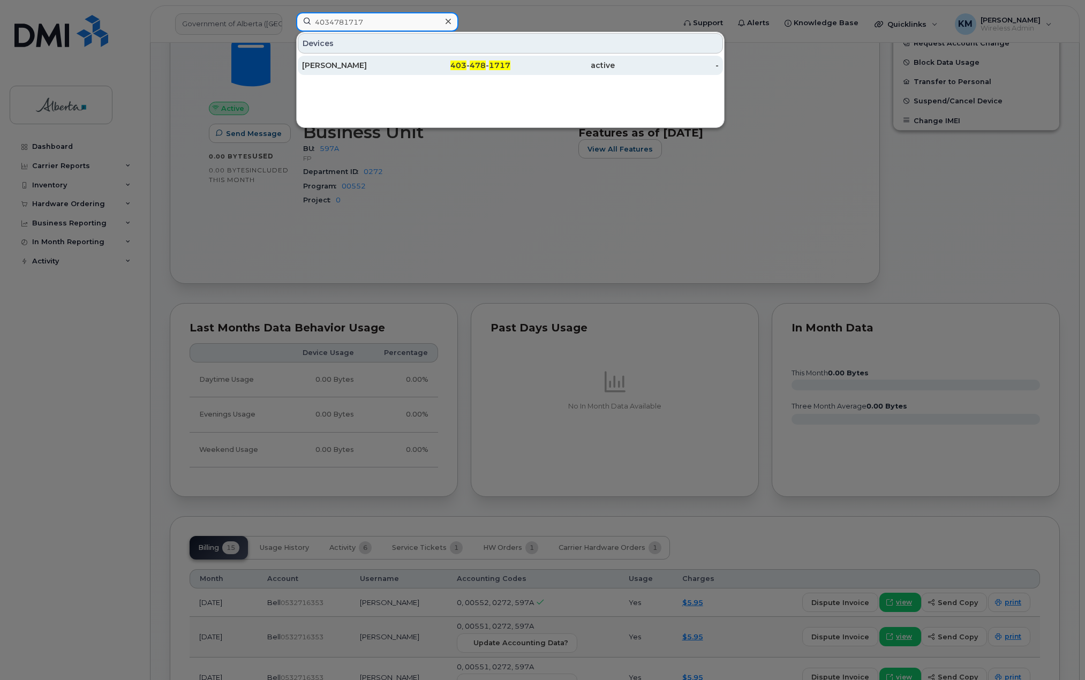
type input "4034781717"
click at [345, 62] on div "[PERSON_NAME]" at bounding box center [354, 65] width 104 height 11
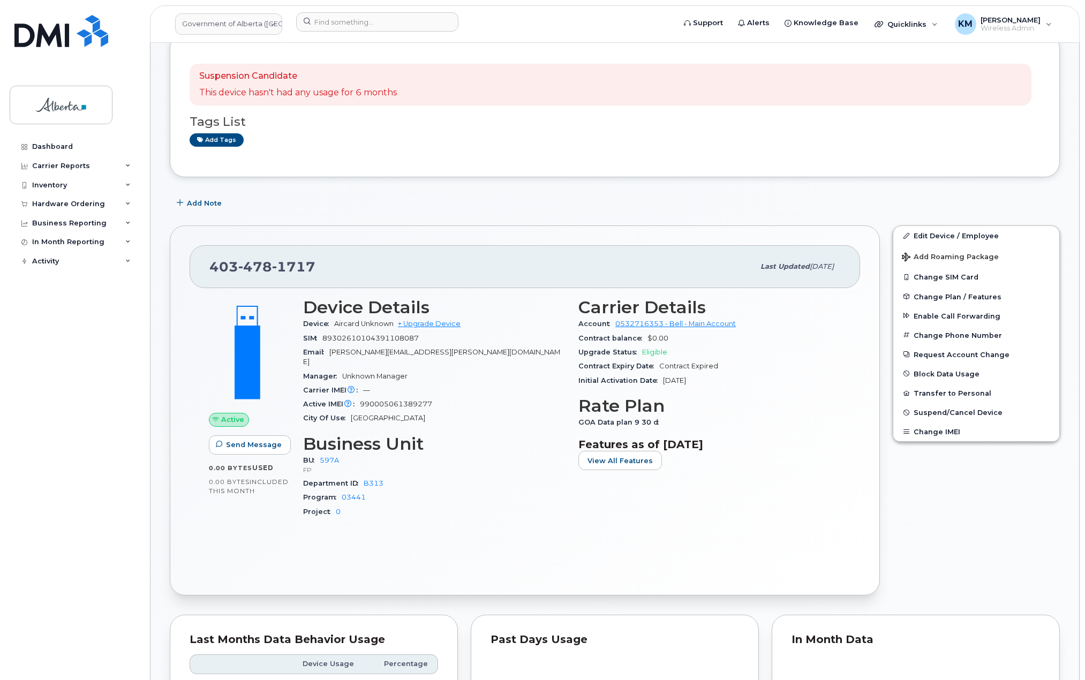
scroll to position [161, 0]
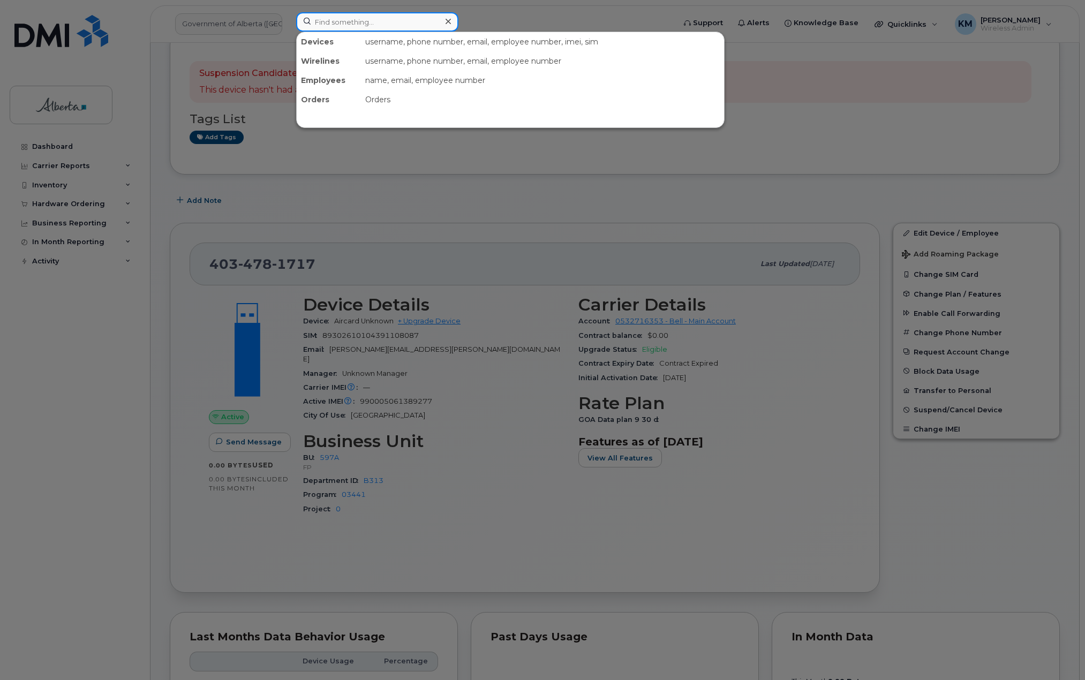
click at [335, 23] on input at bounding box center [377, 21] width 162 height 19
paste input "4034920150"
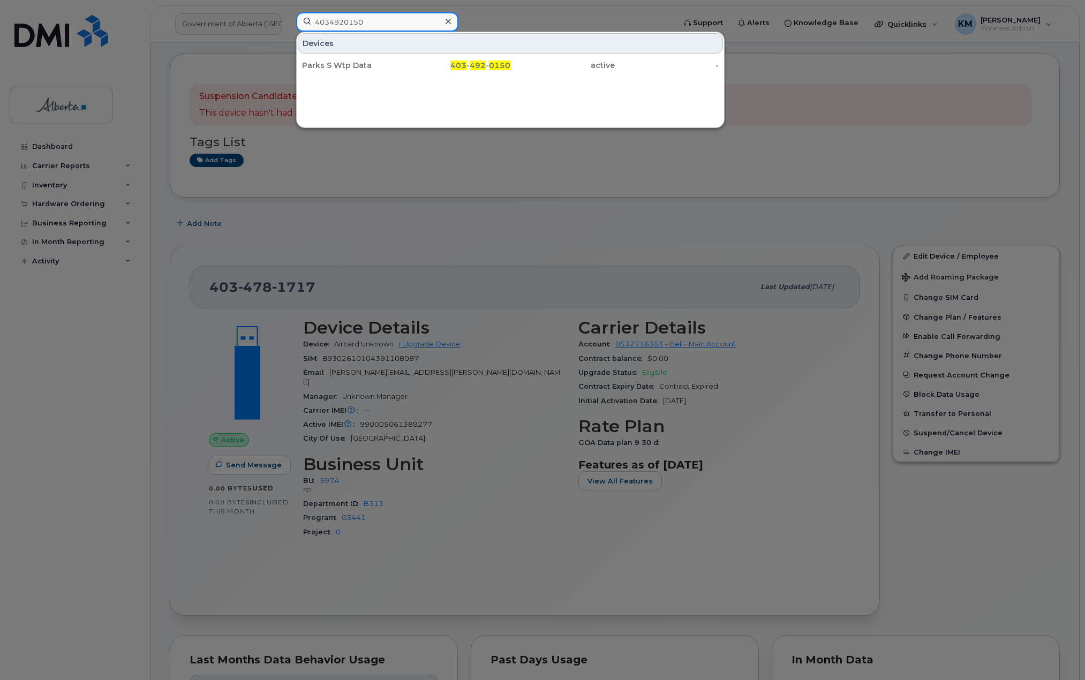
scroll to position [107, 0]
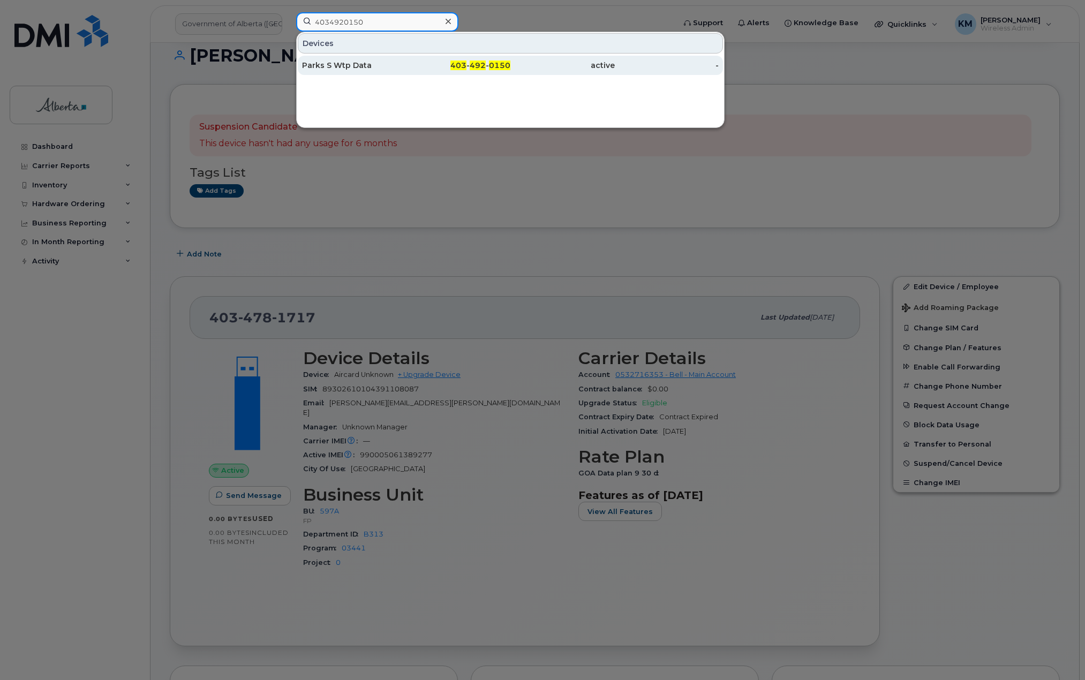
type input "4034920150"
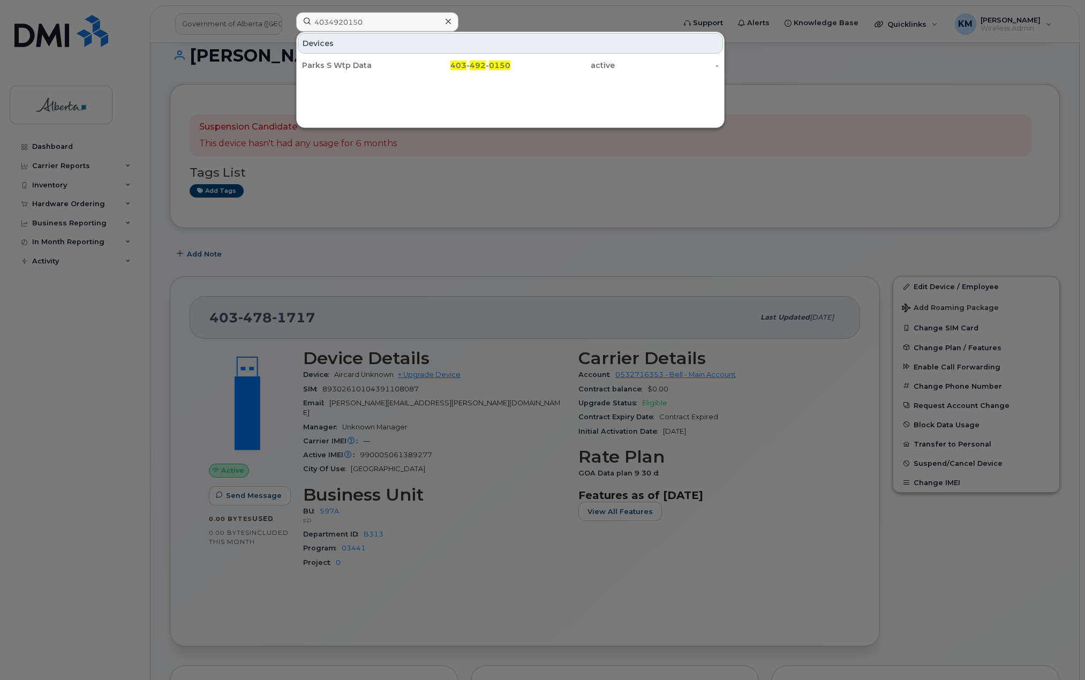
drag, startPoint x: 349, startPoint y: 65, endPoint x: 298, endPoint y: 119, distance: 74.6
click at [349, 65] on div "Parks S Wtp Data" at bounding box center [354, 65] width 104 height 11
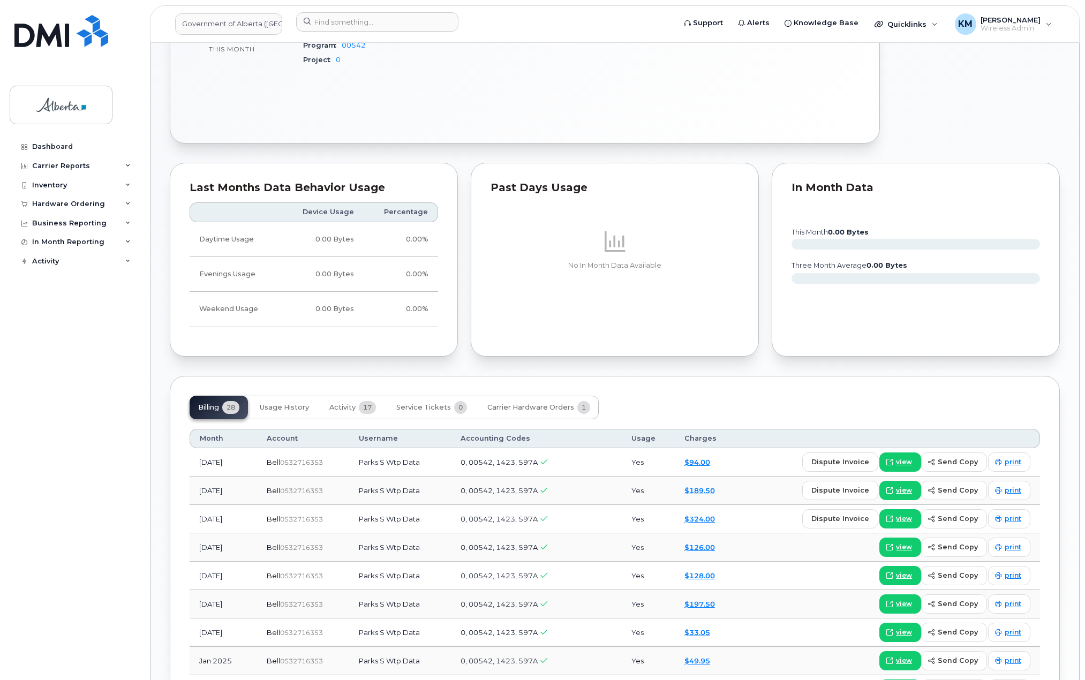
scroll to position [482, 0]
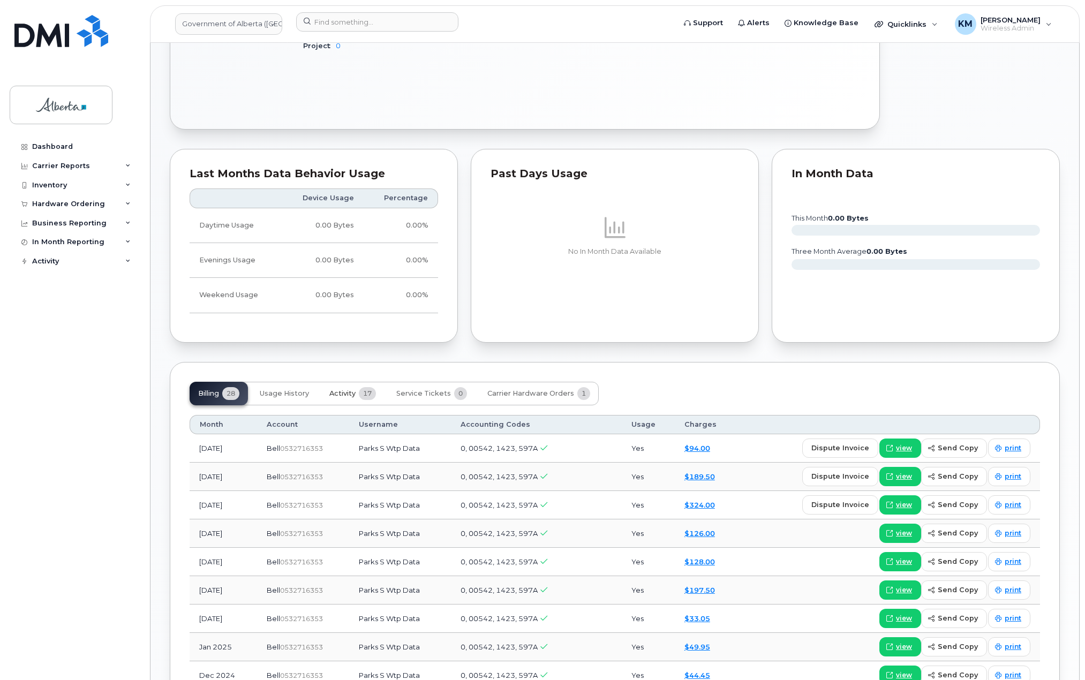
click at [346, 394] on span "Activity" at bounding box center [342, 393] width 26 height 9
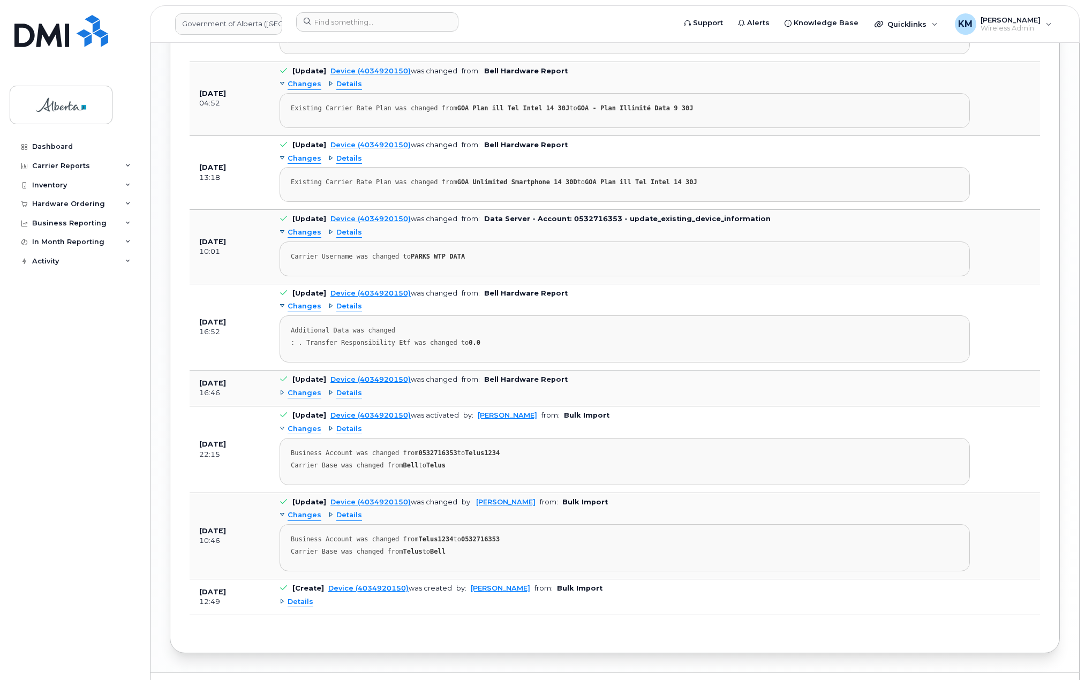
scroll to position [1473, 0]
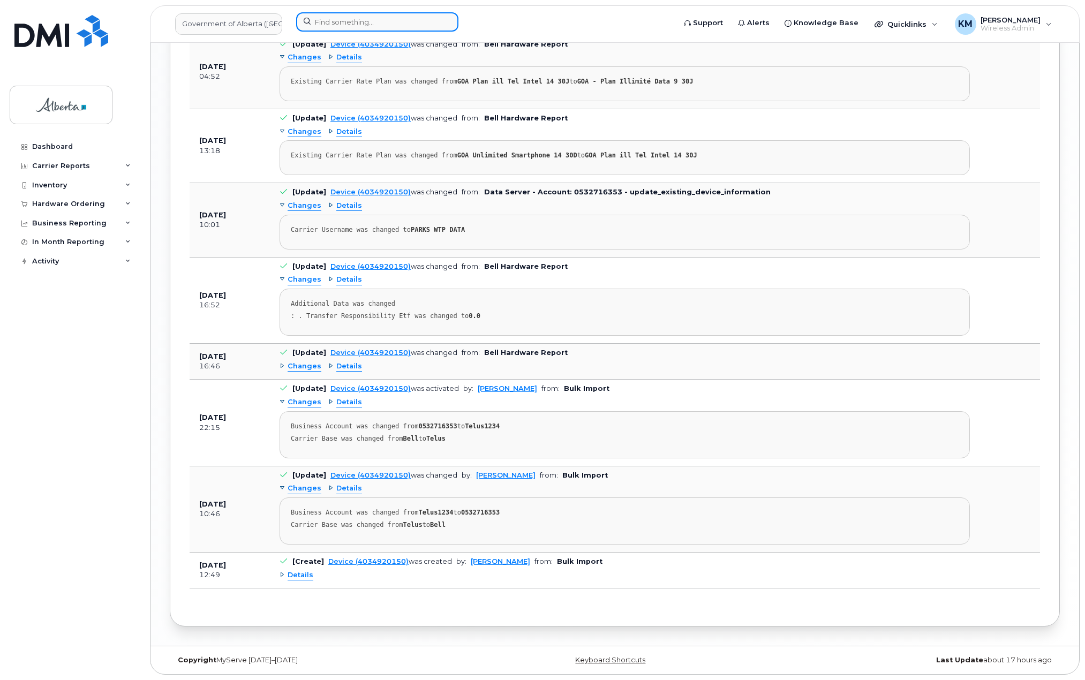
click at [368, 23] on input at bounding box center [377, 21] width 162 height 19
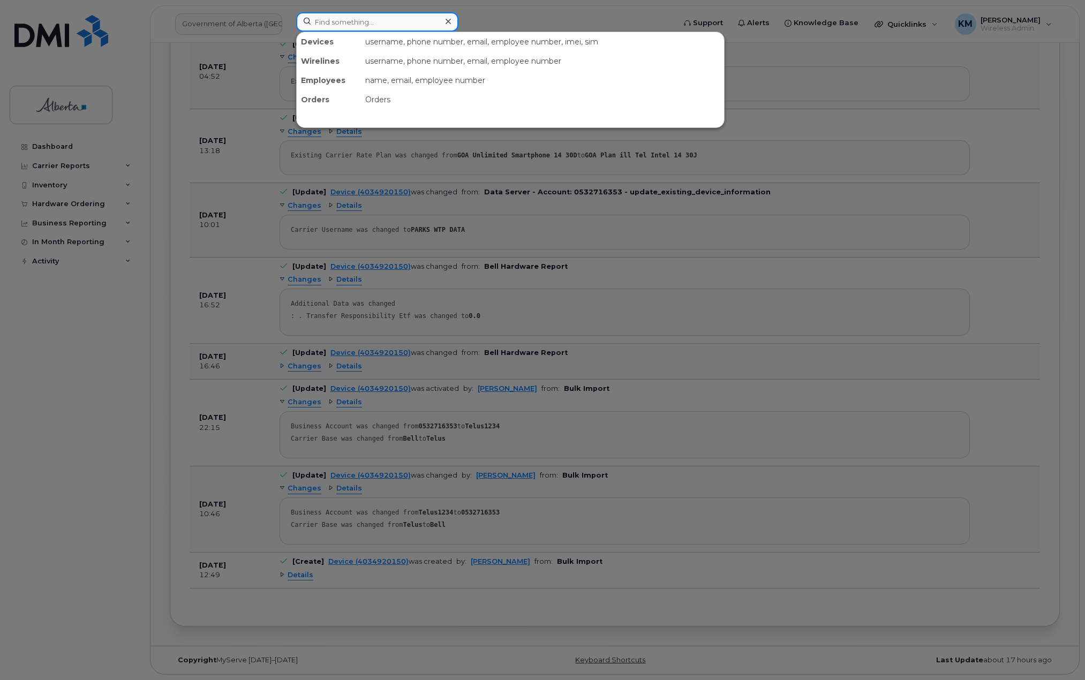
paste input "4035898416"
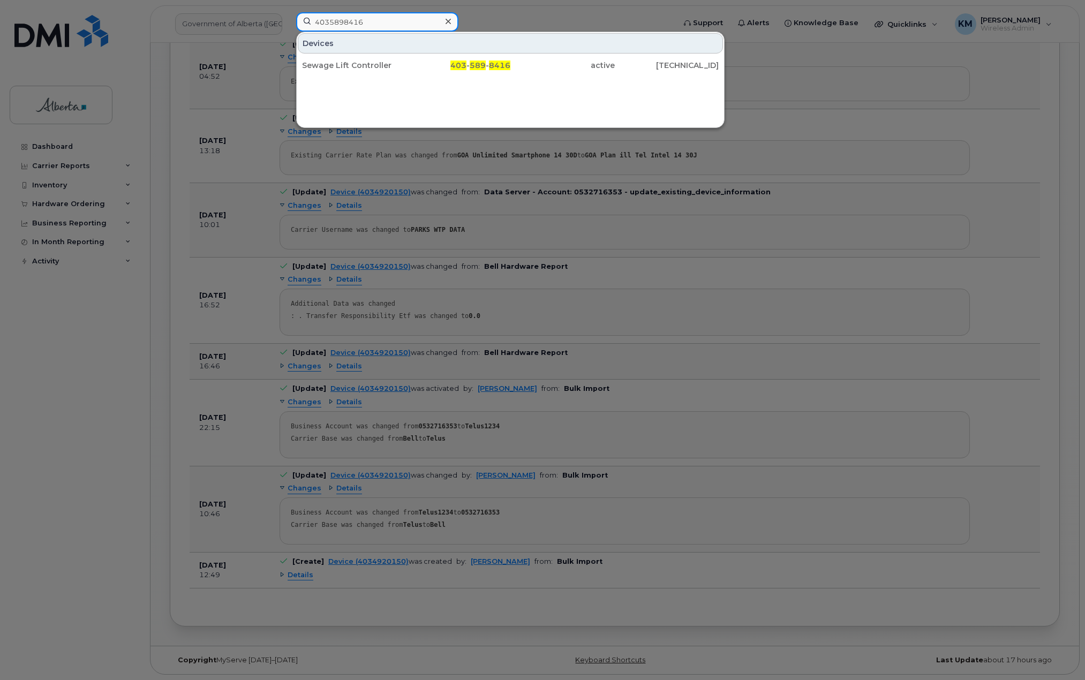
type input "4035898416"
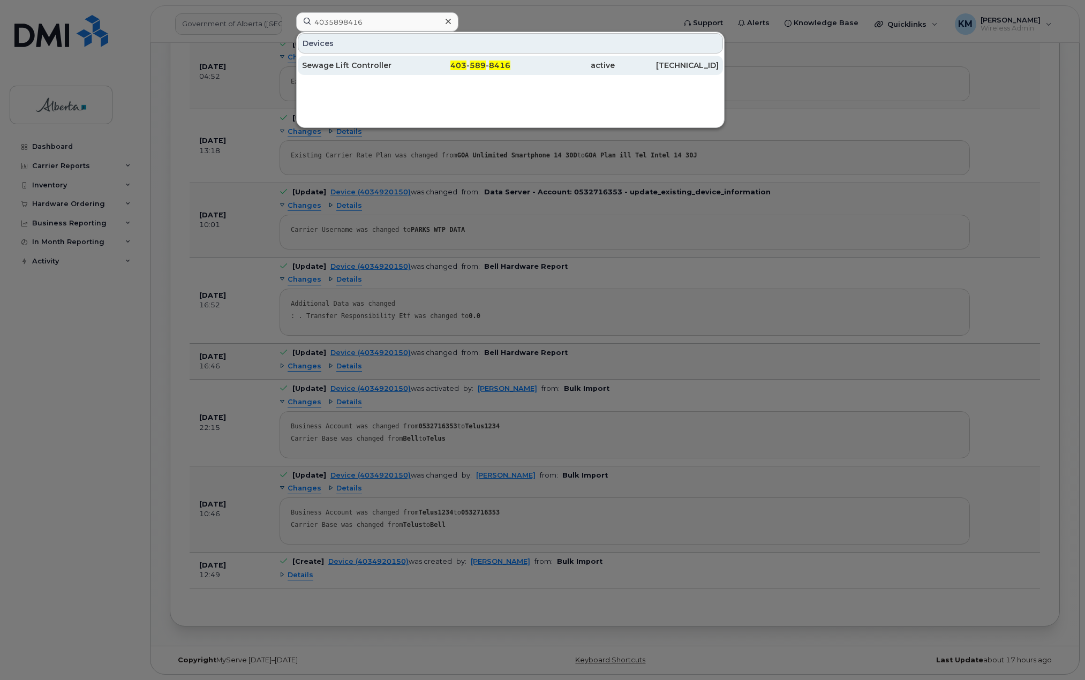
click at [368, 61] on div "Sewage Lift Controller" at bounding box center [354, 65] width 104 height 11
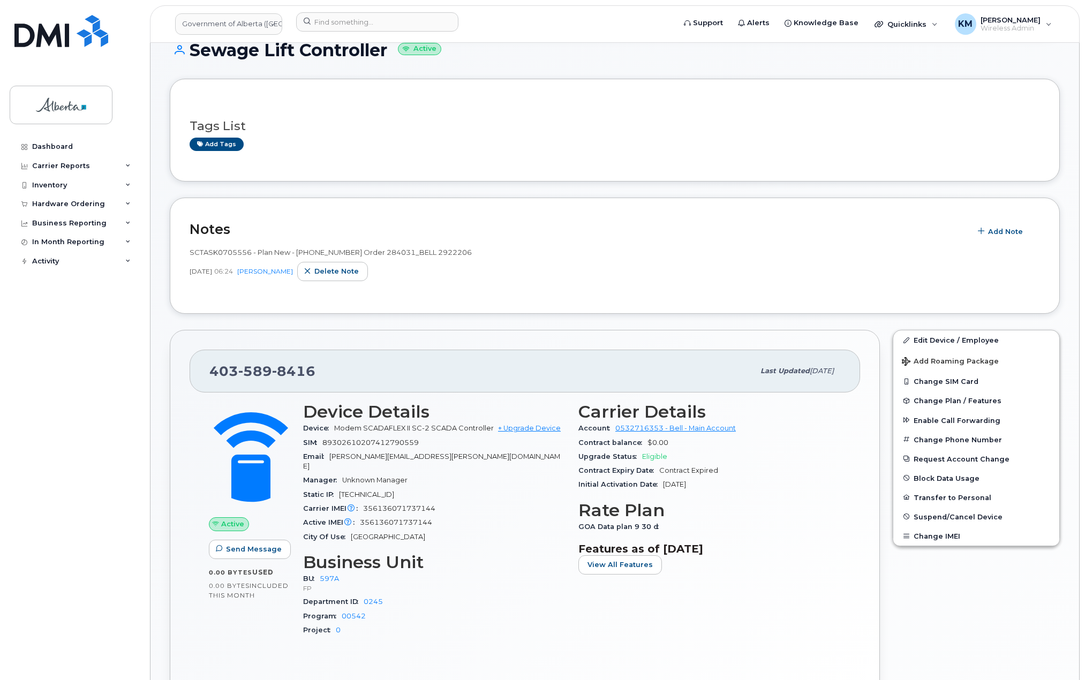
scroll to position [54, 0]
